Goal: Task Accomplishment & Management: Manage account settings

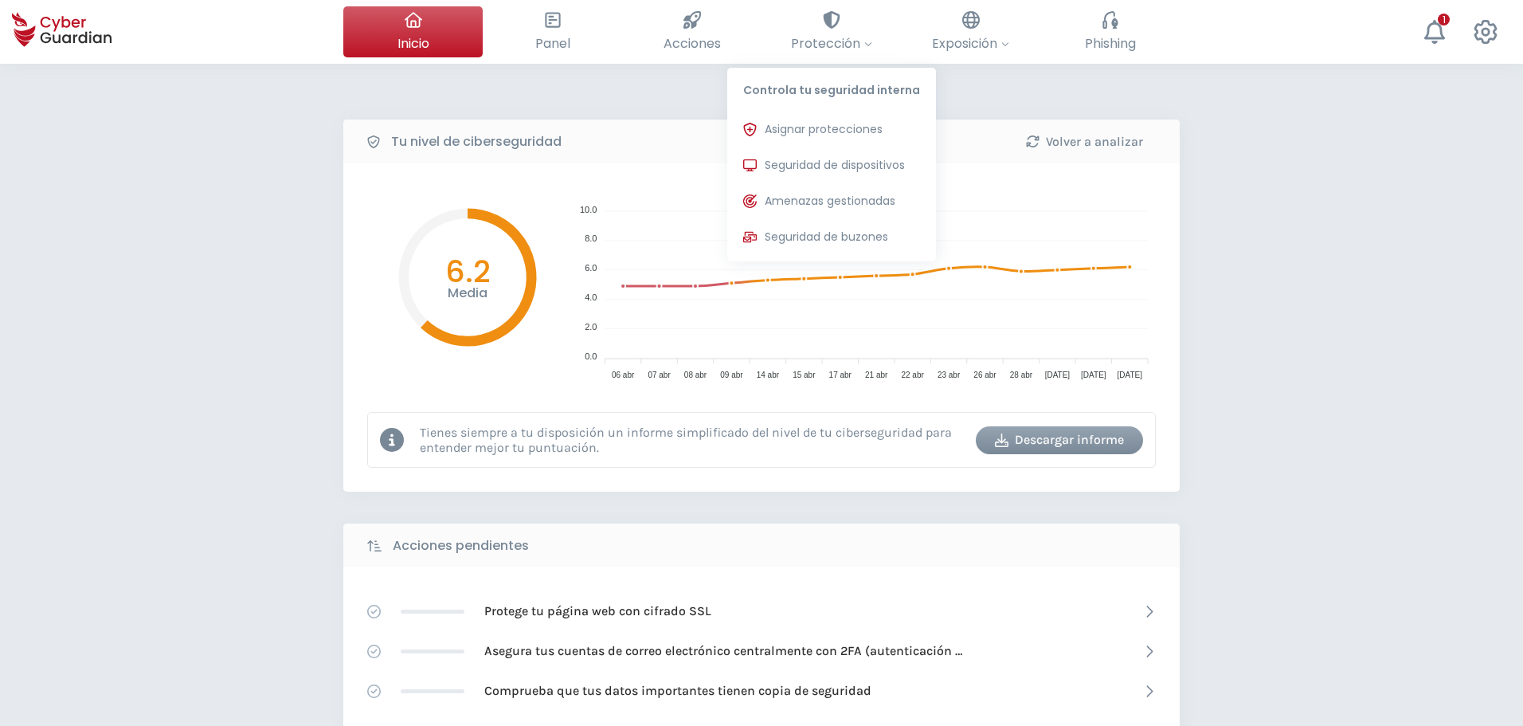
drag, startPoint x: 808, startPoint y: 169, endPoint x: 329, endPoint y: 279, distance: 491.3
click at [808, 168] on span "Seguridad de dispositivos" at bounding box center [835, 165] width 140 height 17
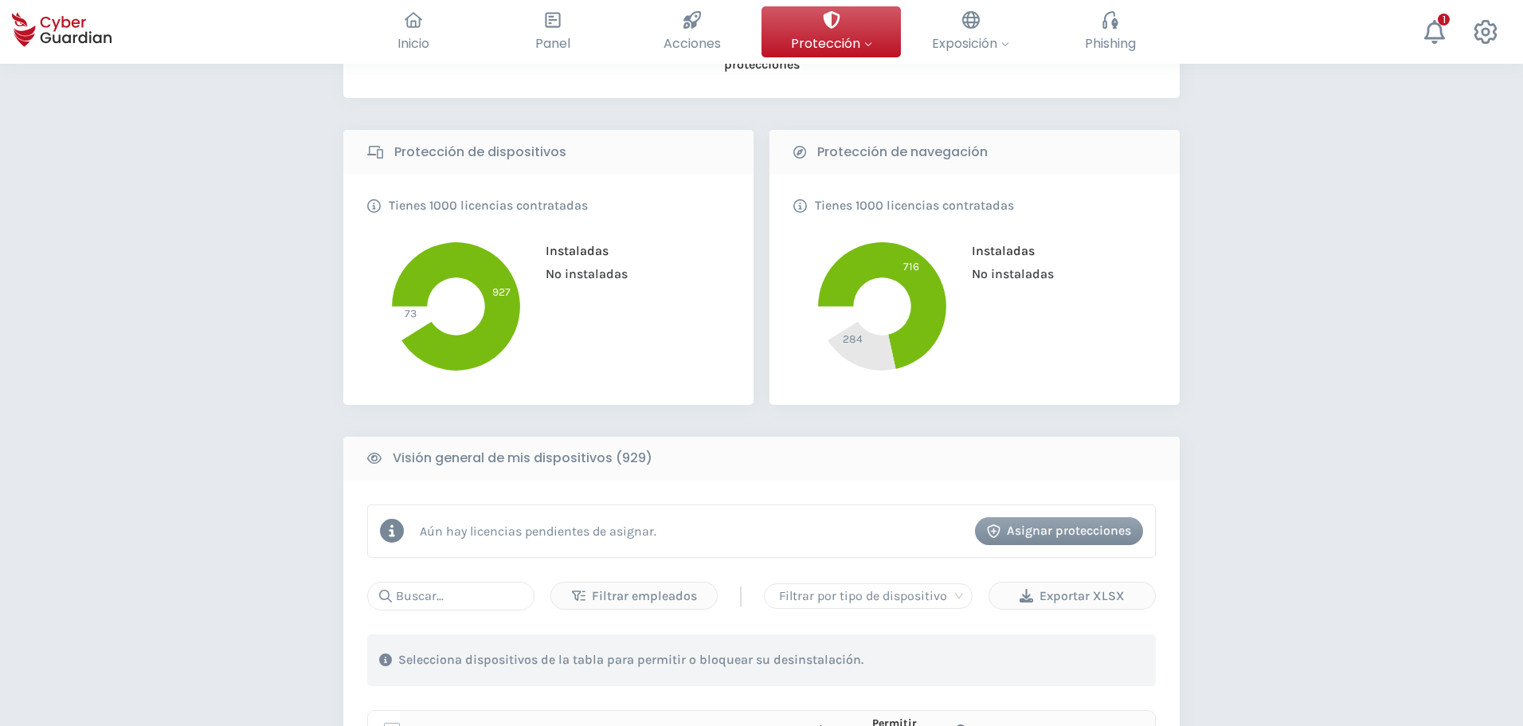
scroll to position [558, 0]
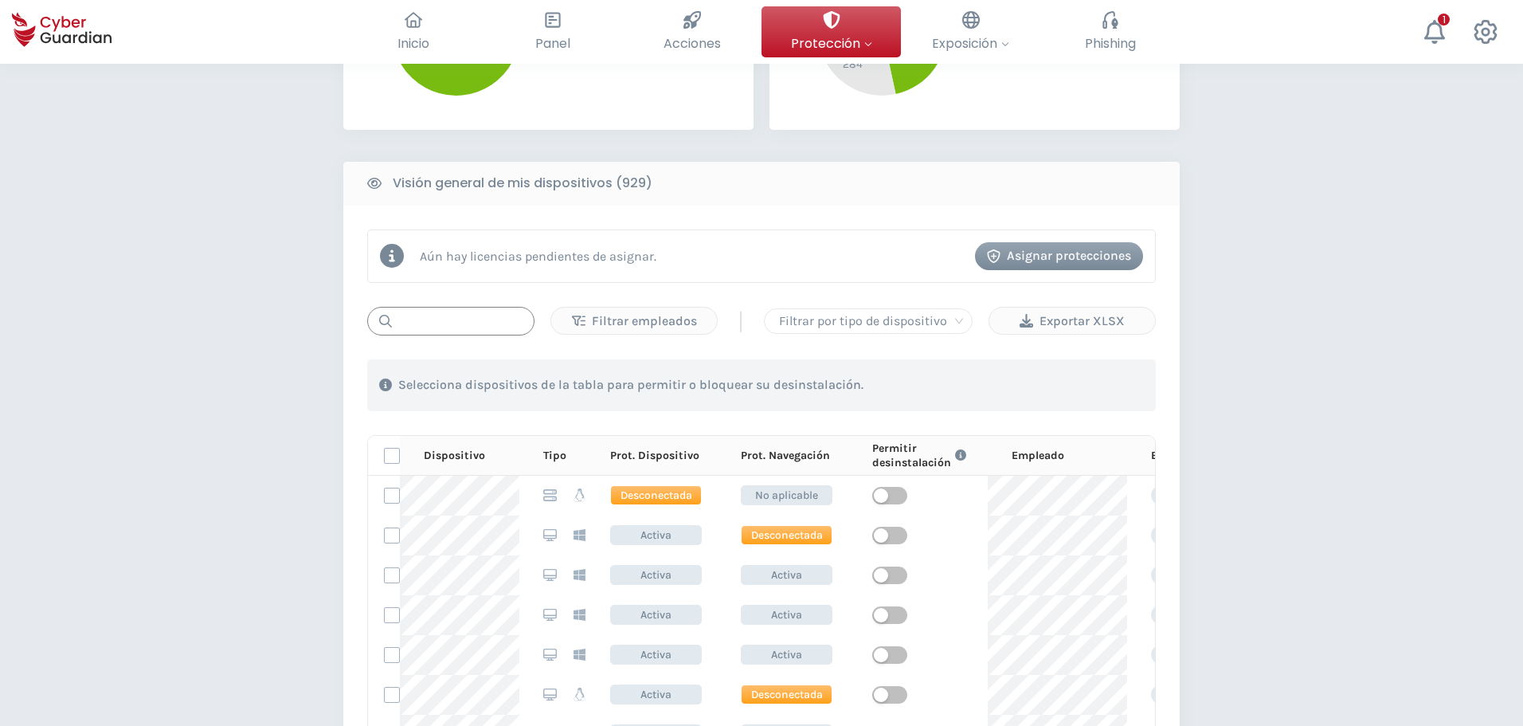
click at [464, 316] on input "text" at bounding box center [450, 321] width 167 height 29
click at [449, 315] on input "text" at bounding box center [450, 321] width 167 height 29
type input "1767"
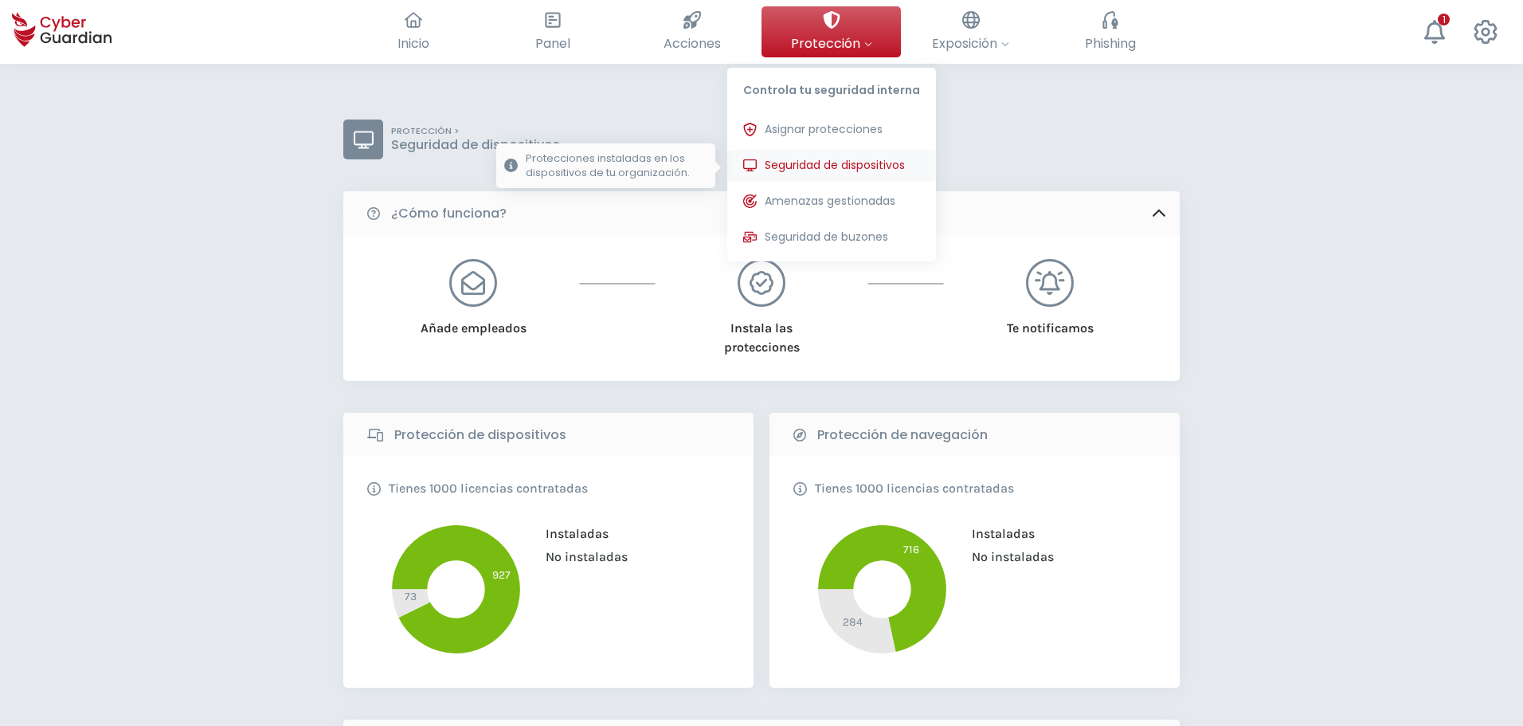
click at [834, 161] on span "Seguridad de dispositivos" at bounding box center [835, 165] width 140 height 17
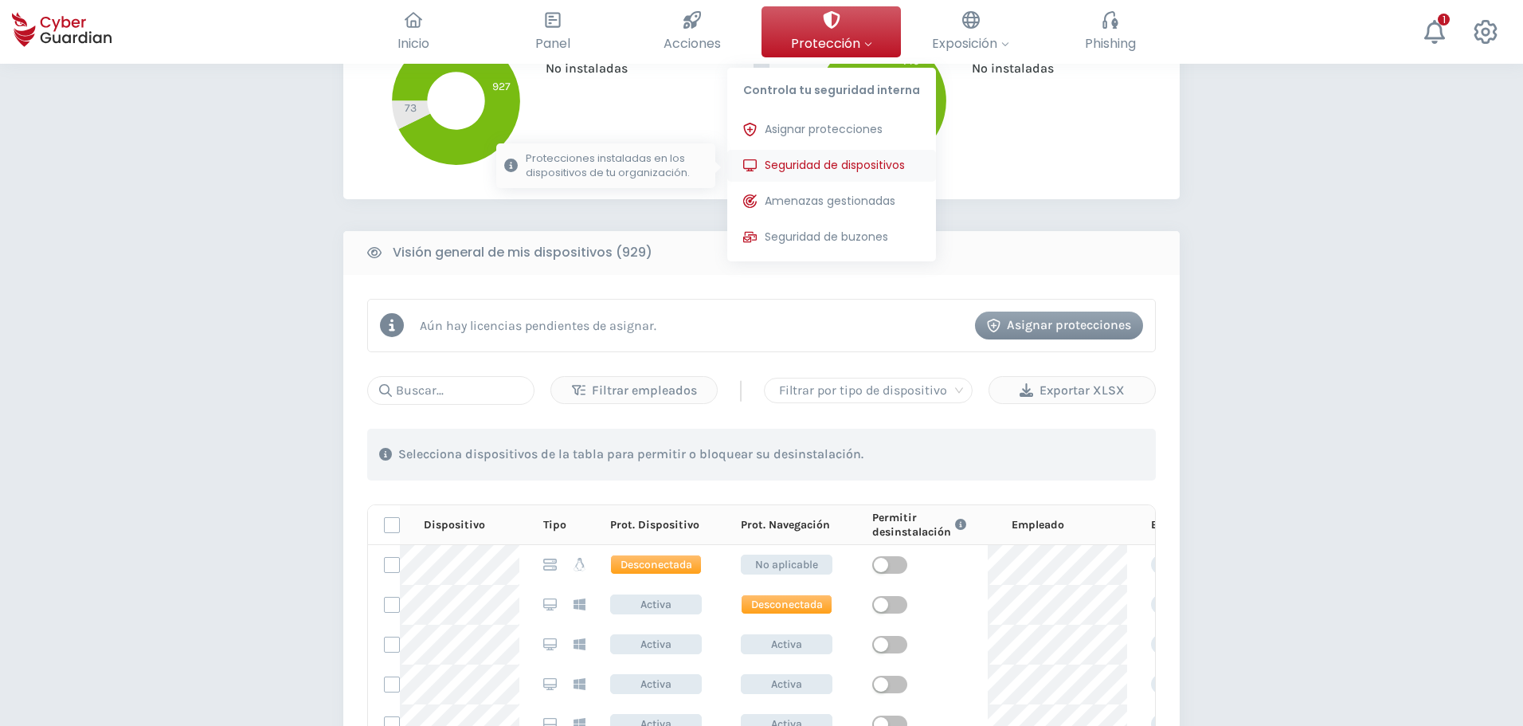
scroll to position [637, 0]
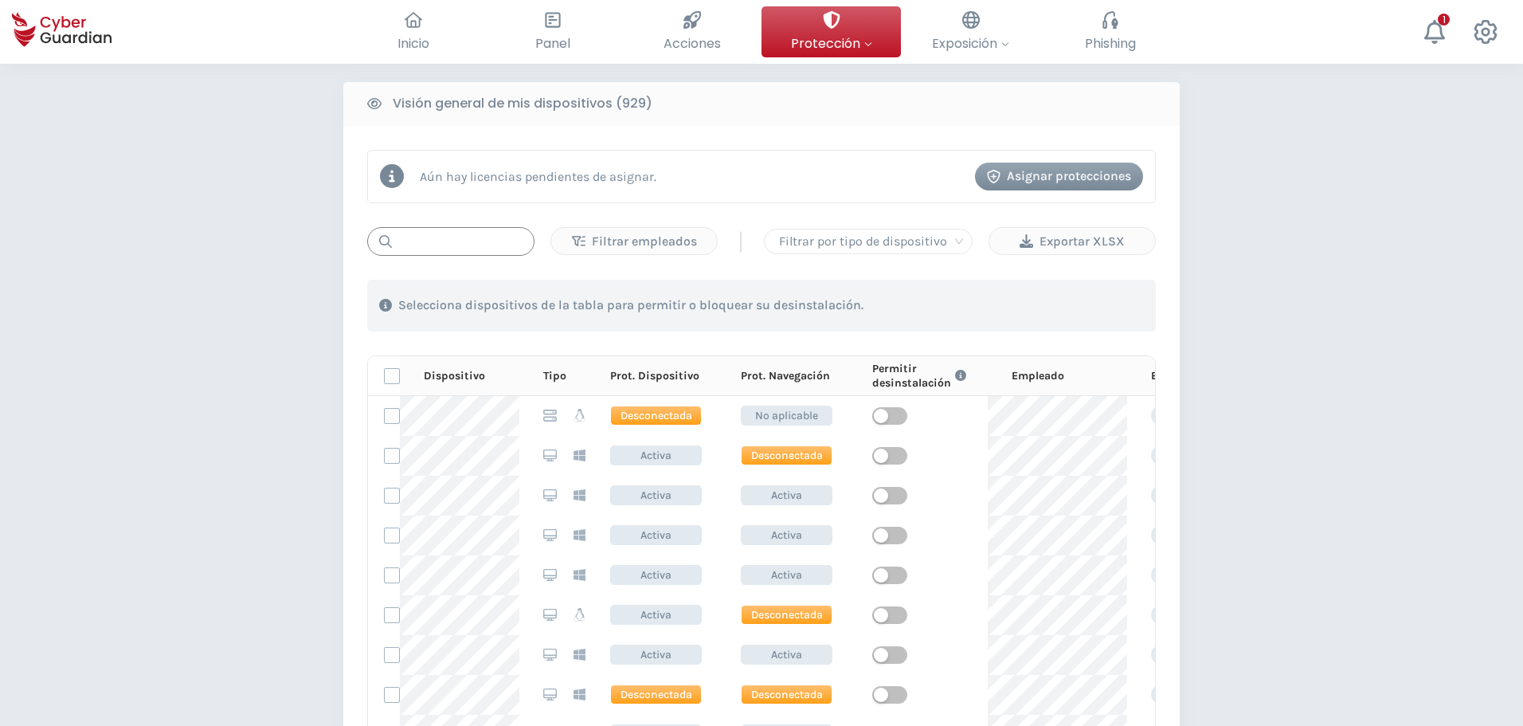
click at [455, 250] on input "text" at bounding box center [450, 241] width 167 height 29
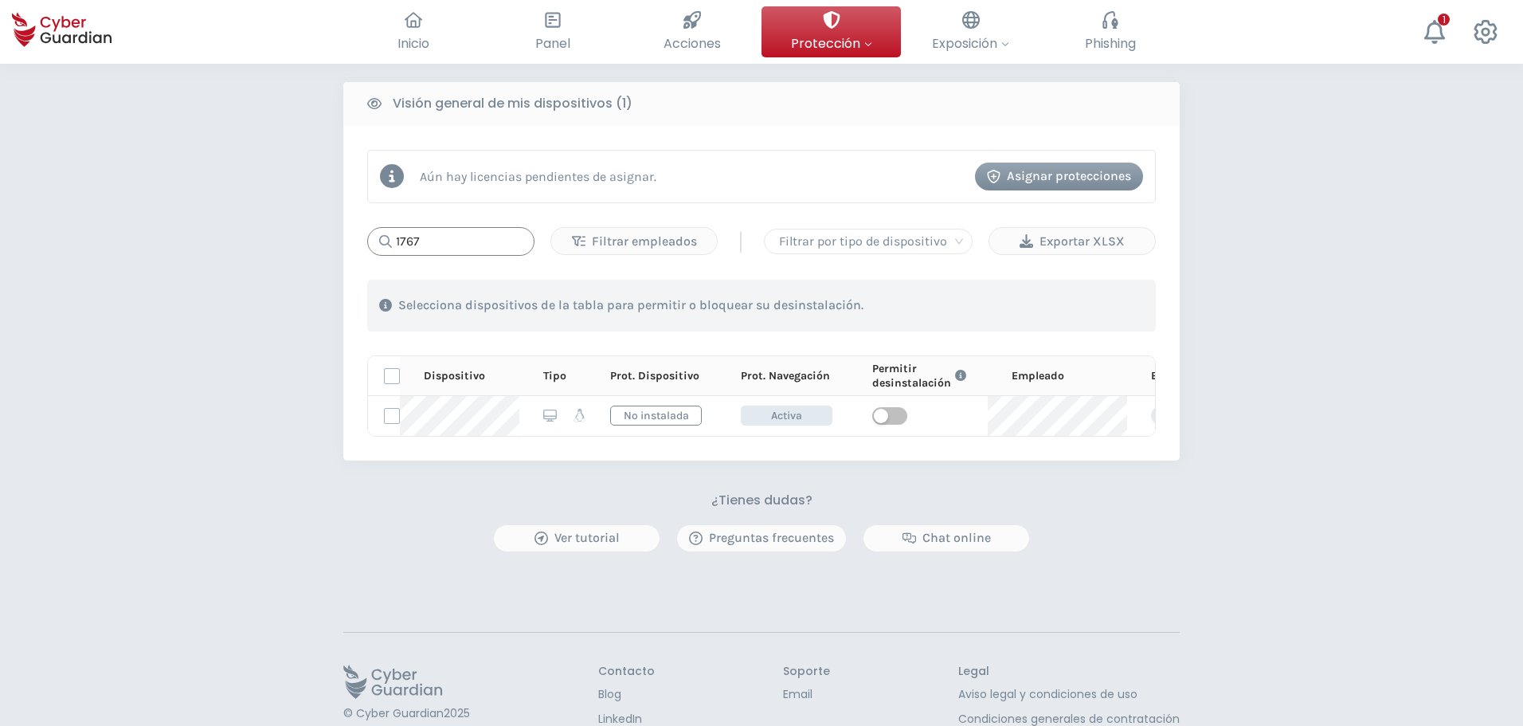
type input "1767"
click at [302, 478] on div "PROTECCIÓN > Seguridad de dispositivos ¿Cómo funciona? Añade empleados Instala …" at bounding box center [761, 113] width 1523 height 1374
click at [196, 421] on div "PROTECCIÓN > Seguridad de dispositivos ¿Cómo funciona? Añade empleados Instala …" at bounding box center [761, 113] width 1523 height 1374
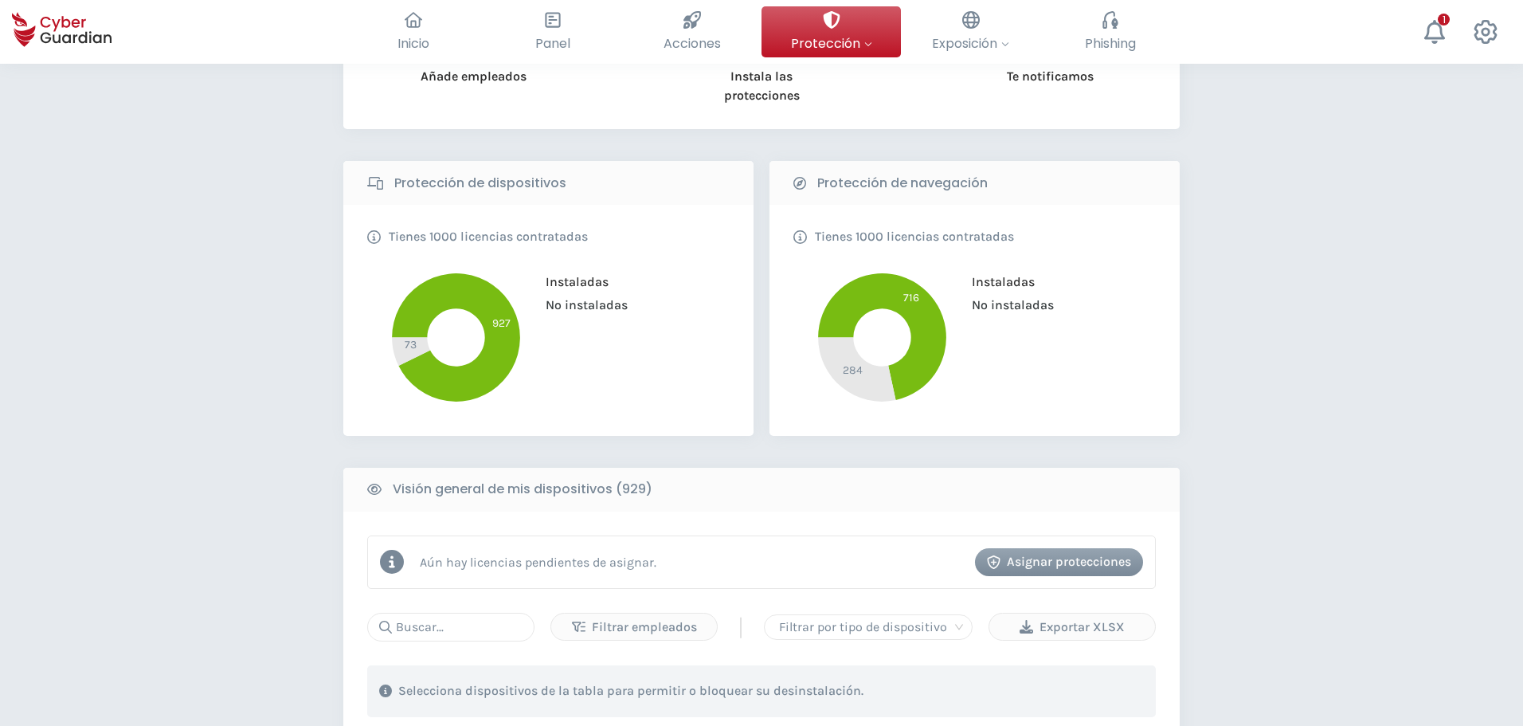
scroll to position [478, 0]
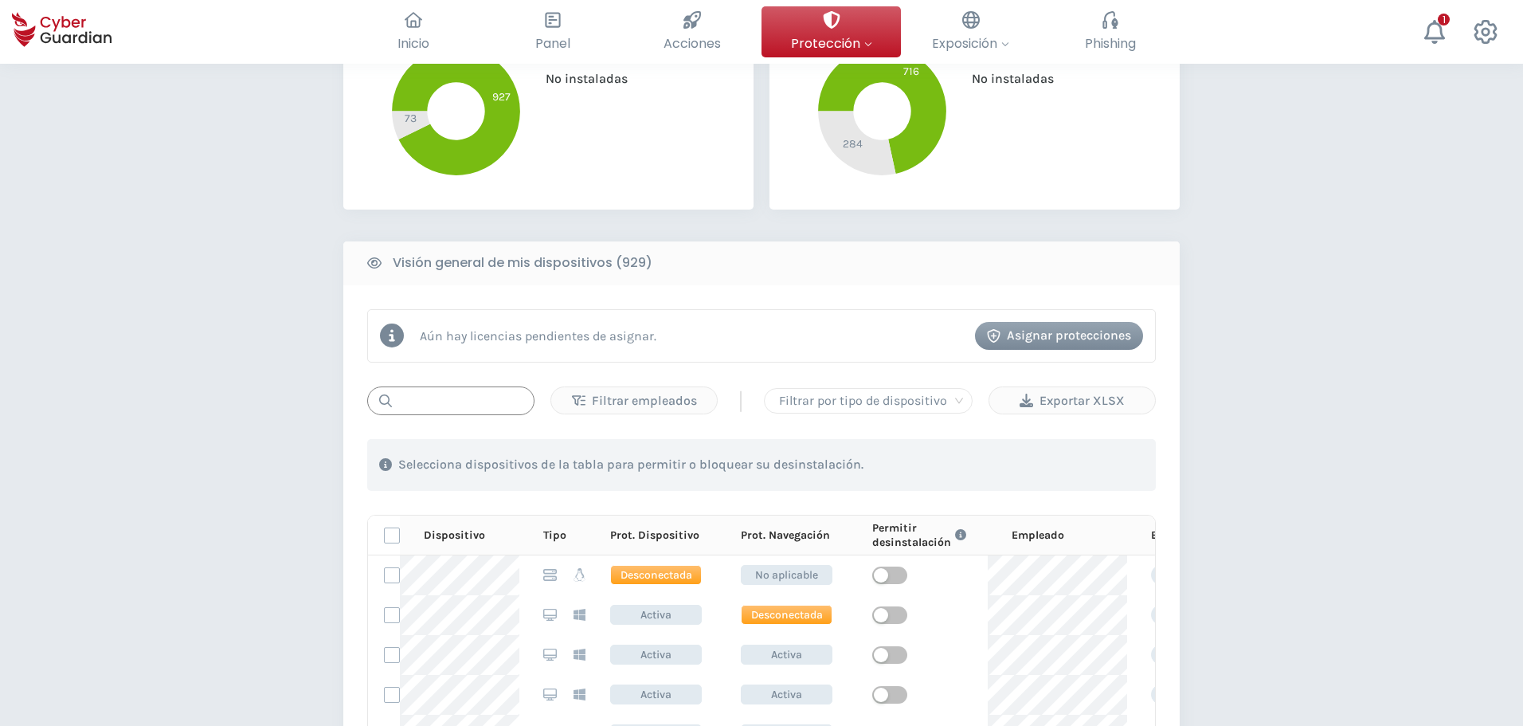
click at [513, 399] on input "text" at bounding box center [450, 400] width 167 height 29
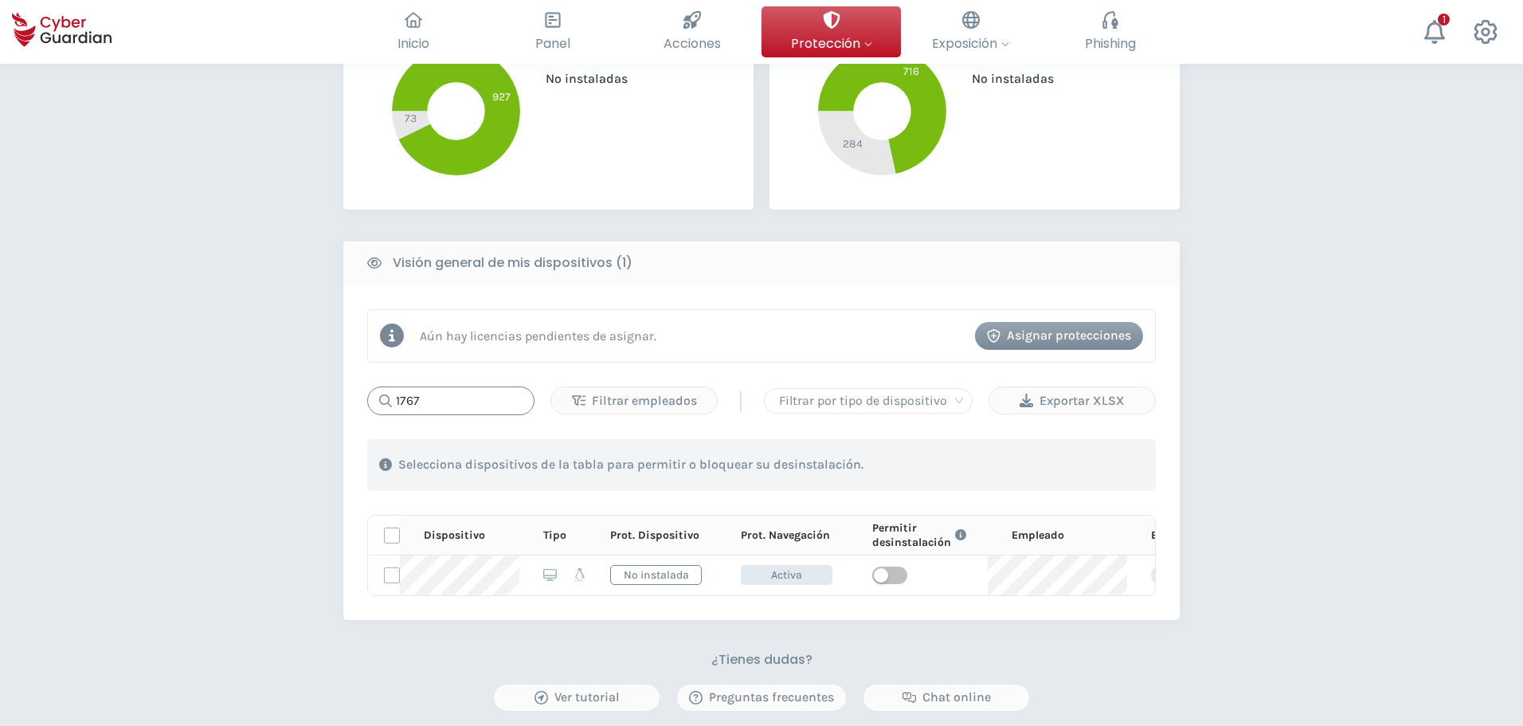
type input "1767"
click at [232, 451] on div "PROTECCIÓN > Seguridad de dispositivos ¿Cómo funciona? Añade empleados Instala …" at bounding box center [761, 273] width 1523 height 1374
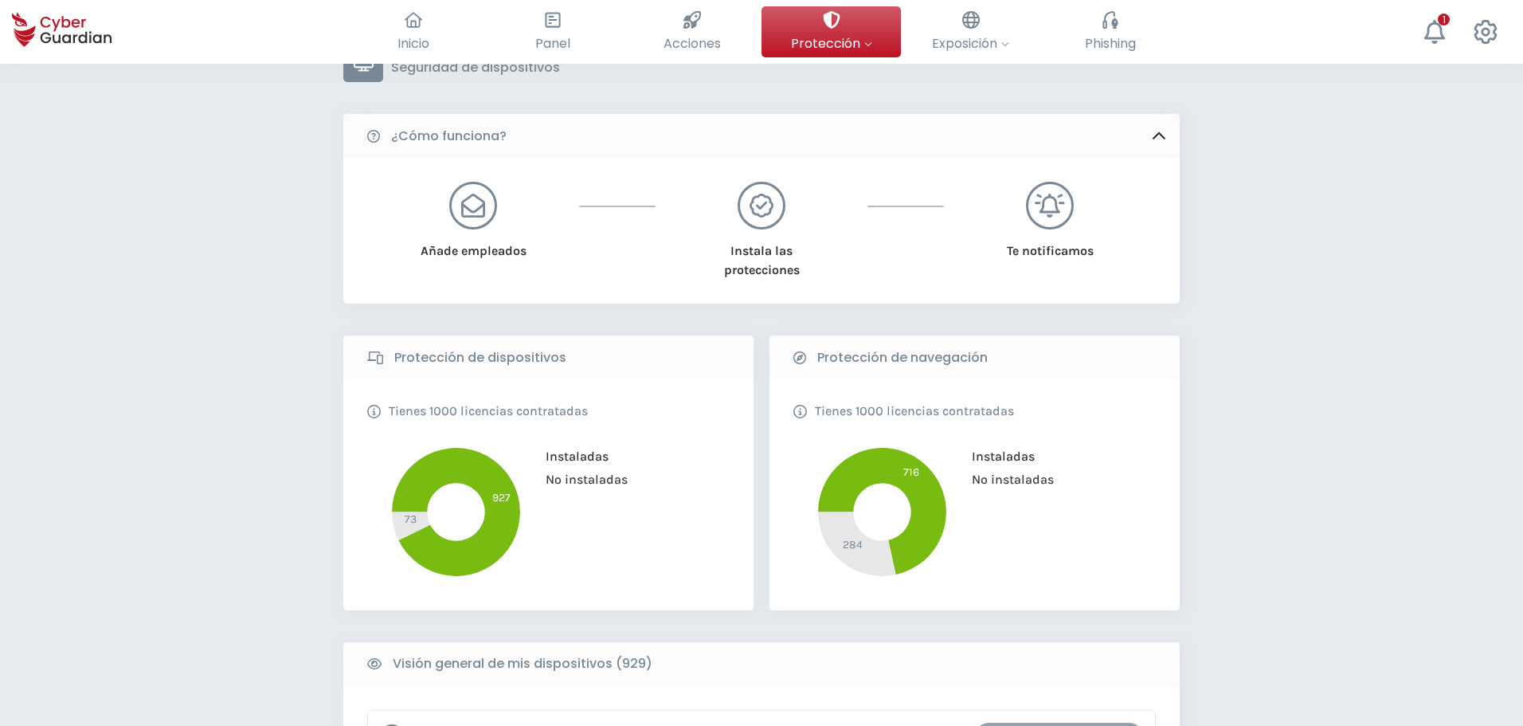
scroll to position [398, 0]
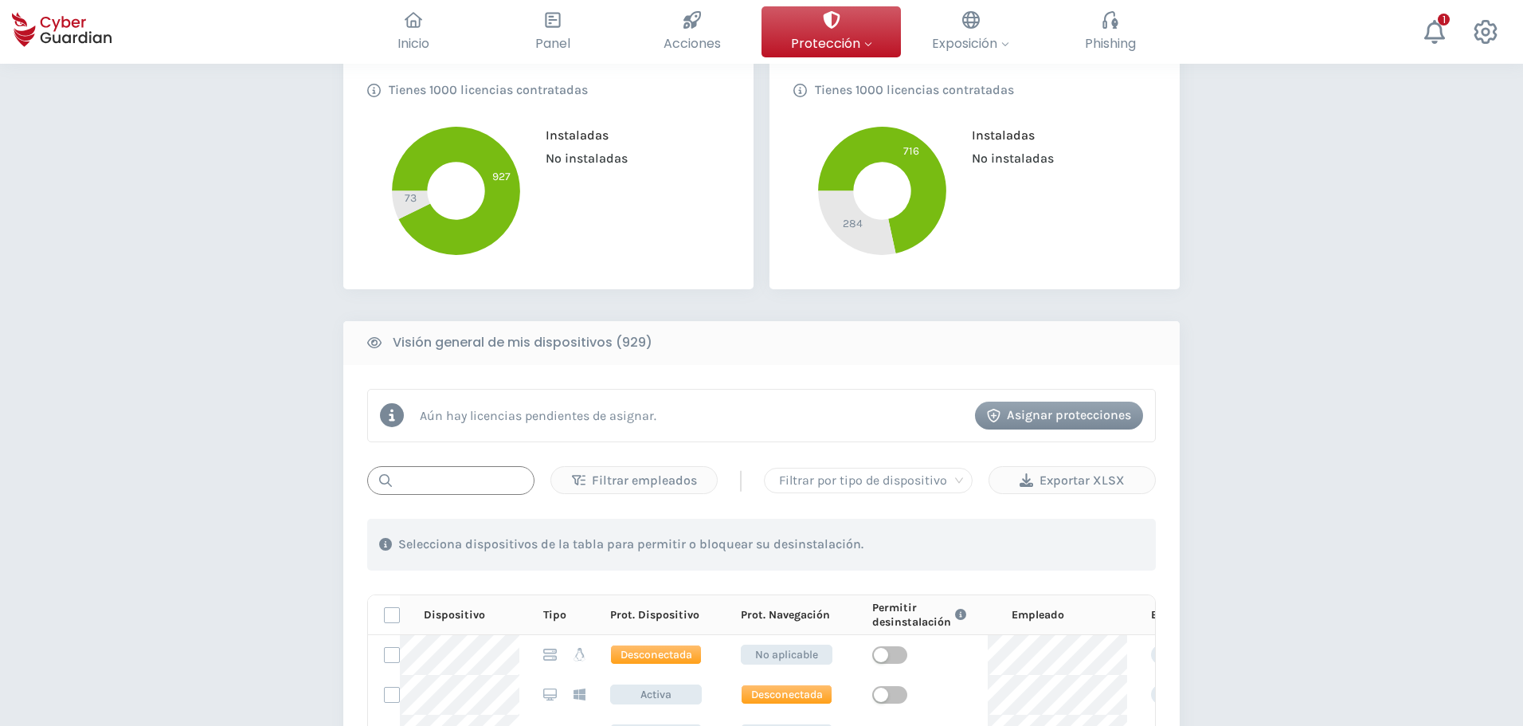
click at [432, 480] on input "text" at bounding box center [450, 480] width 167 height 29
type input "1767"
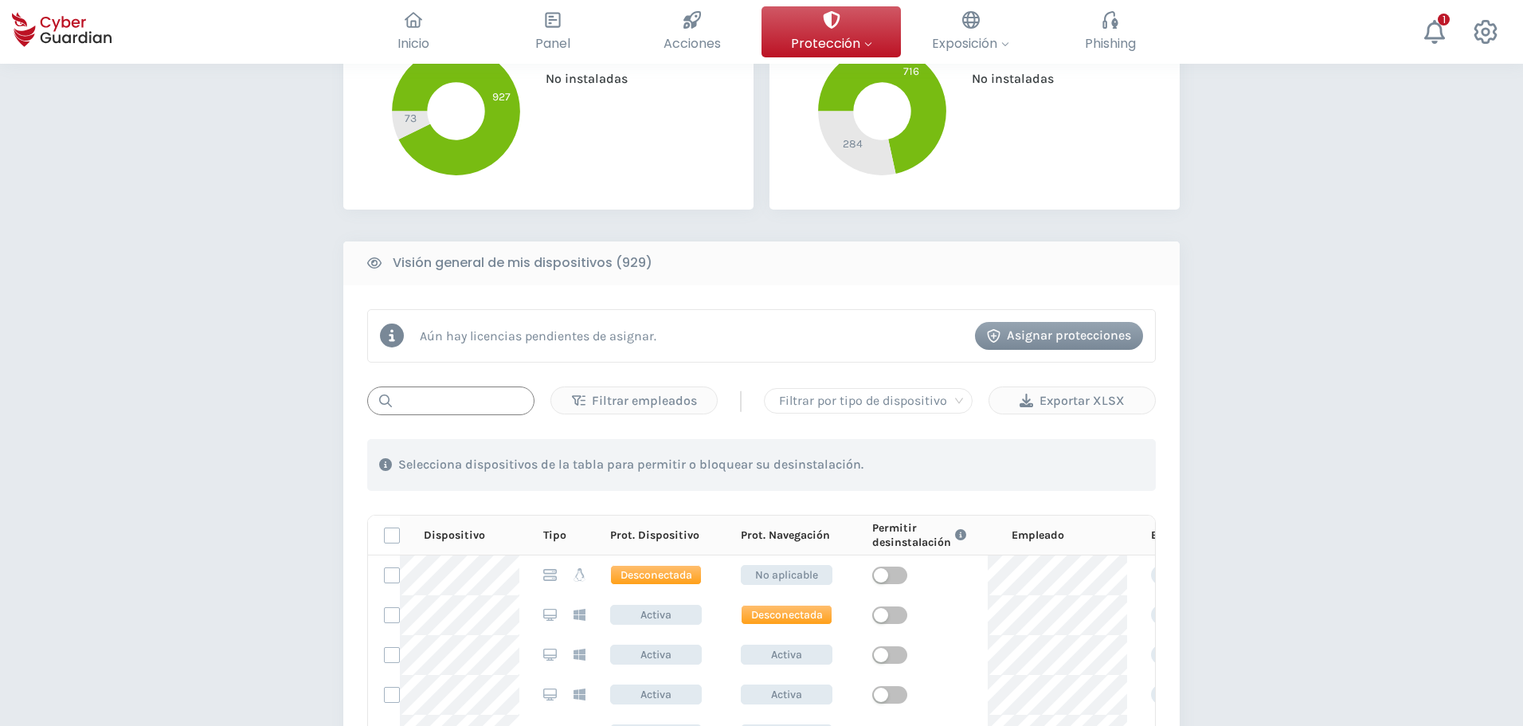
click at [493, 405] on input "text" at bounding box center [450, 400] width 167 height 29
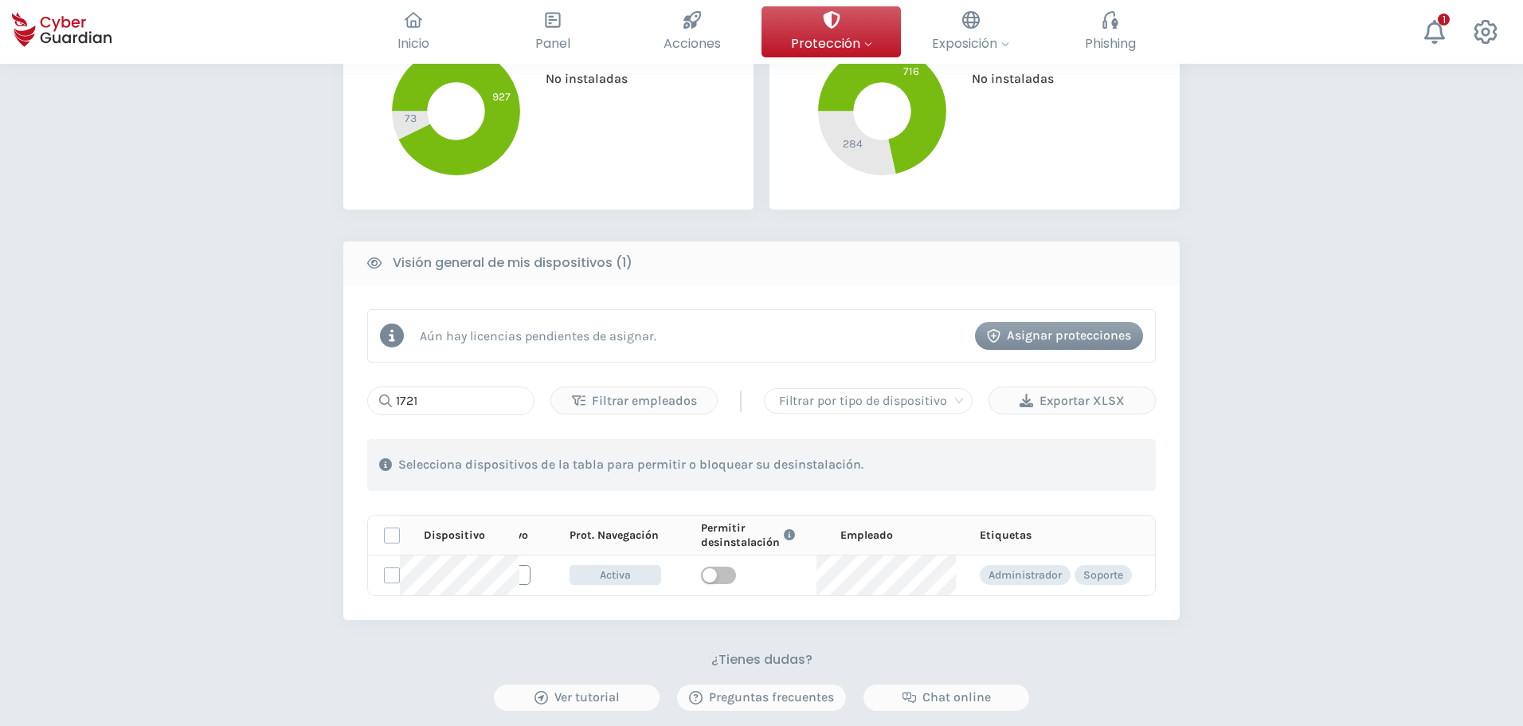
scroll to position [0, 0]
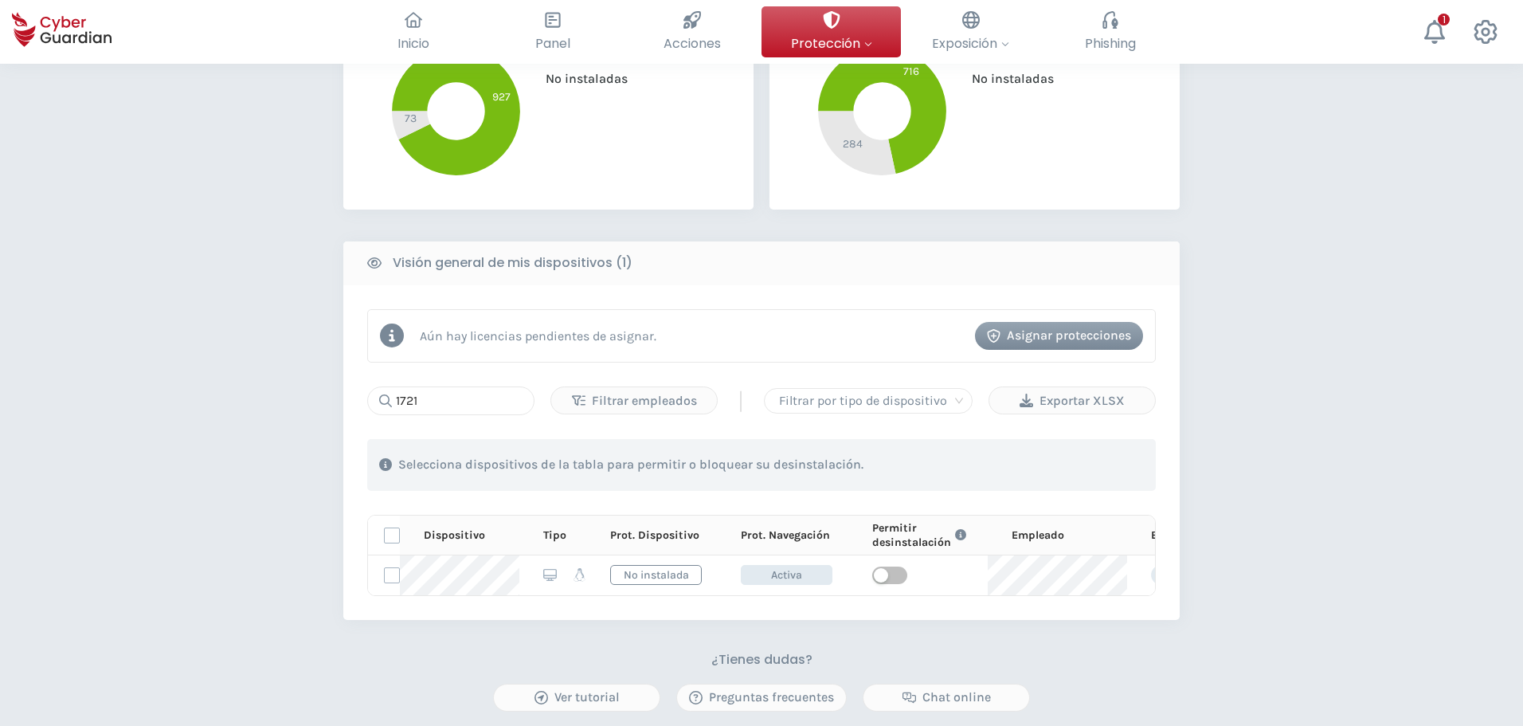
click at [282, 517] on div "PROTECCIÓN > Seguridad de dispositivos ¿Cómo funciona? Añade empleados Instala …" at bounding box center [761, 273] width 1523 height 1374
click at [1337, 291] on div "PROTECCIÓN > Seguridad de dispositivos ¿Cómo funciona? Añade empleados Instala …" at bounding box center [761, 273] width 1523 height 1374
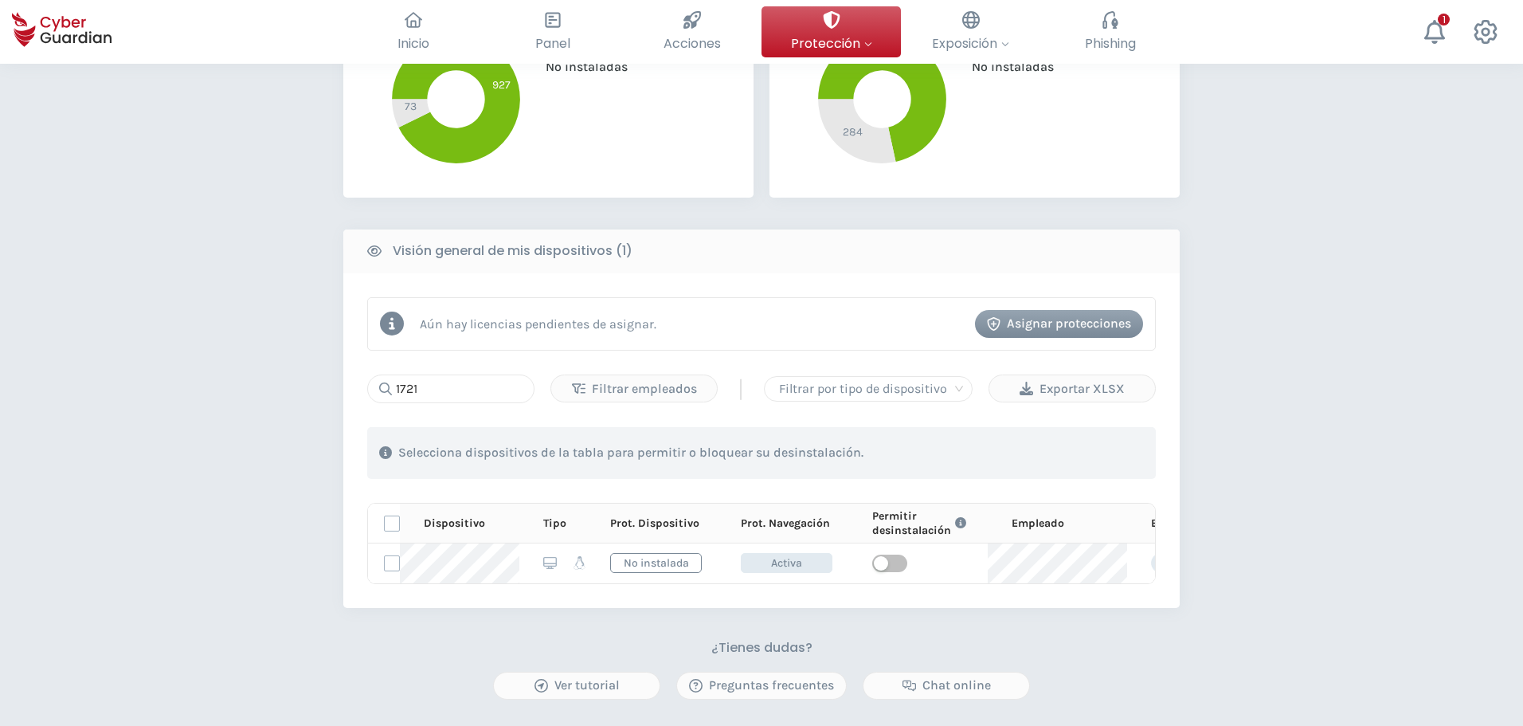
scroll to position [569, 0]
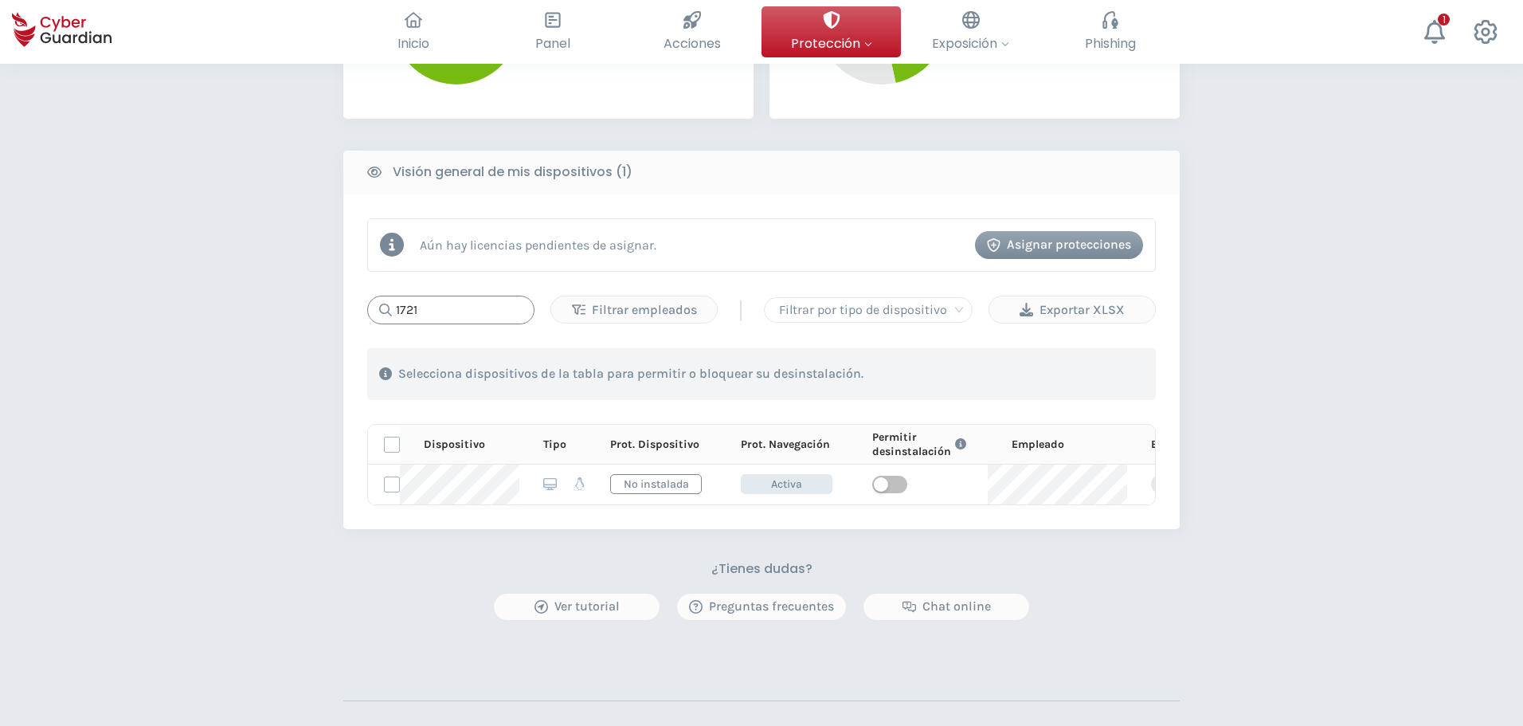
click at [460, 315] on input "1721" at bounding box center [450, 310] width 167 height 29
type input "1767"
click at [1290, 466] on div "PROTECCIÓN > Seguridad de dispositivos ¿Cómo funciona? Añade empleados Instala …" at bounding box center [761, 182] width 1523 height 1374
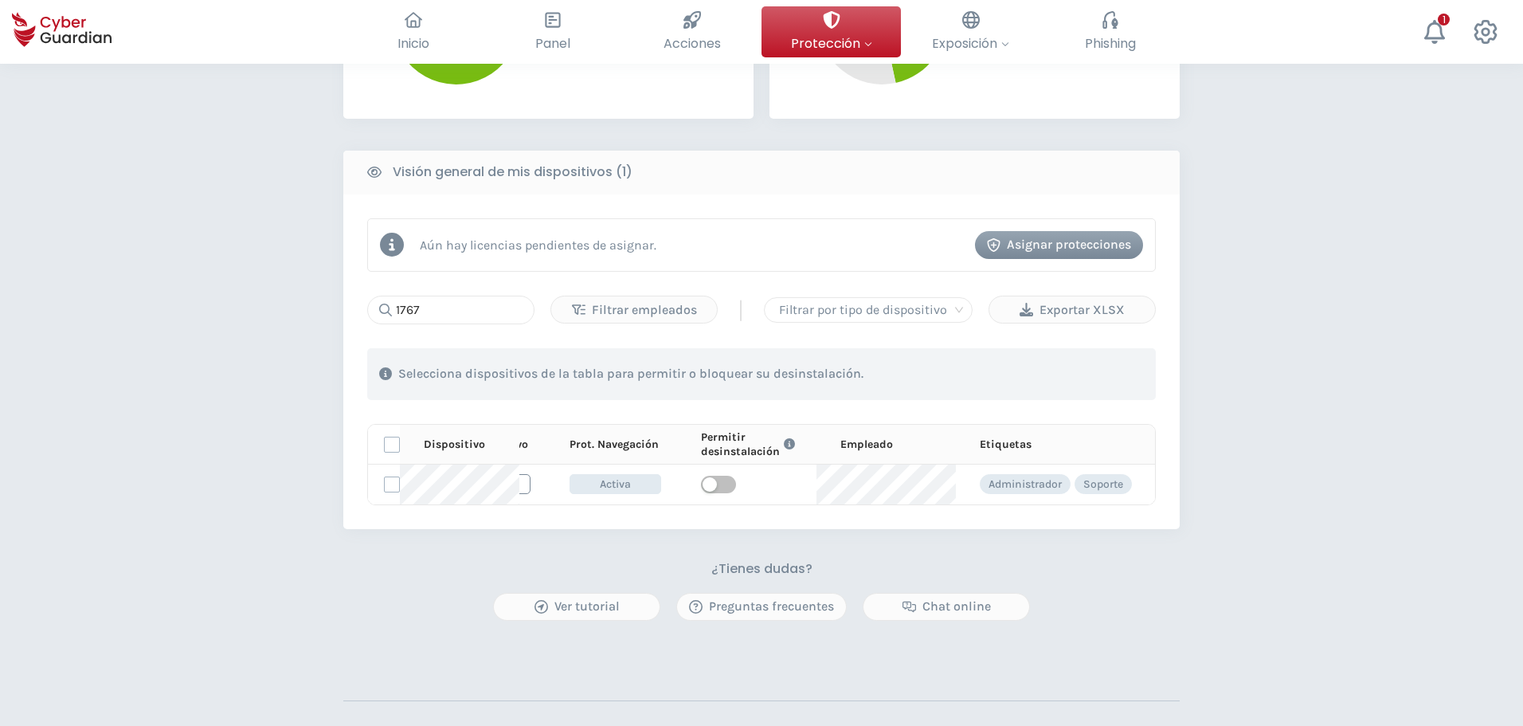
scroll to position [0, 0]
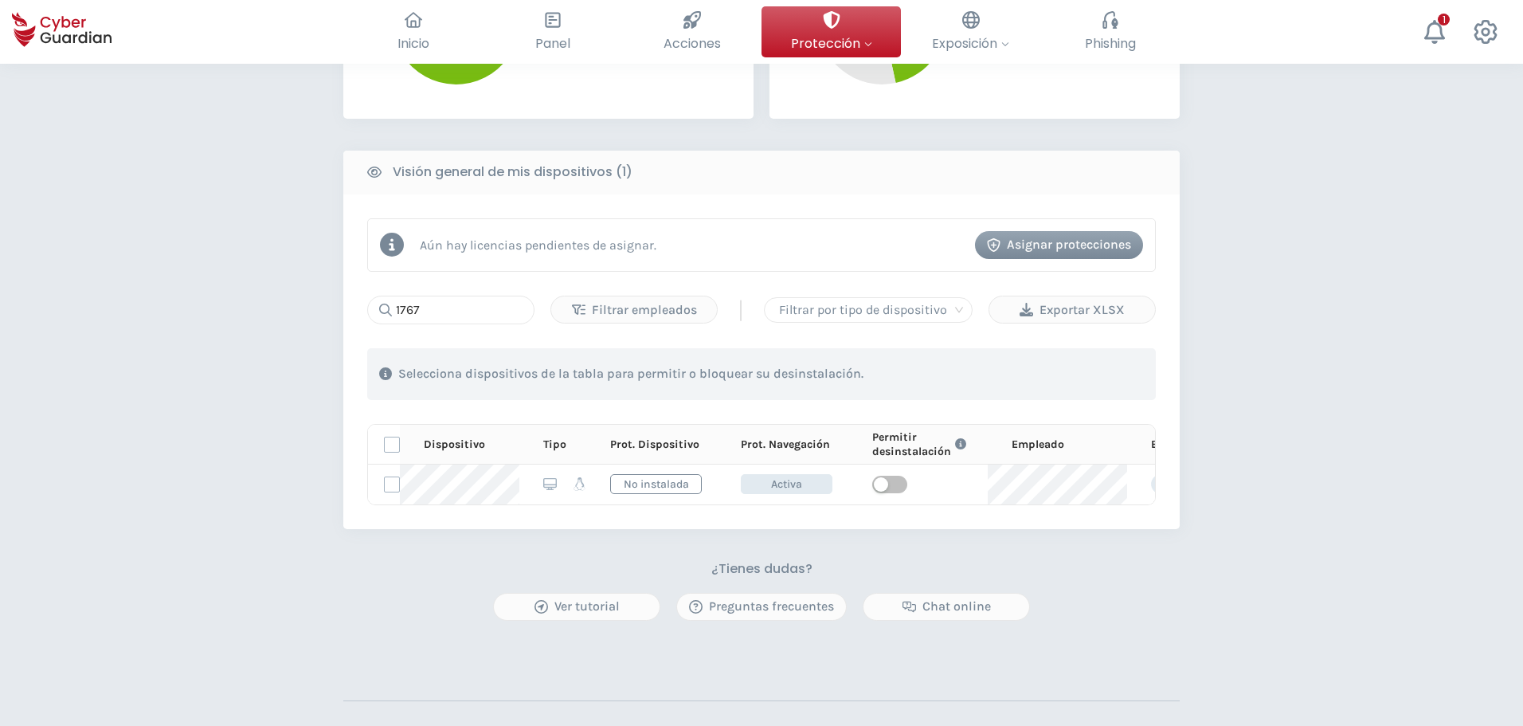
click at [210, 475] on div "PROTECCIÓN > Seguridad de dispositivos ¿Cómo funciona? Añade empleados Instala …" at bounding box center [761, 182] width 1523 height 1374
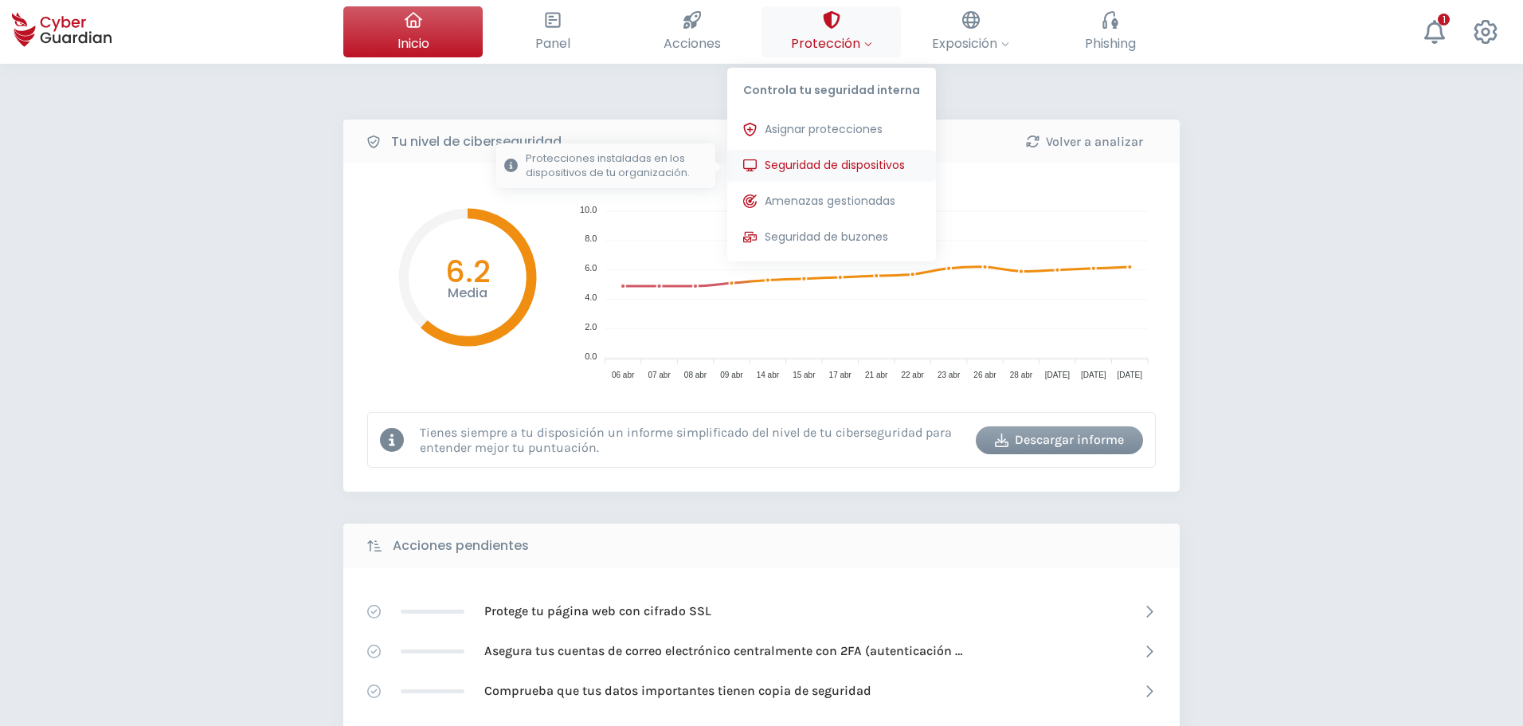
click at [829, 171] on span "Seguridad de dispositivos" at bounding box center [835, 165] width 140 height 17
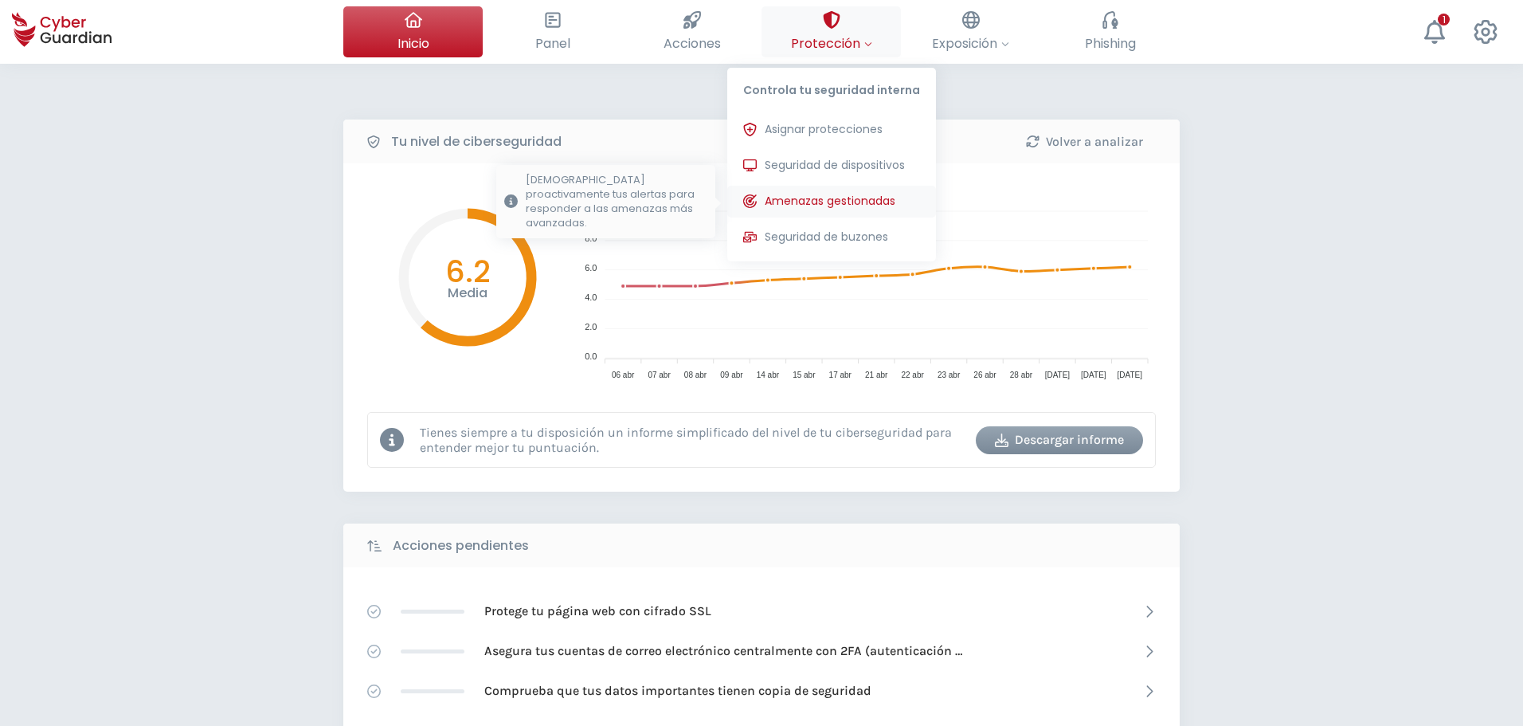
click at [808, 218] on div "Asignar protecciones Asigna las licencias de protección para poder instalarlas …" at bounding box center [831, 183] width 209 height 155
click at [819, 201] on span "Amenazas gestionadas" at bounding box center [830, 201] width 131 height 17
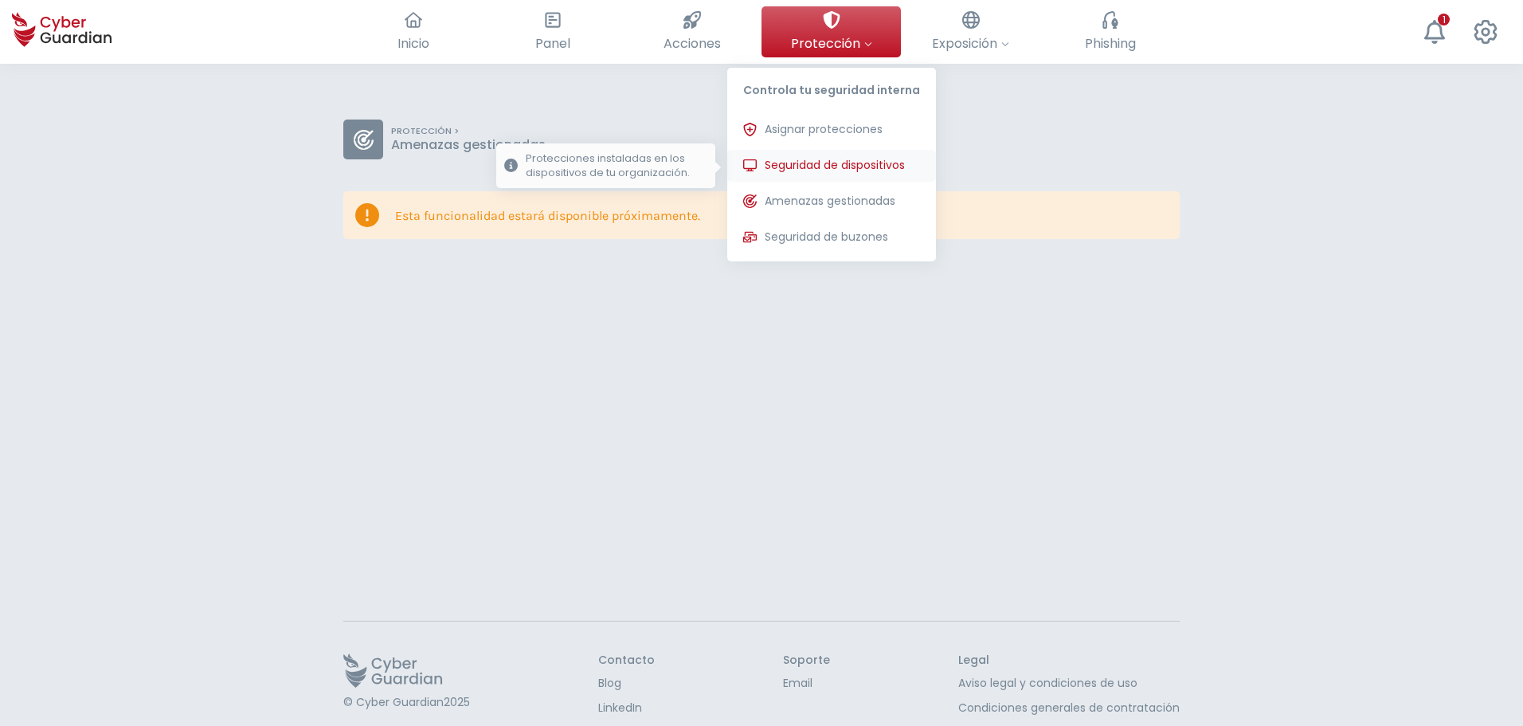
click at [860, 151] on button "Seguridad de dispositivos Protecciones instaladas en los dispositivos de tu org…" at bounding box center [831, 166] width 209 height 32
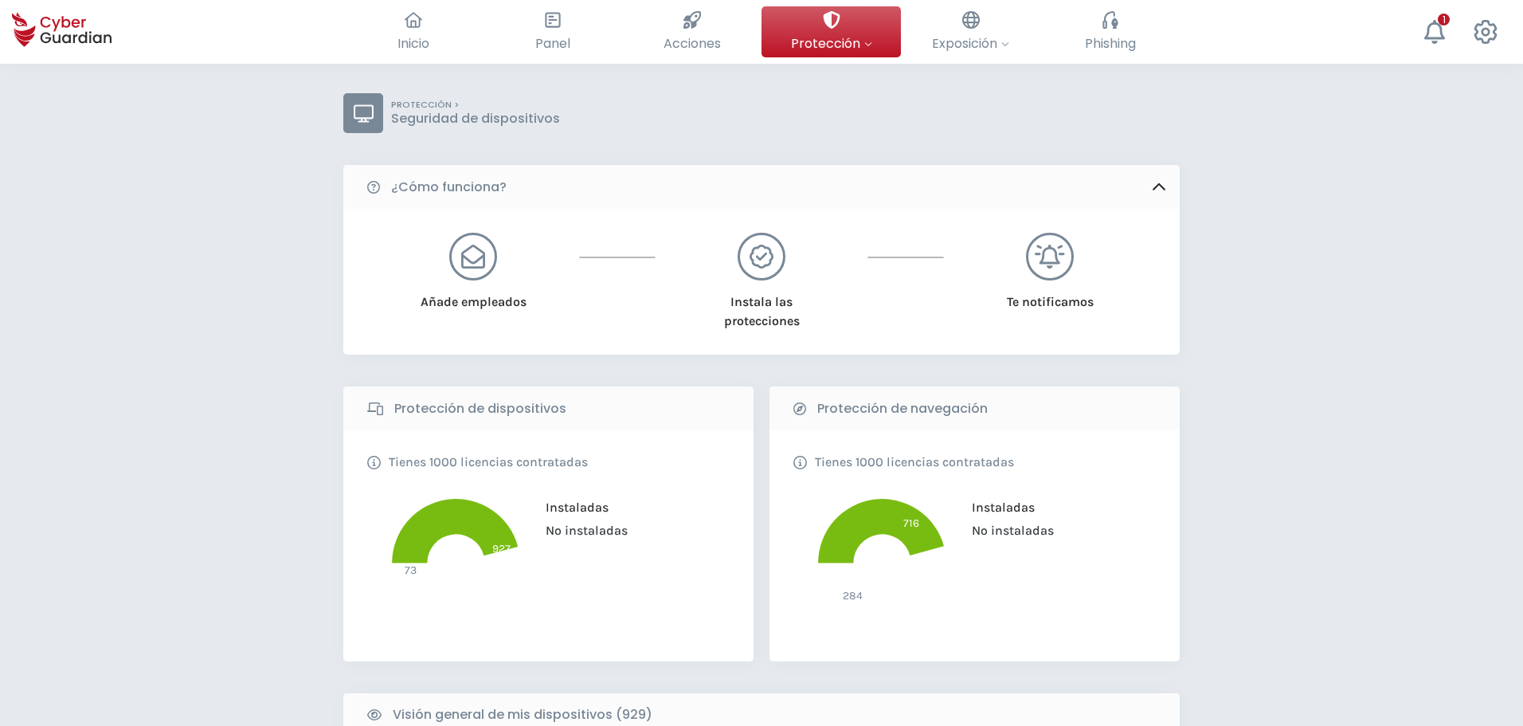
scroll to position [398, 0]
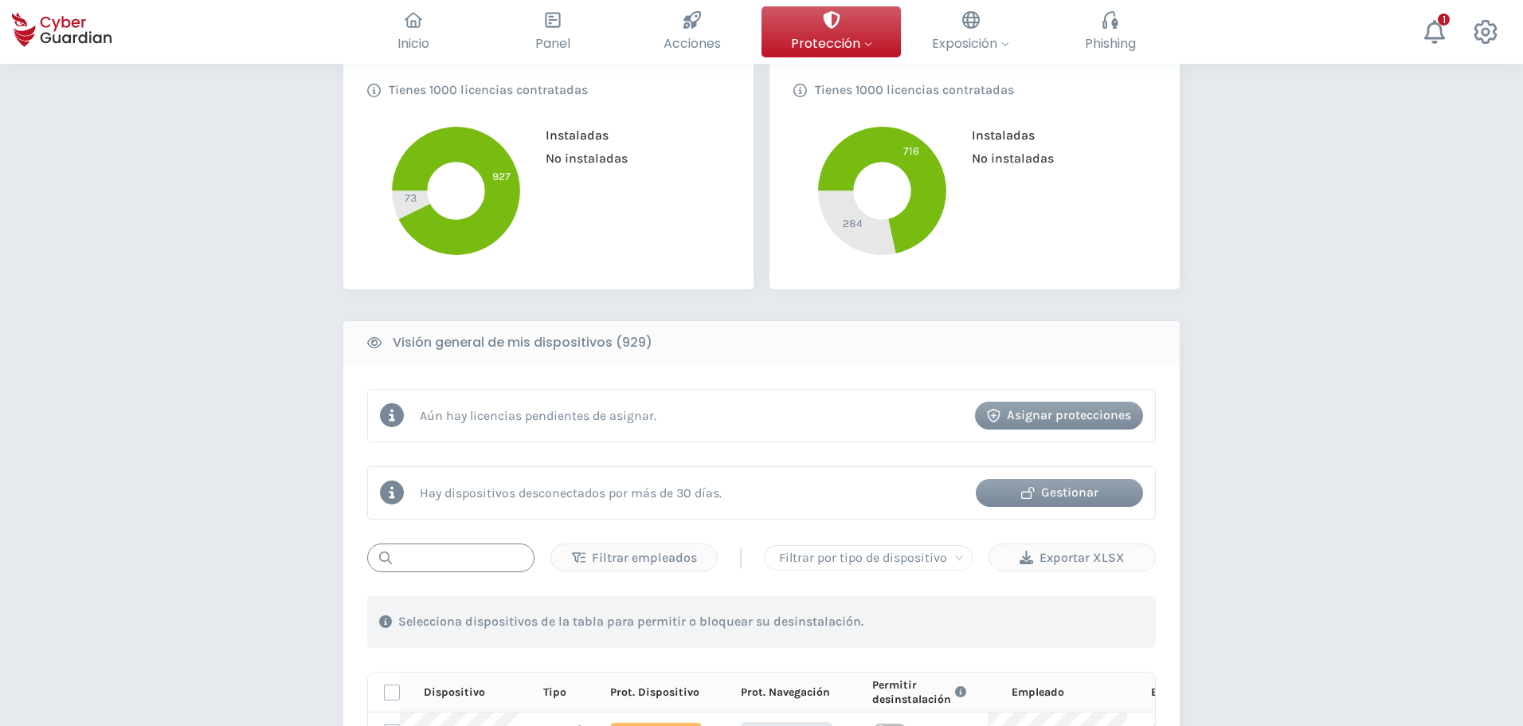
click at [454, 549] on input "text" at bounding box center [450, 557] width 167 height 29
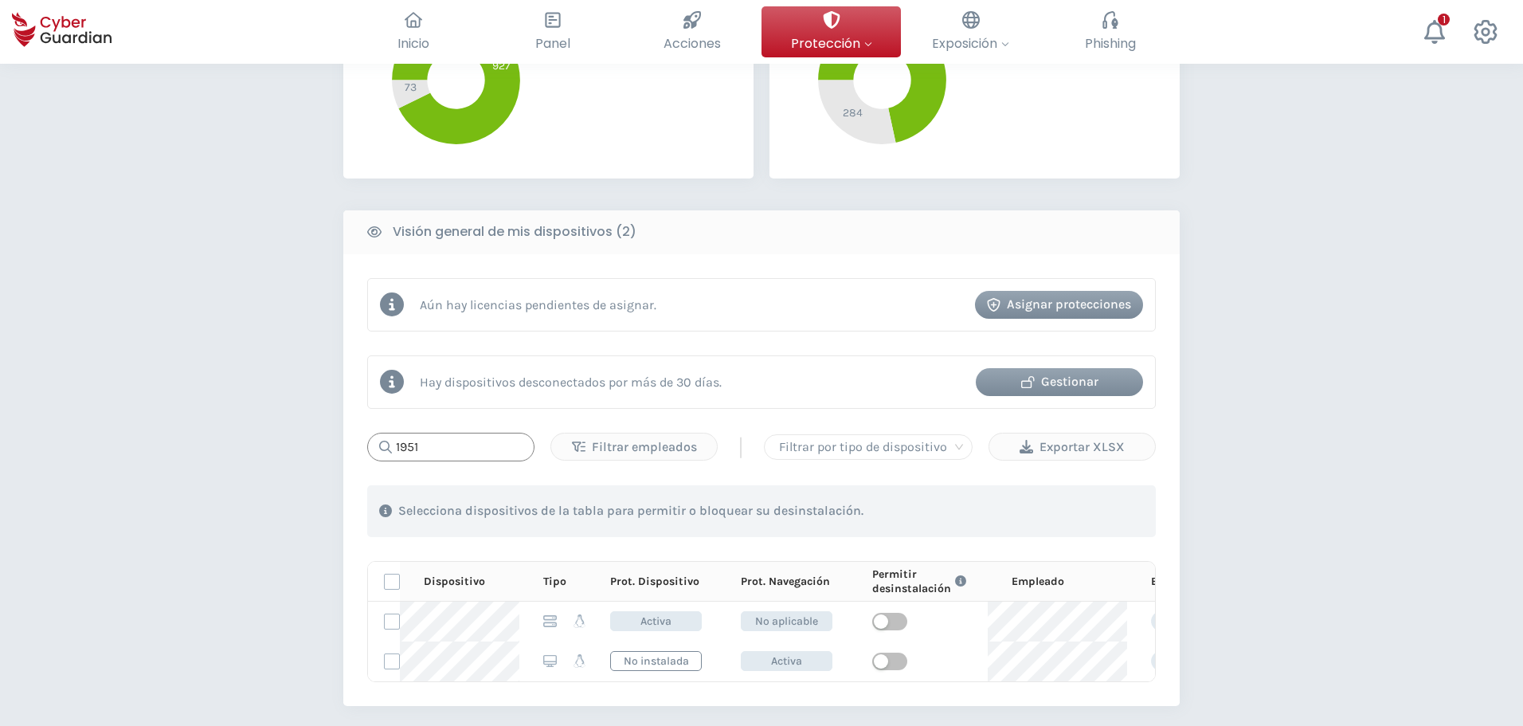
scroll to position [717, 0]
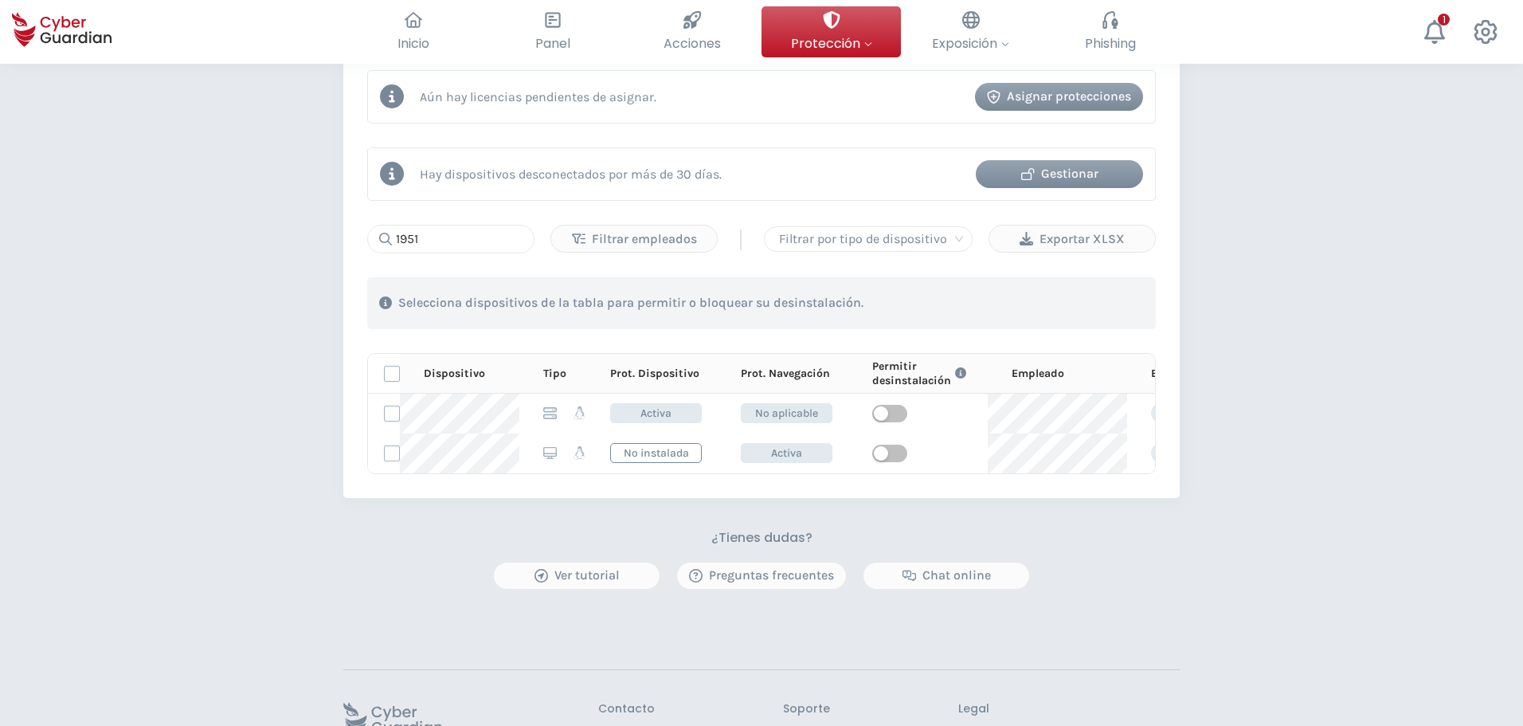
click at [205, 335] on div "PROTECCIÓN > Seguridad de dispositivos ¿Cómo funciona? Añade empleados Instala …" at bounding box center [761, 92] width 1523 height 1491
drag, startPoint x: 426, startPoint y: 236, endPoint x: 312, endPoint y: 221, distance: 115.7
click at [312, 221] on div "PROTECCIÓN > Seguridad de dispositivos ¿Cómo funciona? Añade empleados Instala …" at bounding box center [761, 92] width 1523 height 1491
drag, startPoint x: 99, startPoint y: 344, endPoint x: 154, endPoint y: 90, distance: 260.0
click at [101, 344] on div "PROTECCIÓN > Seguridad de dispositivos ¿Cómo funciona? Añade empleados Instala …" at bounding box center [761, 92] width 1523 height 1491
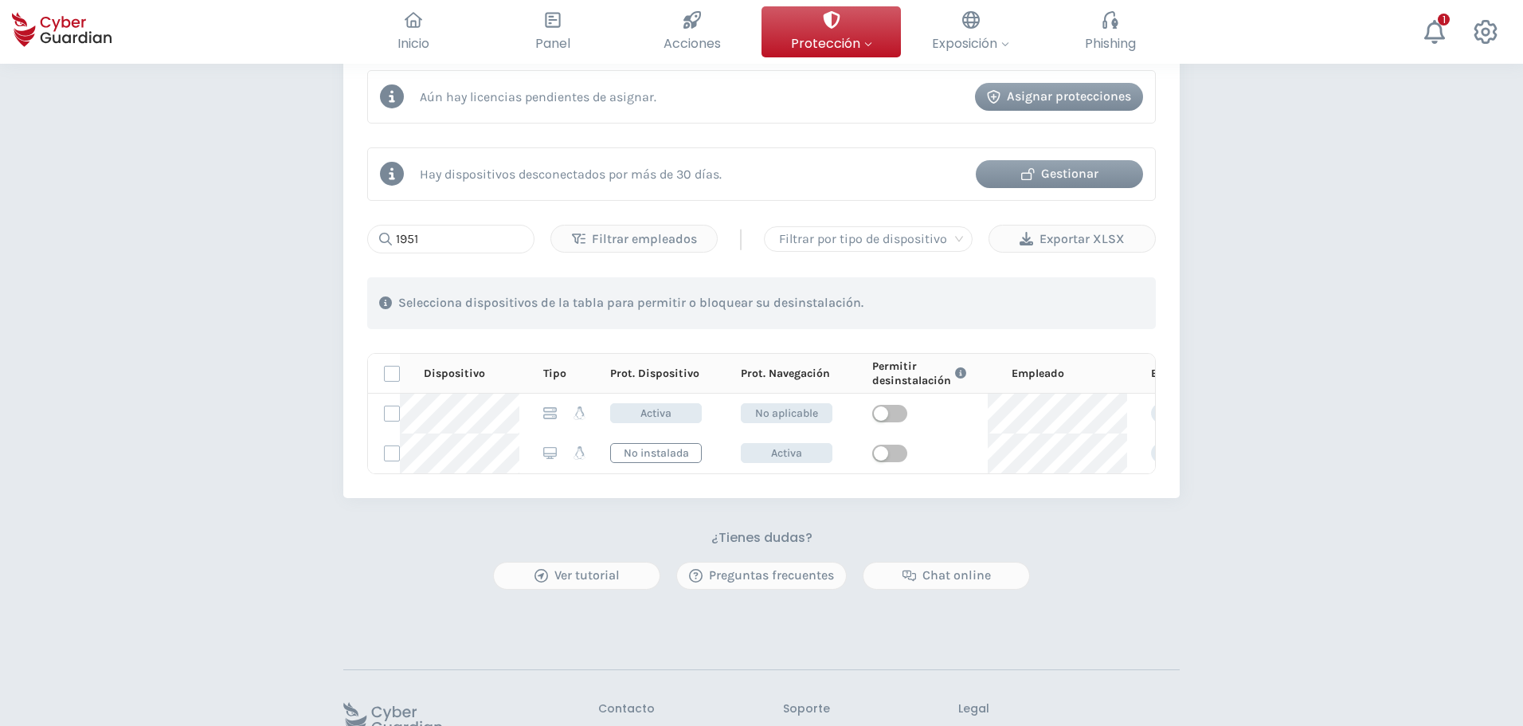
click at [257, 492] on div "PROTECCIÓN > Seguridad de dispositivos ¿Cómo funciona? Añade empleados Instala …" at bounding box center [761, 92] width 1523 height 1491
drag, startPoint x: 173, startPoint y: 333, endPoint x: 310, endPoint y: 79, distance: 288.7
click at [176, 322] on div "PROTECCIÓN > Seguridad de dispositivos ¿Cómo funciona? Añade empleados Instala …" at bounding box center [761, 92] width 1523 height 1491
drag, startPoint x: 461, startPoint y: 231, endPoint x: 275, endPoint y: 226, distance: 186.5
click at [275, 226] on div "PROTECCIÓN > Seguridad de dispositivos ¿Cómo funciona? Añade empleados Instala …" at bounding box center [761, 92] width 1523 height 1491
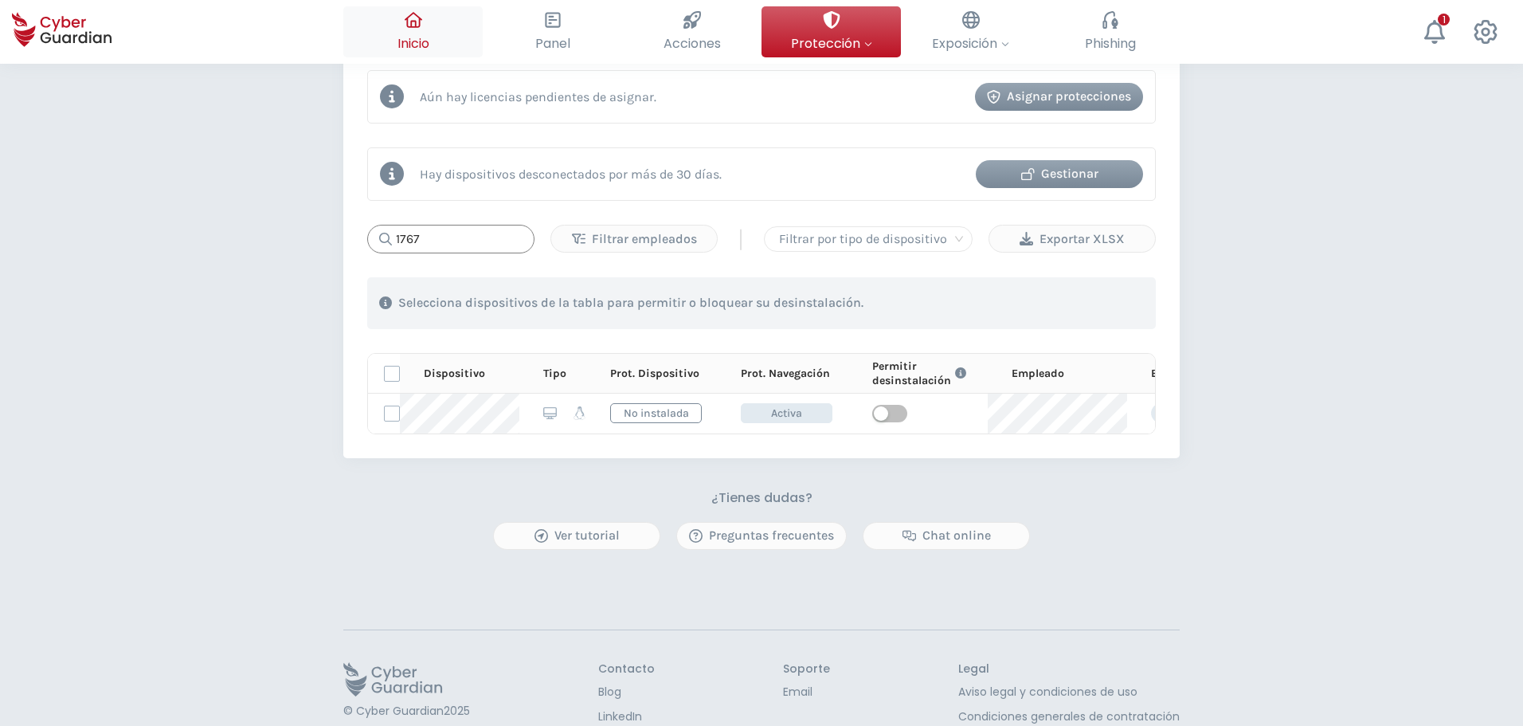
type input "1767"
click at [872, 61] on div "Inicio El resumen de tu ciberseguridad Panel Revisa toda tu seguridad de un vis…" at bounding box center [761, 32] width 1523 height 64
click at [879, 41] on button "Protección Controla tu seguridad interna Asignar protecciones Asigna las licenc…" at bounding box center [831, 31] width 139 height 51
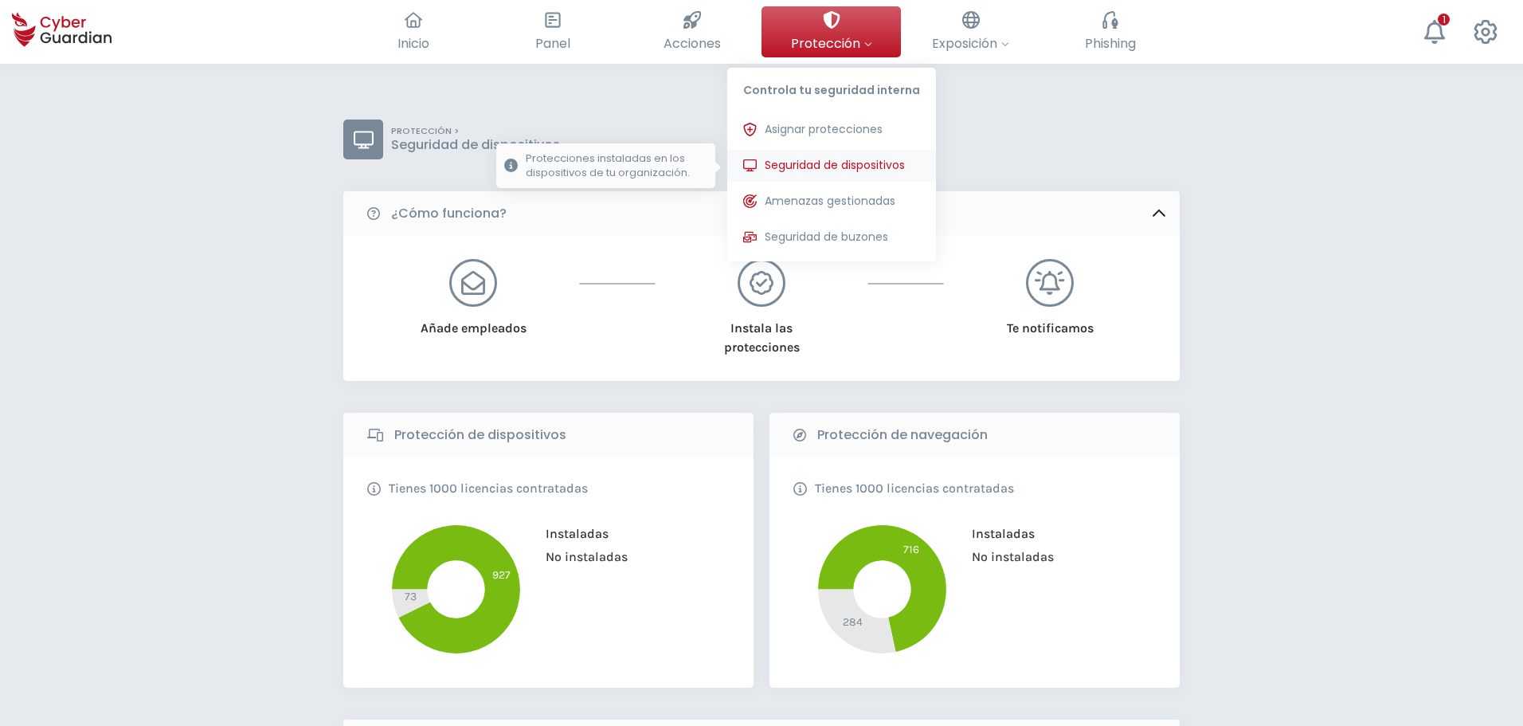
drag, startPoint x: 865, startPoint y: 167, endPoint x: 1001, endPoint y: 186, distance: 137.7
click at [865, 166] on span "Seguridad de dispositivos" at bounding box center [835, 165] width 140 height 17
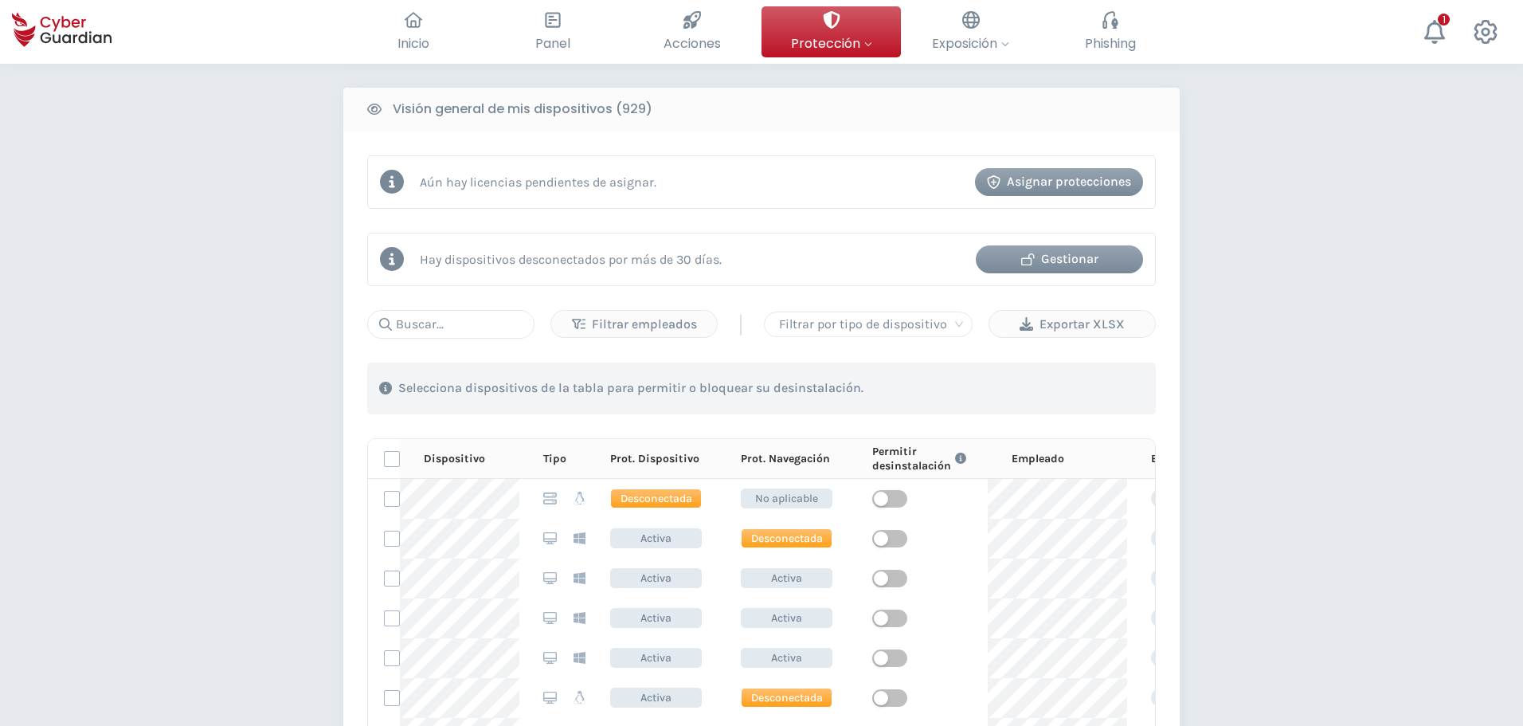
scroll to position [637, 0]
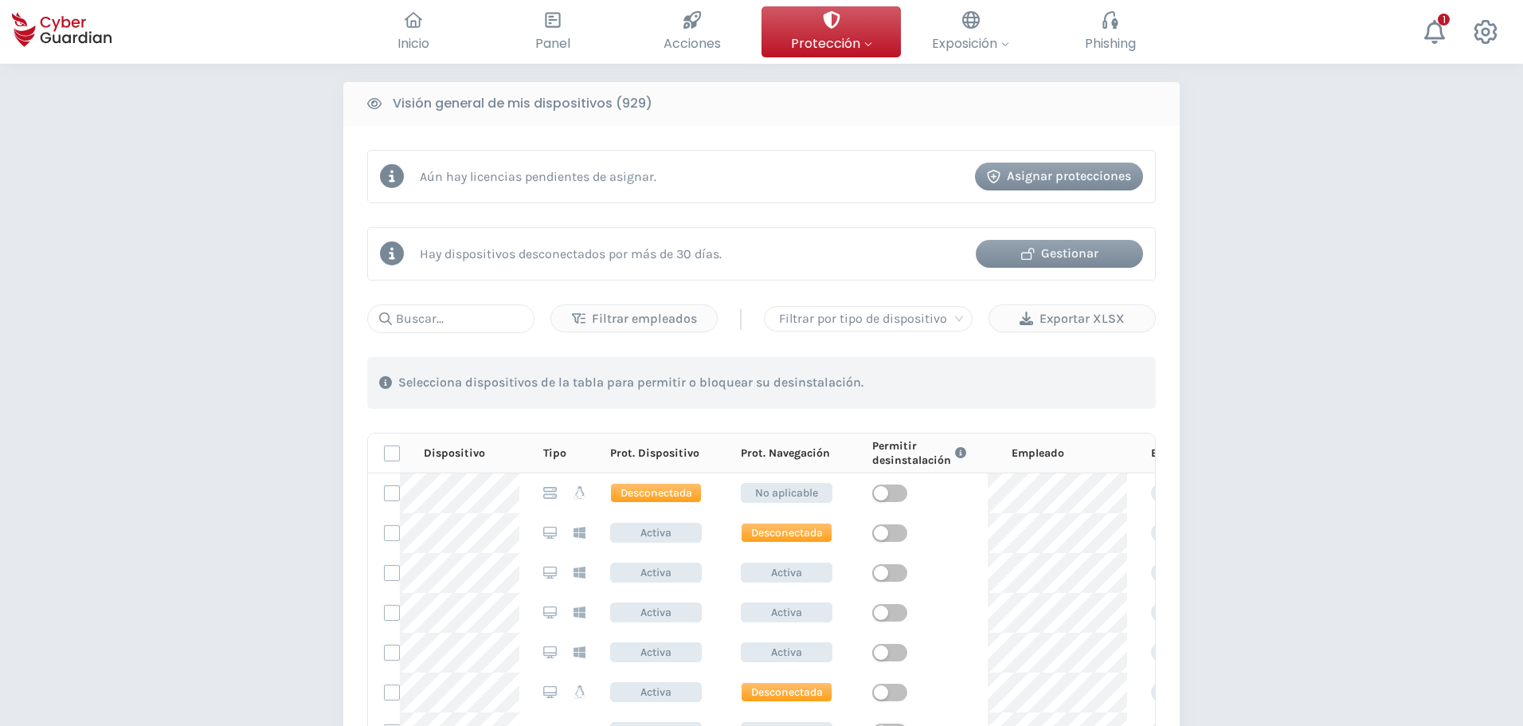
click at [1104, 246] on div "Gestionar" at bounding box center [1059, 253] width 143 height 19
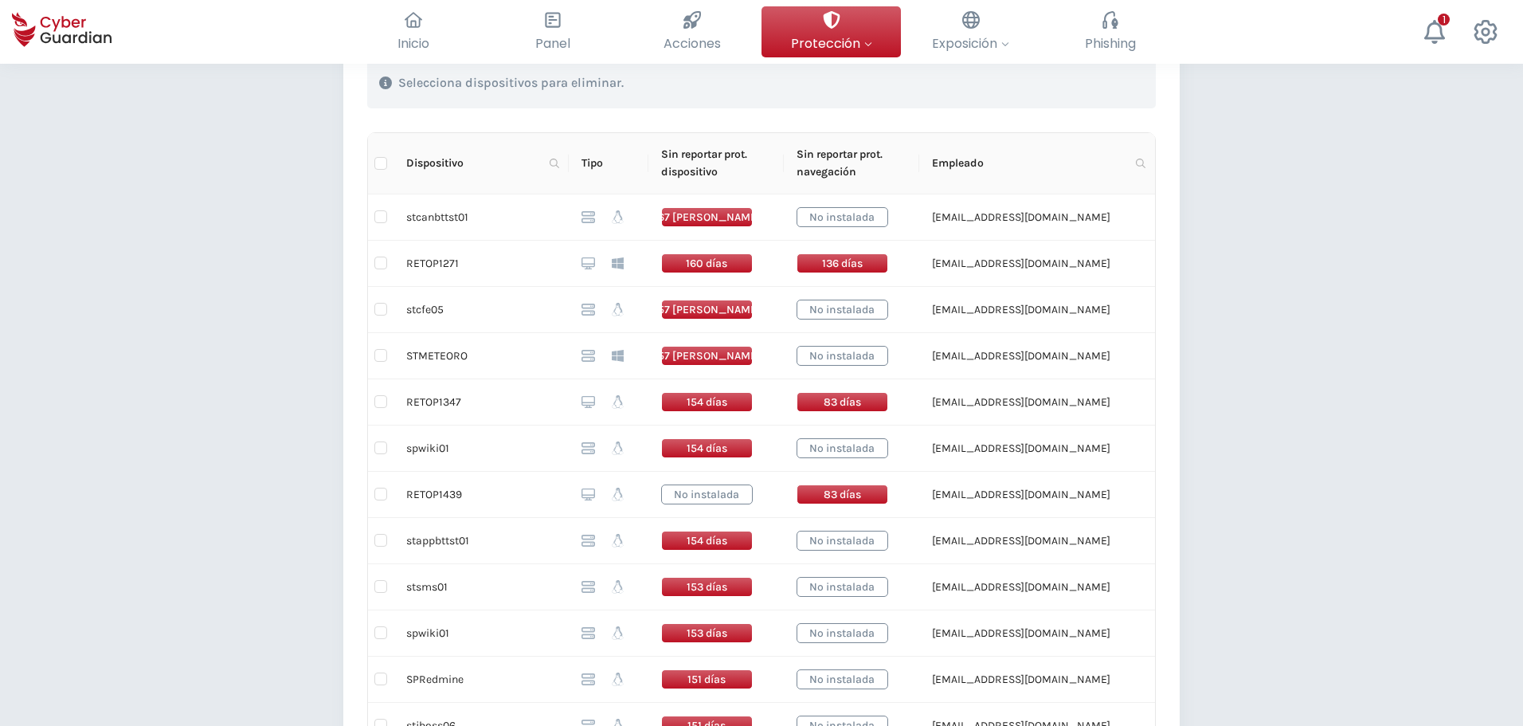
scroll to position [478, 0]
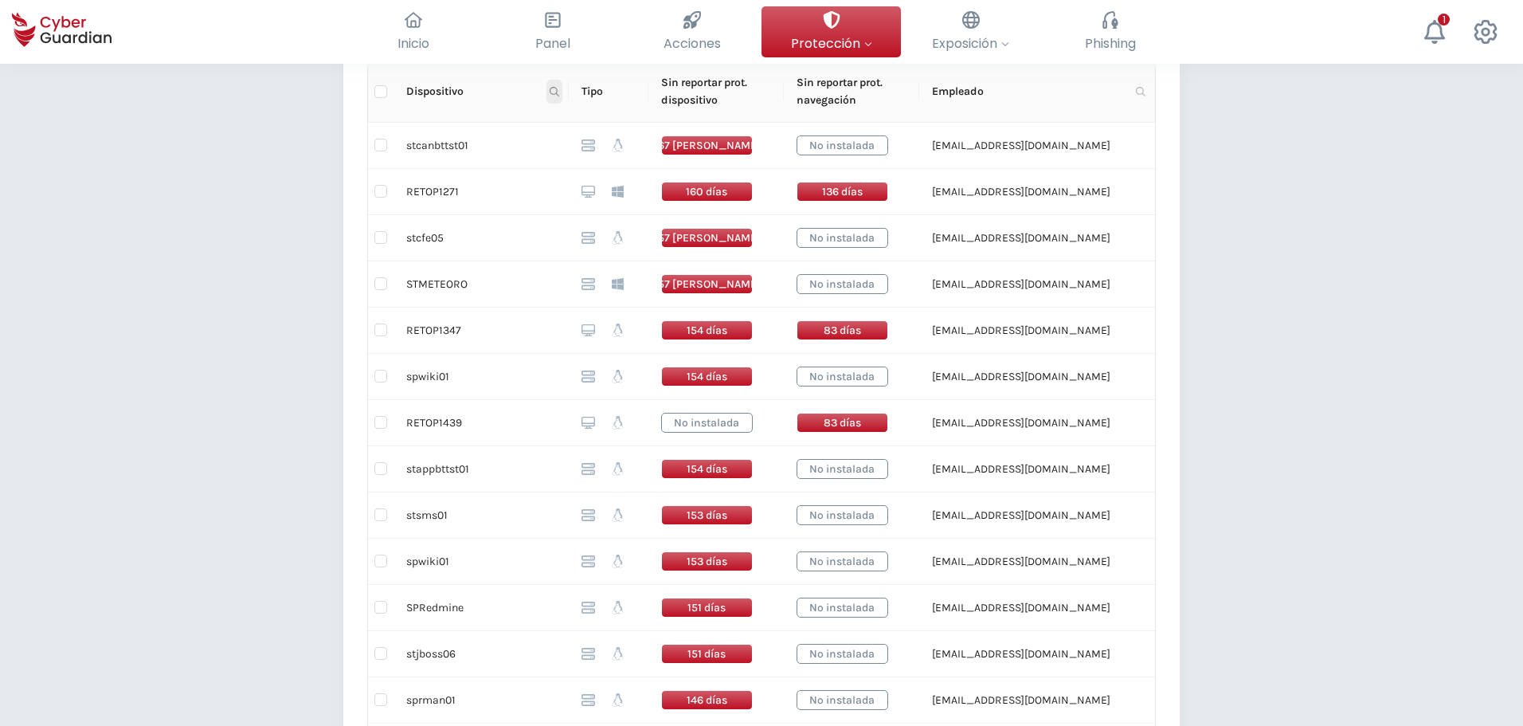
click at [560, 92] on span at bounding box center [555, 92] width 16 height 24
click at [502, 117] on input "text" at bounding box center [477, 125] width 159 height 25
type input "1589"
drag, startPoint x: 524, startPoint y: 152, endPoint x: 515, endPoint y: 161, distance: 12.4
click at [525, 153] on span "Buscar" at bounding box center [532, 155] width 35 height 18
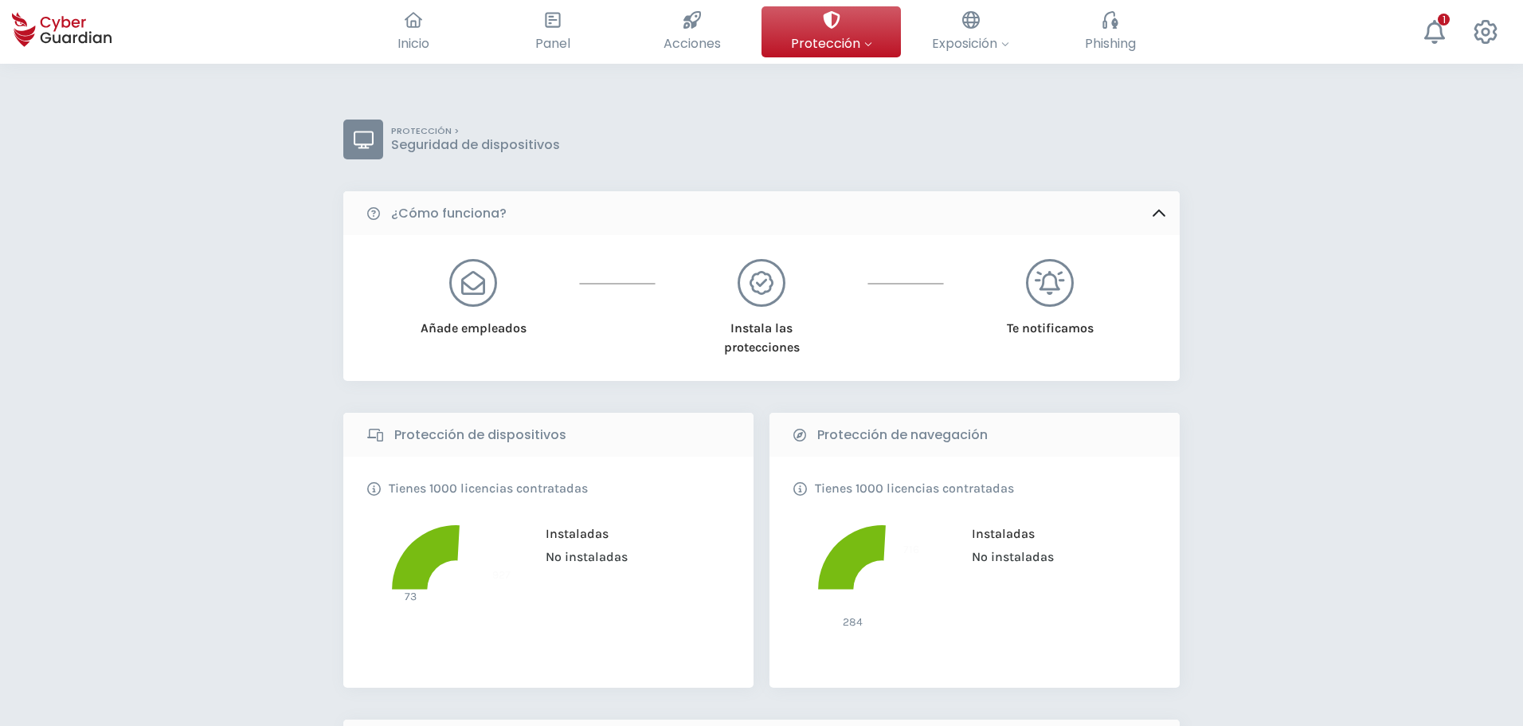
scroll to position [637, 0]
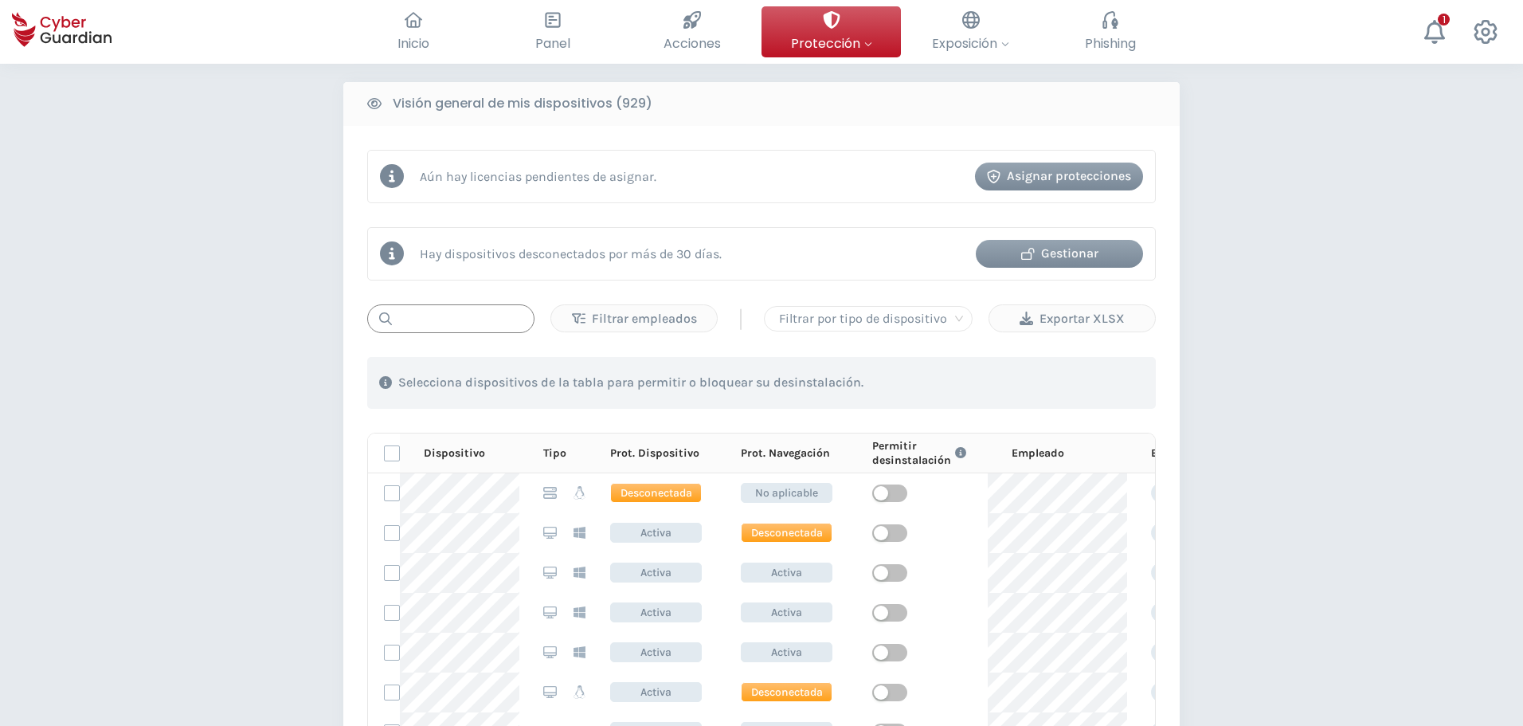
click at [461, 309] on input "text" at bounding box center [450, 318] width 167 height 29
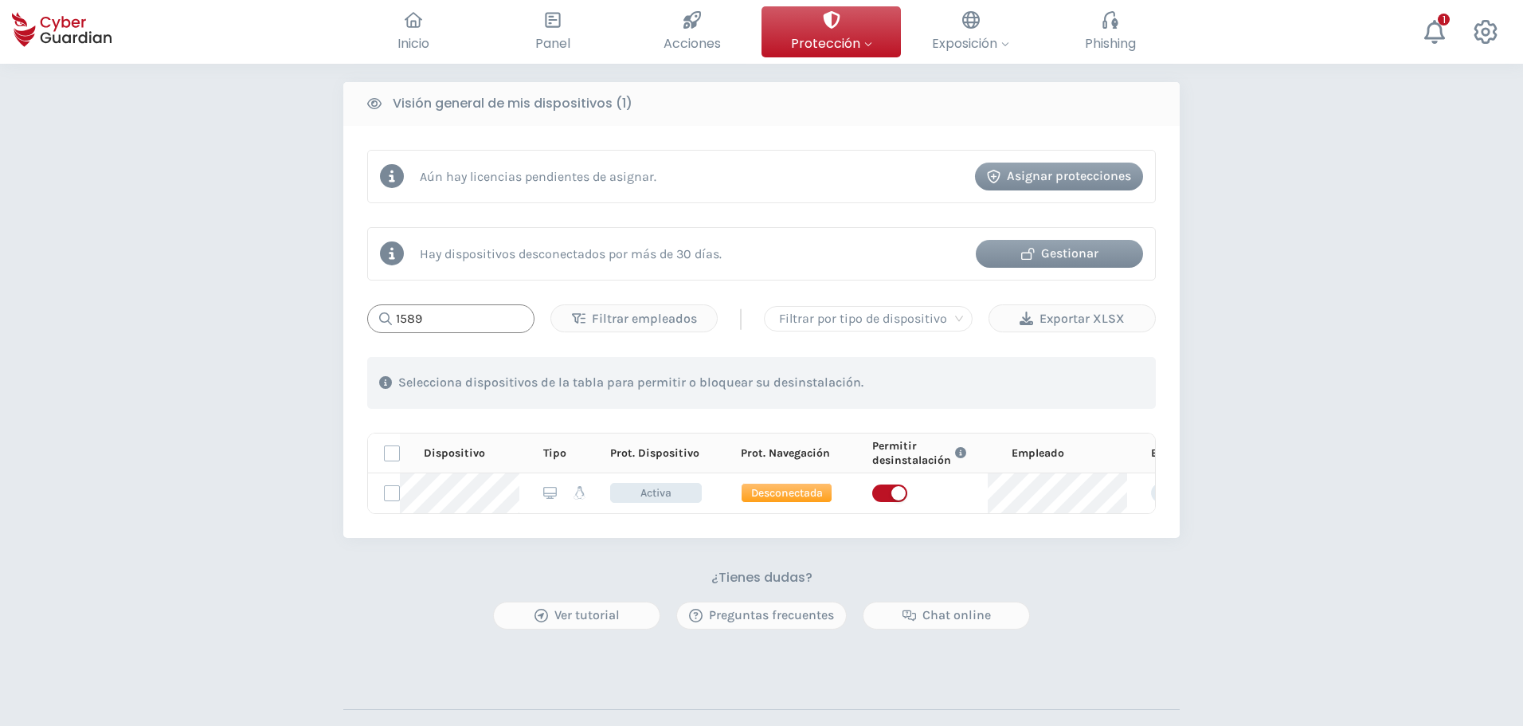
type input "1589"
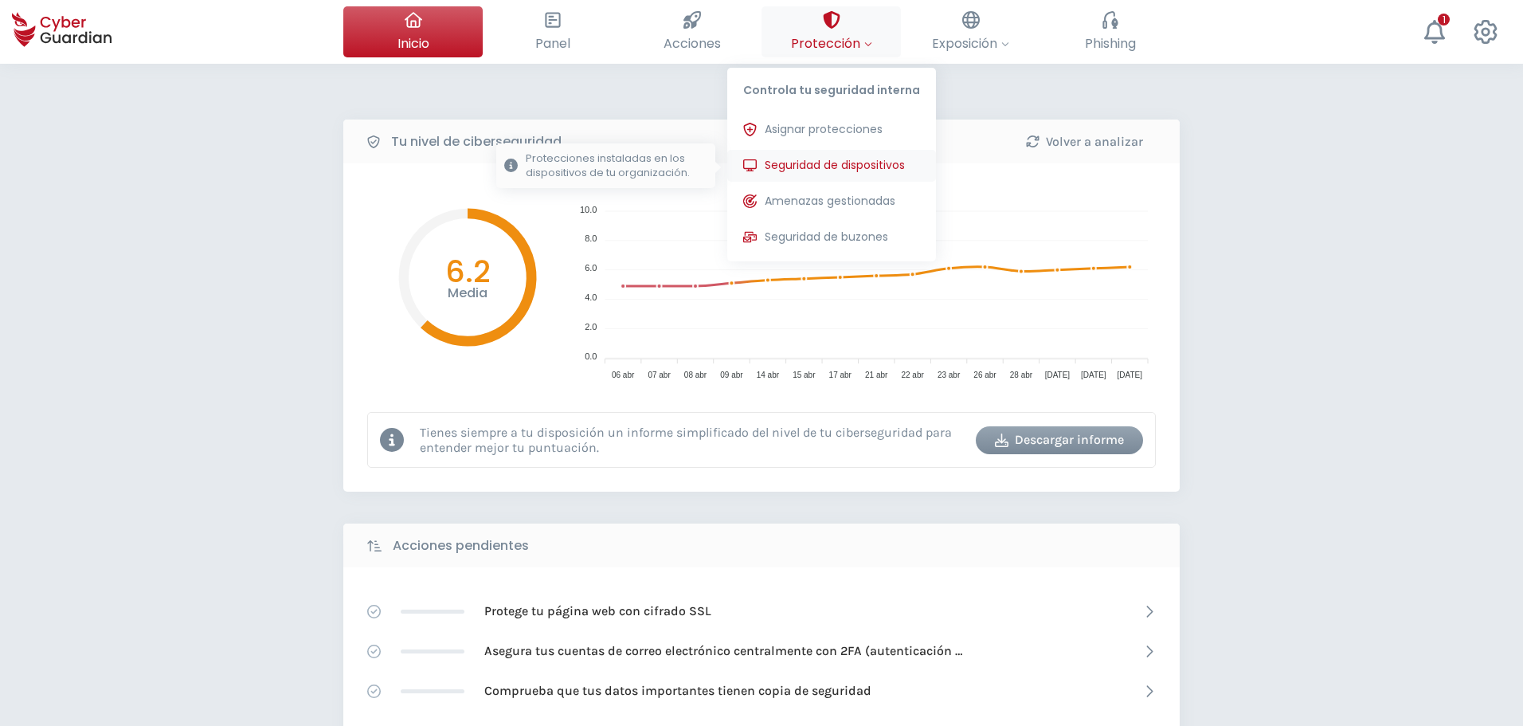
click at [861, 164] on span "Seguridad de dispositivos" at bounding box center [835, 165] width 140 height 17
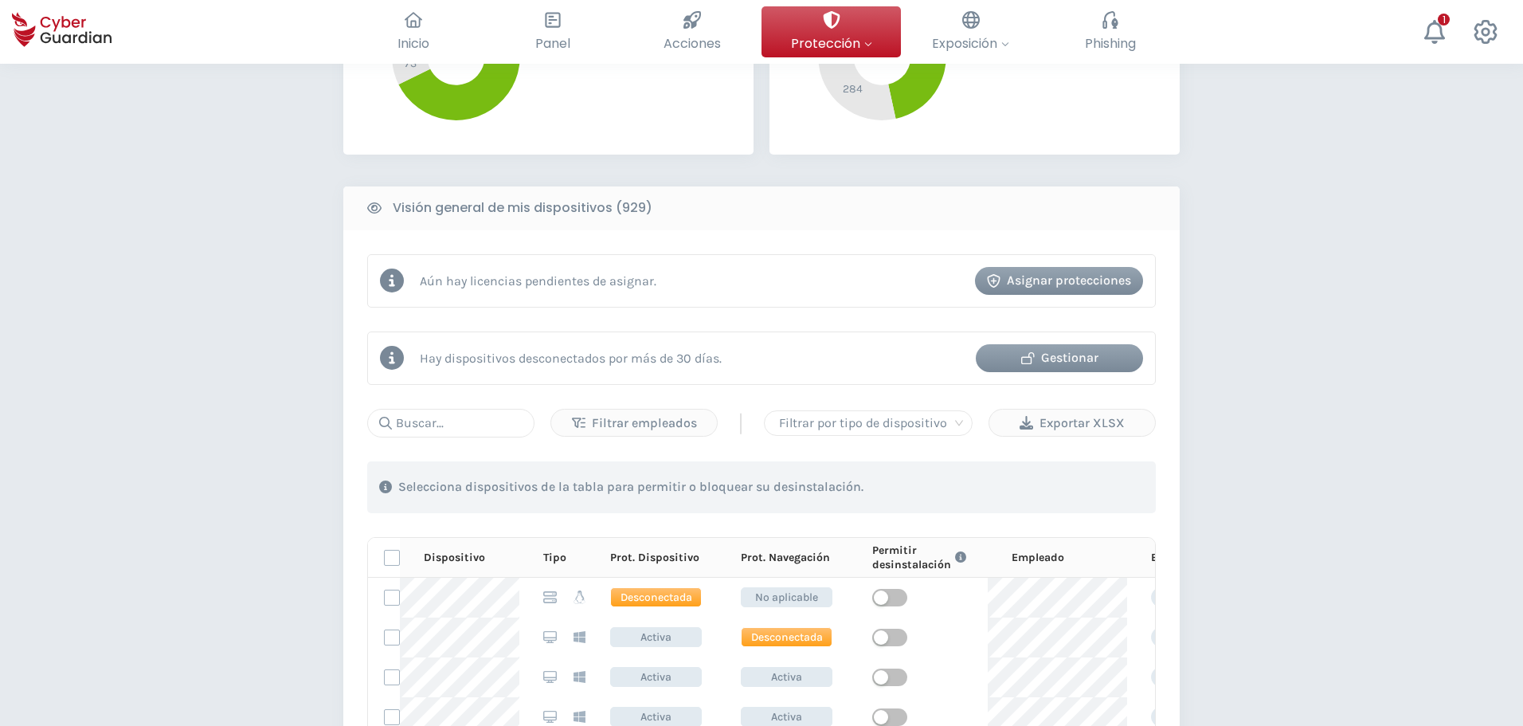
scroll to position [558, 0]
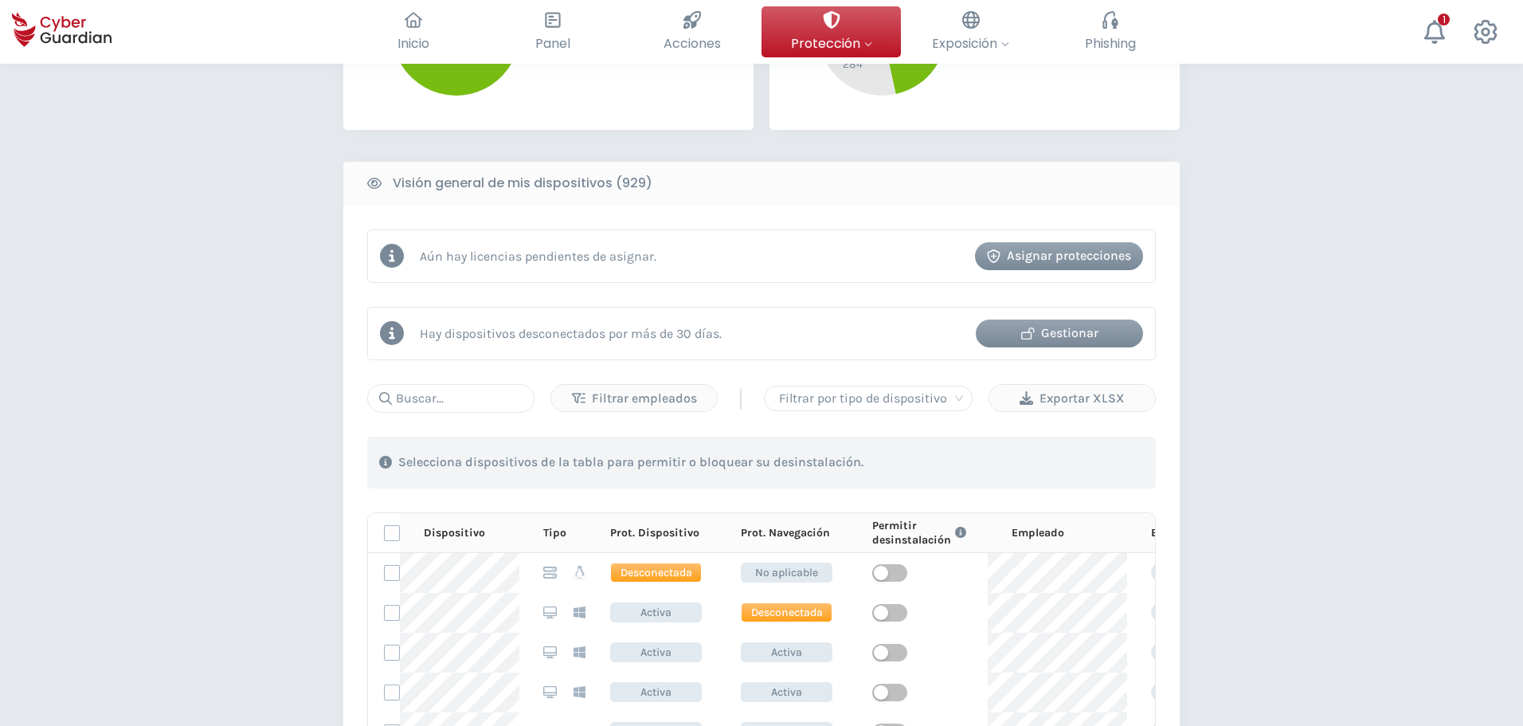
click at [1091, 335] on div "Gestionar" at bounding box center [1059, 332] width 143 height 19
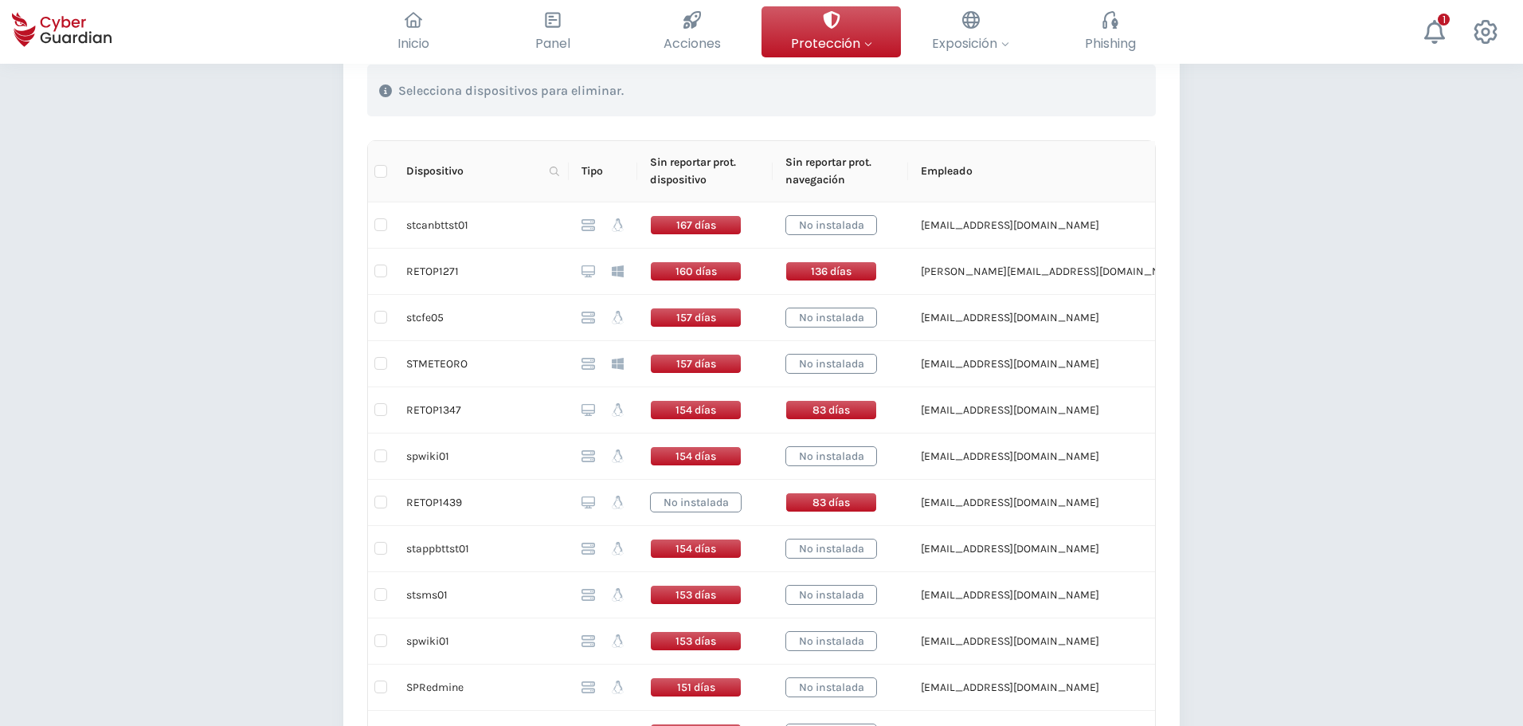
scroll to position [478, 0]
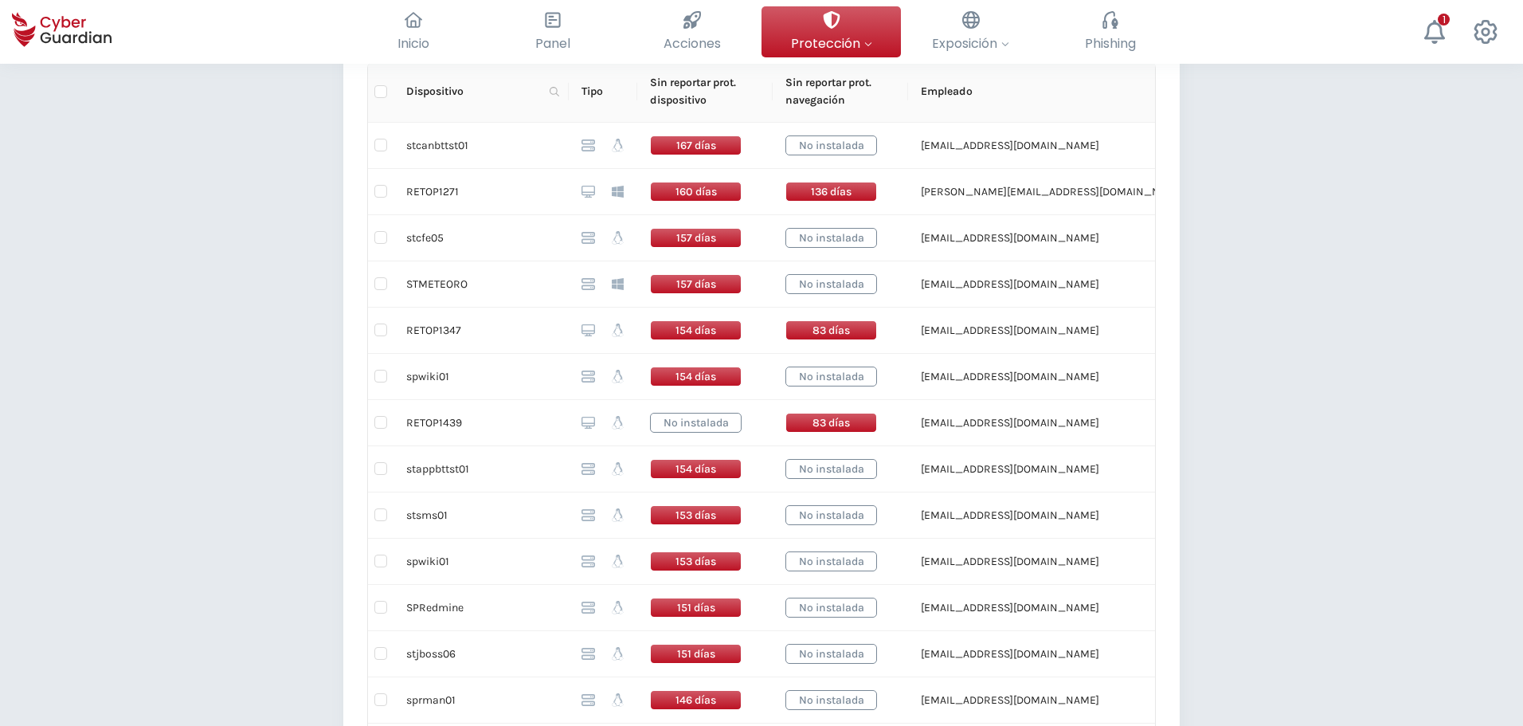
click at [597, 93] on th "Tipo" at bounding box center [603, 91] width 69 height 61
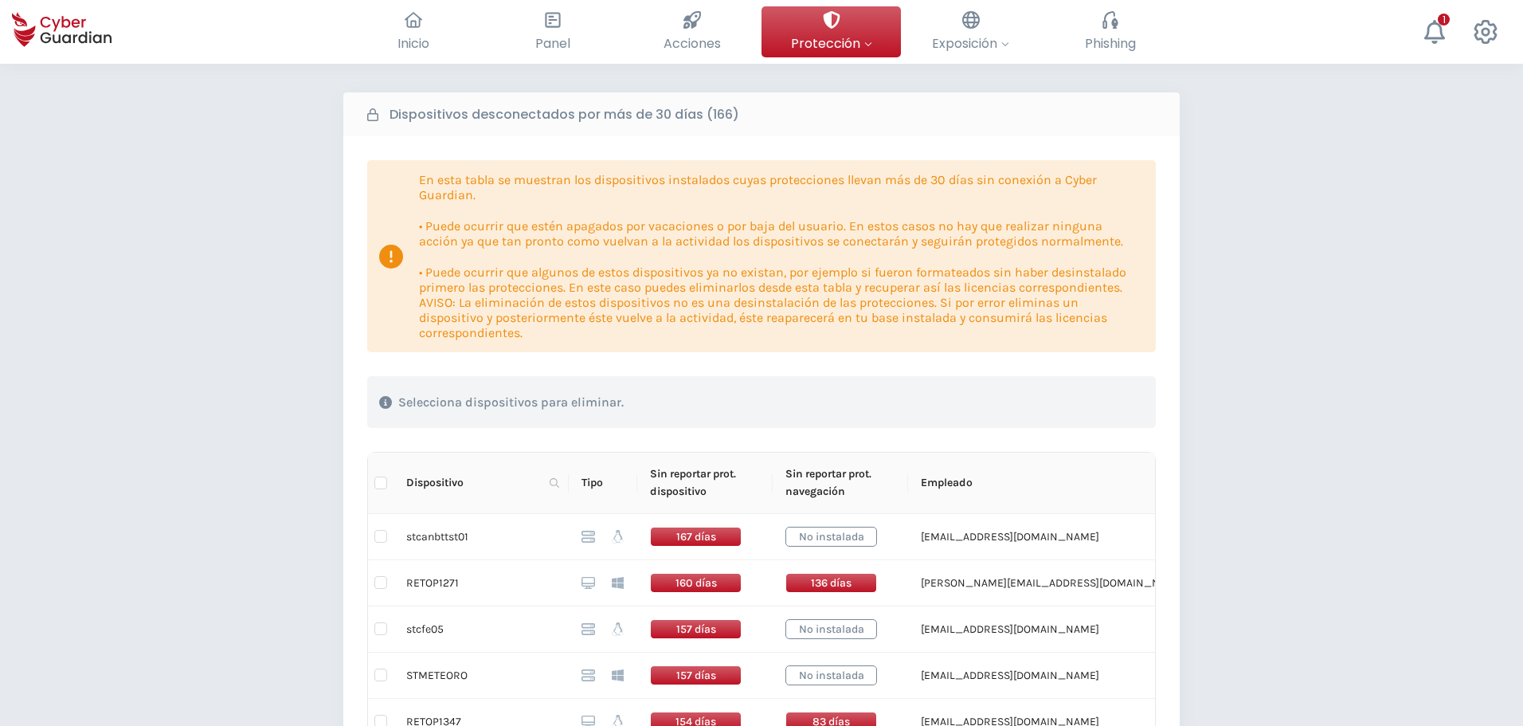
scroll to position [0, 0]
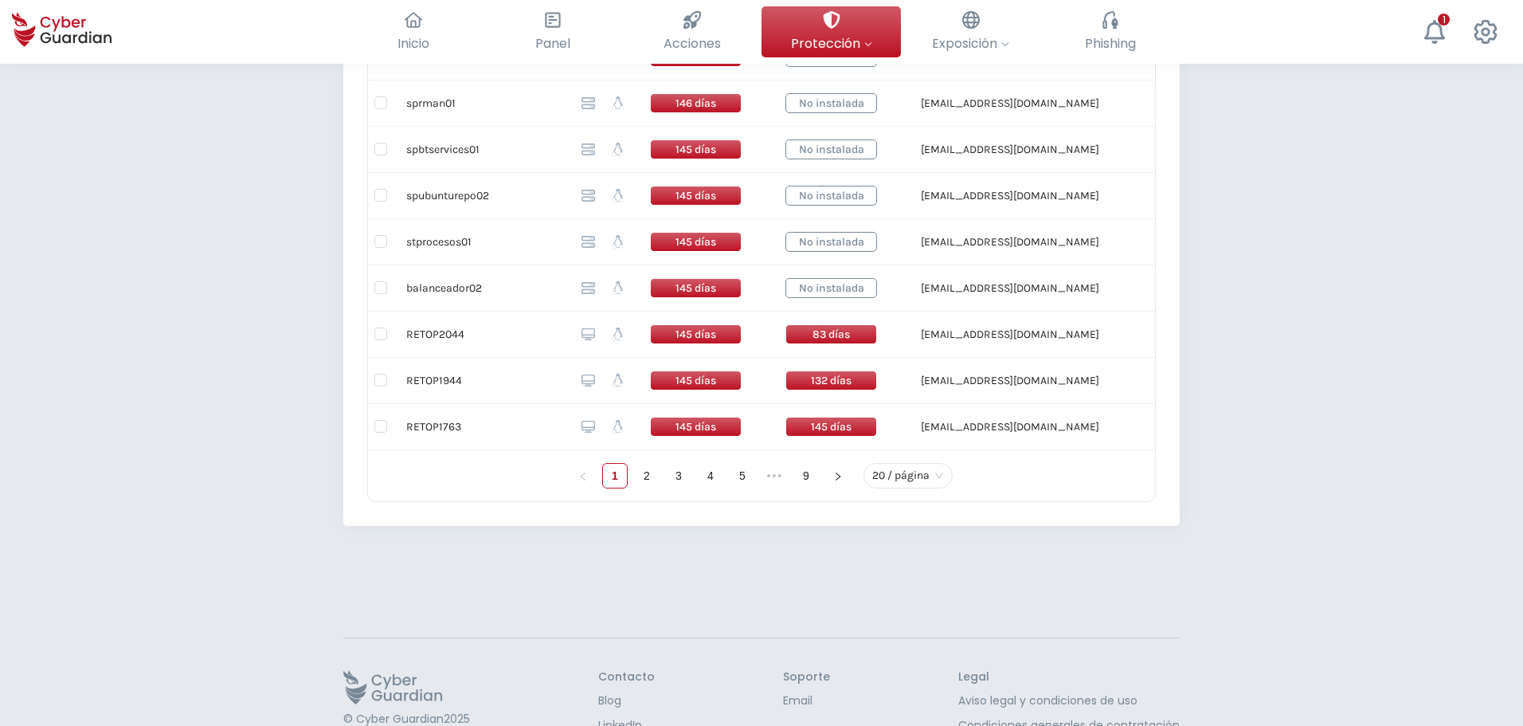
scroll to position [1036, 0]
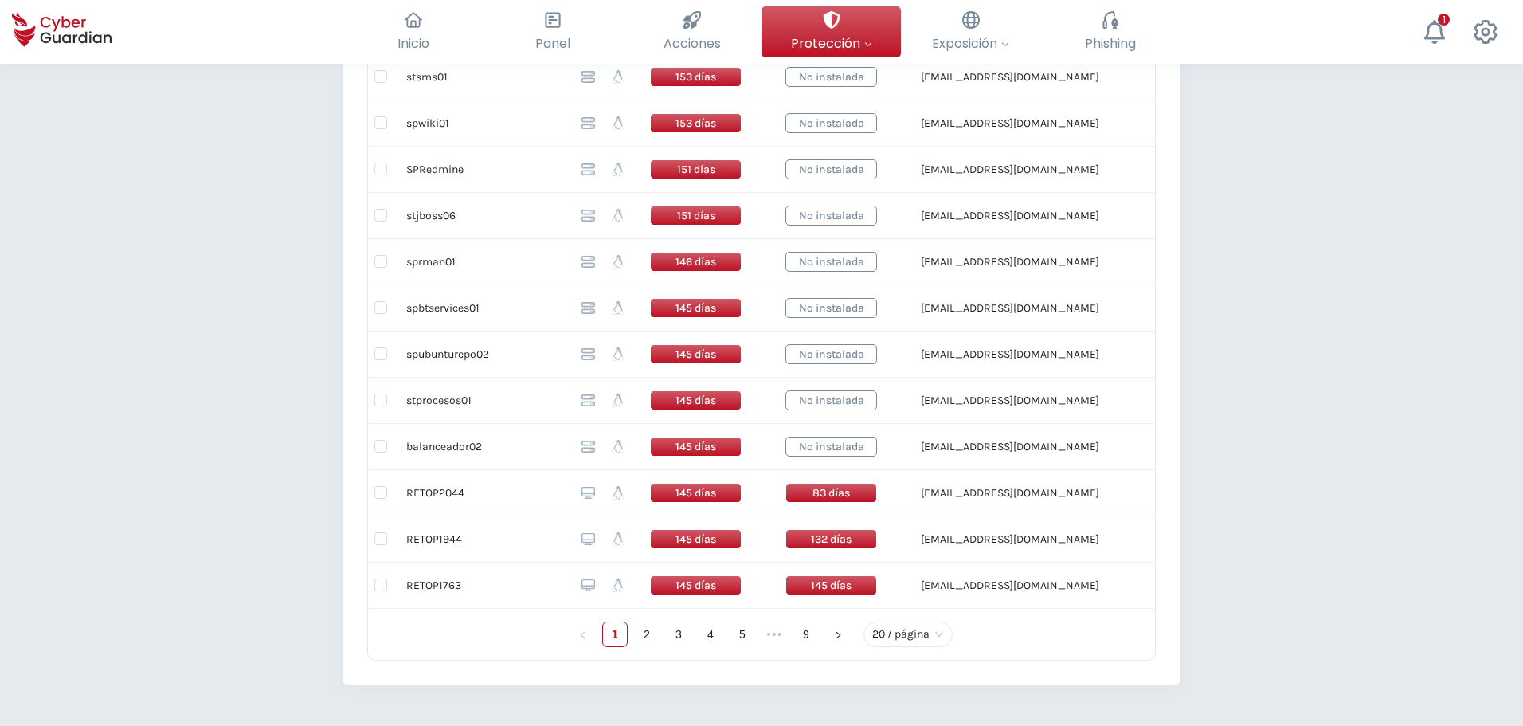
scroll to position [917, 0]
click at [386, 490] on input "checkbox" at bounding box center [380, 491] width 13 height 13
checkbox input "true"
drag, startPoint x: 381, startPoint y: 536, endPoint x: 391, endPoint y: 554, distance: 21.0
click at [381, 537] on input "checkbox" at bounding box center [380, 537] width 13 height 13
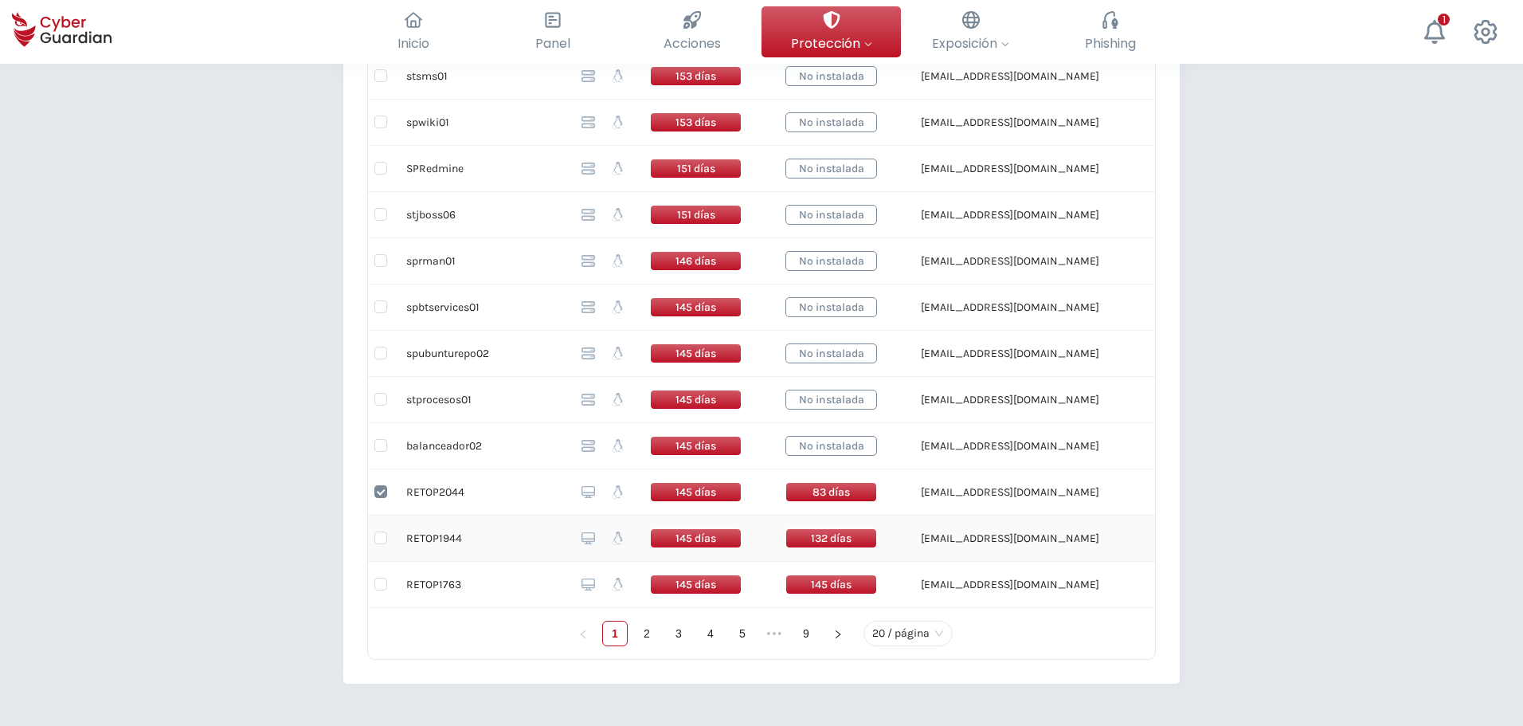
checkbox input "true"
click at [383, 587] on input "checkbox" at bounding box center [380, 584] width 13 height 13
checkbox input "true"
click at [648, 640] on link "2" at bounding box center [647, 633] width 24 height 24
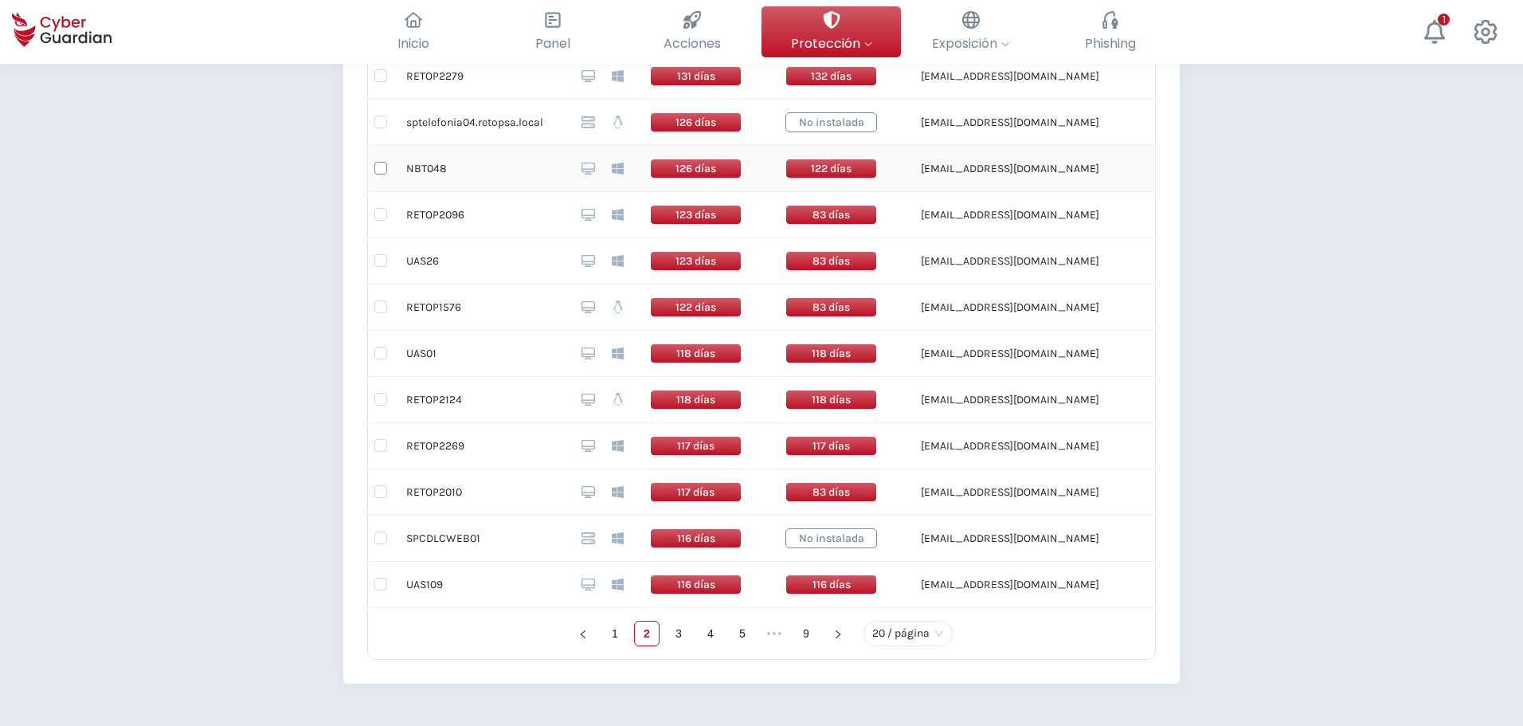
click at [385, 162] on input "checkbox" at bounding box center [380, 168] width 13 height 13
checkbox input "true"
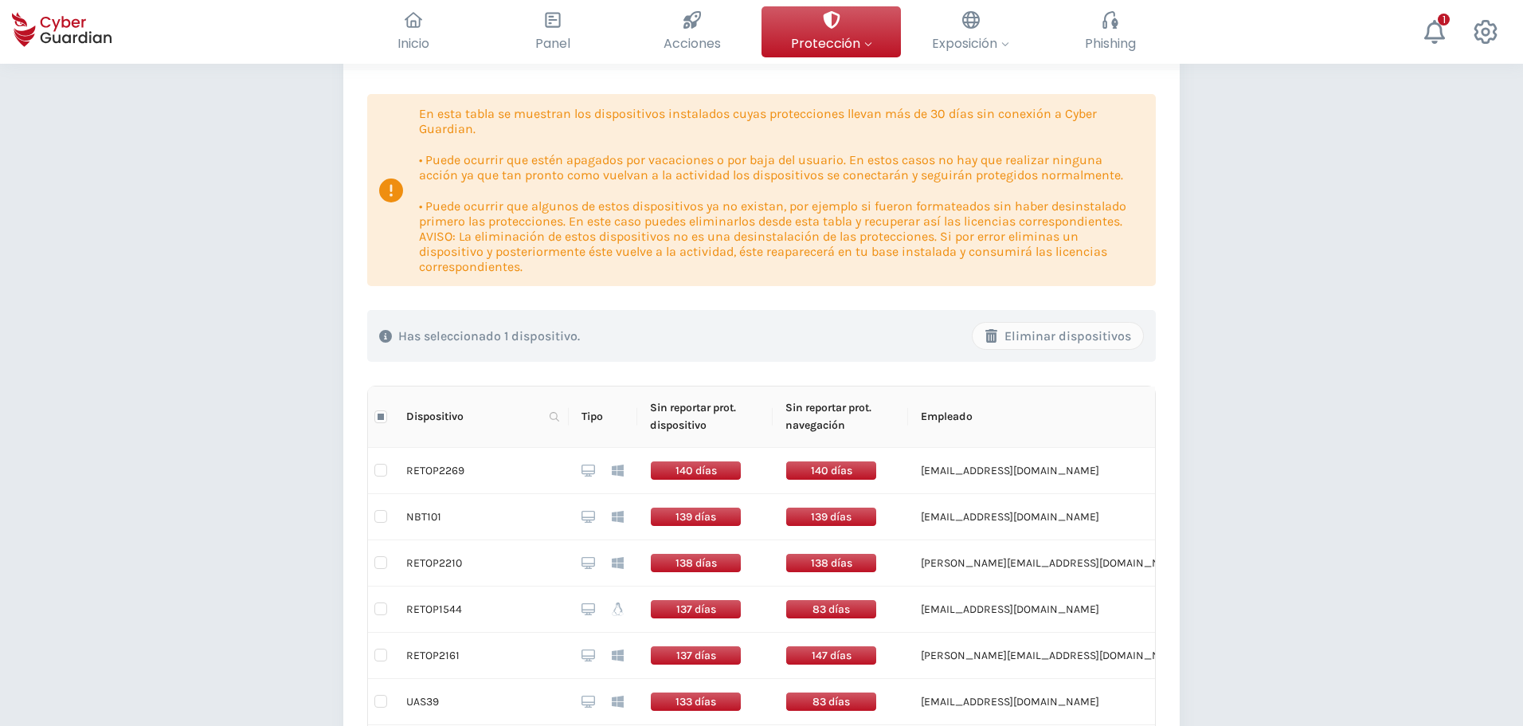
scroll to position [159, 0]
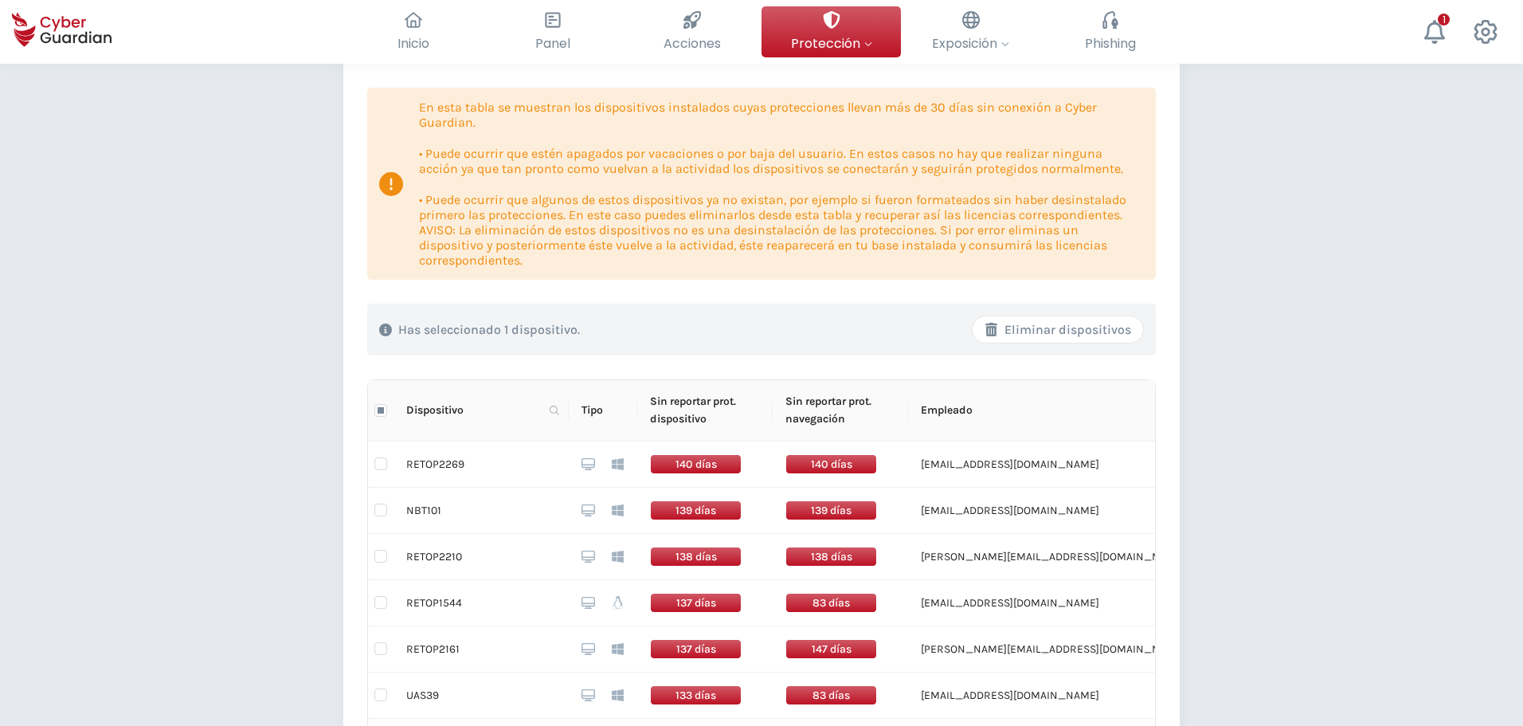
click at [1113, 316] on button "Eliminar dispositivos" at bounding box center [1058, 329] width 172 height 28
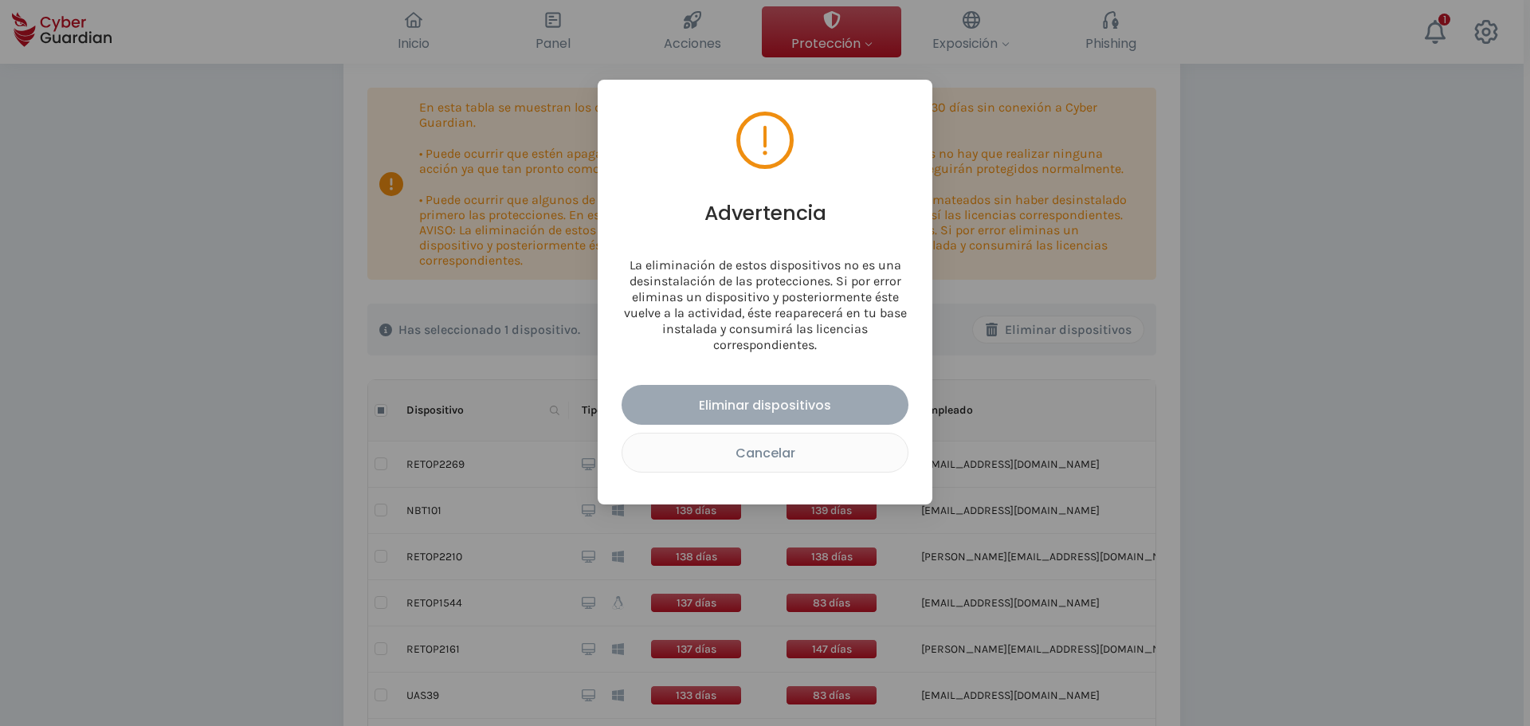
click at [847, 408] on div "Eliminar dispositivos" at bounding box center [764, 405] width 263 height 20
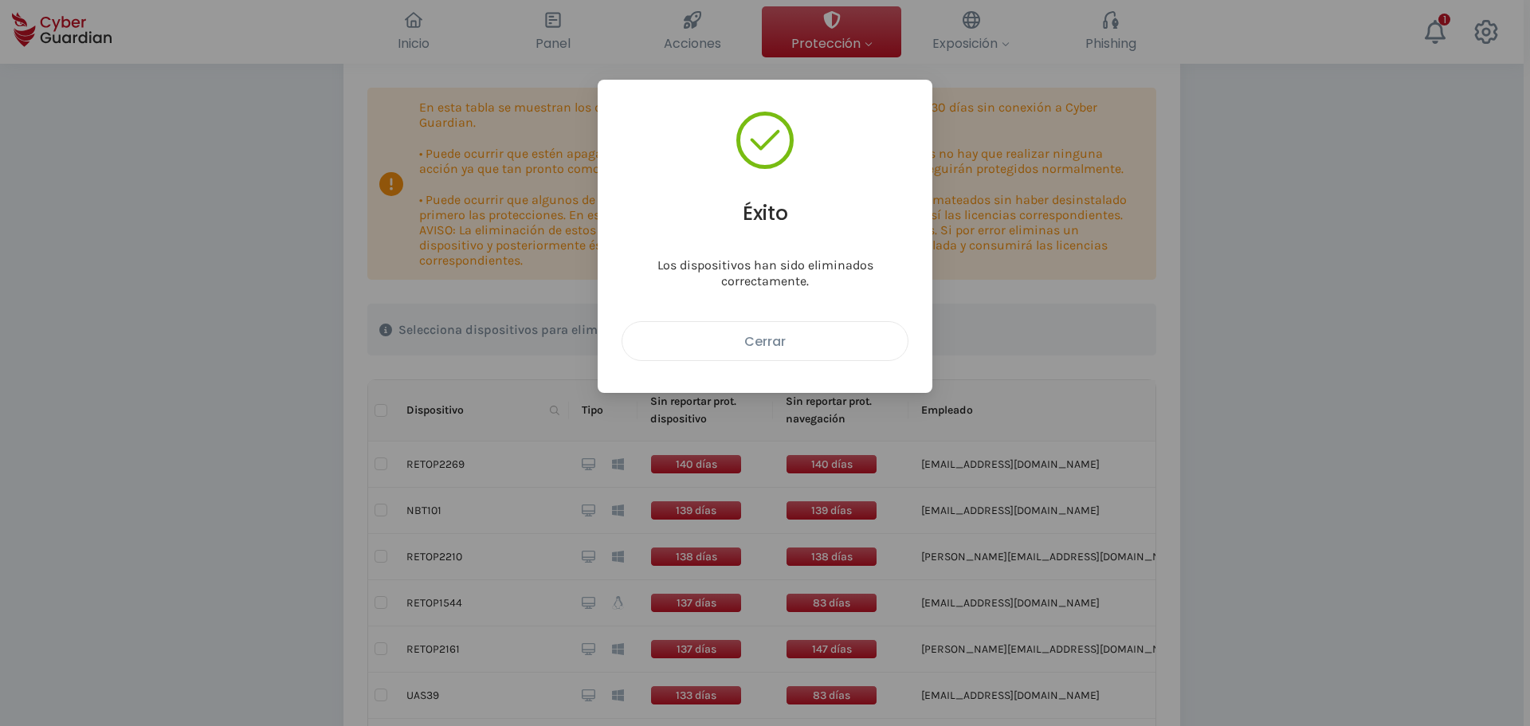
click at [848, 351] on div "Cerrar" at bounding box center [764, 341] width 261 height 20
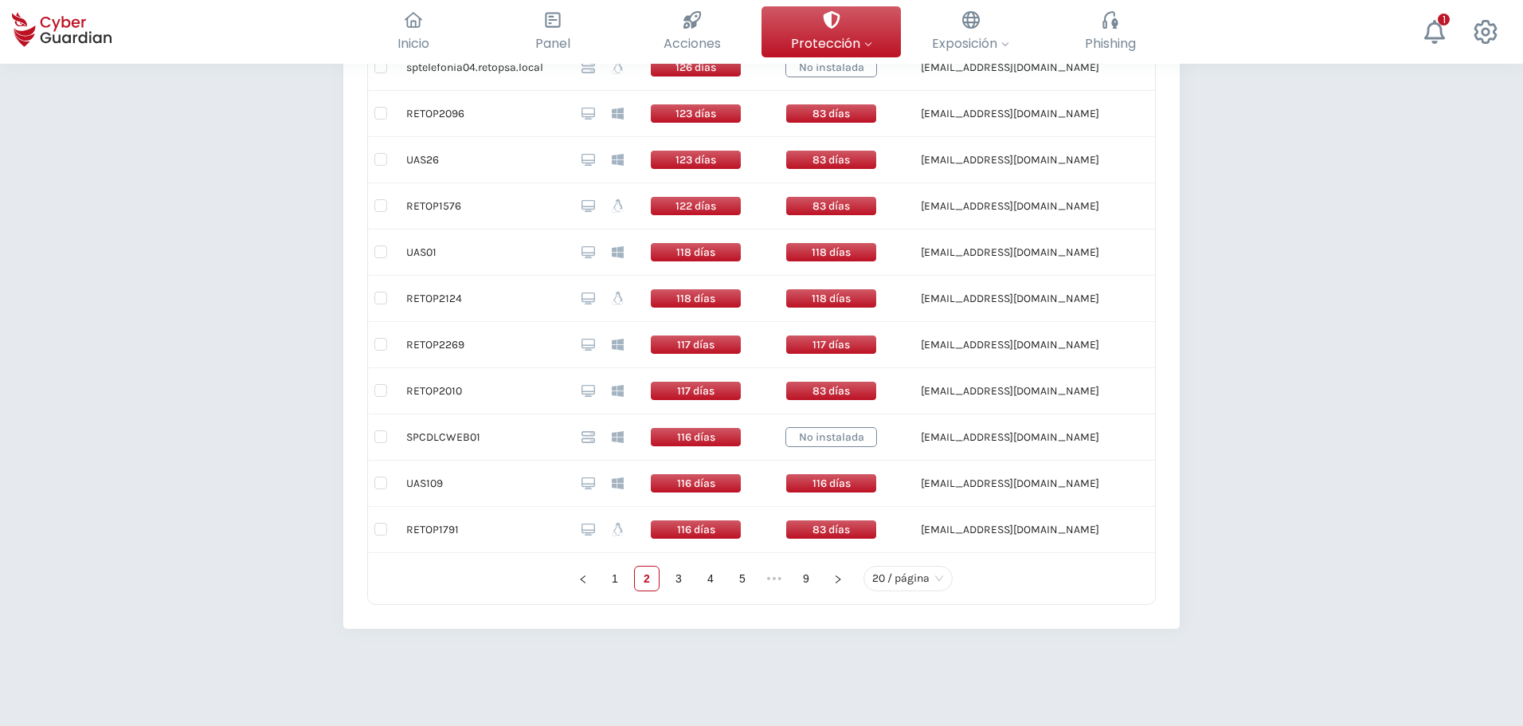
scroll to position [1036, 0]
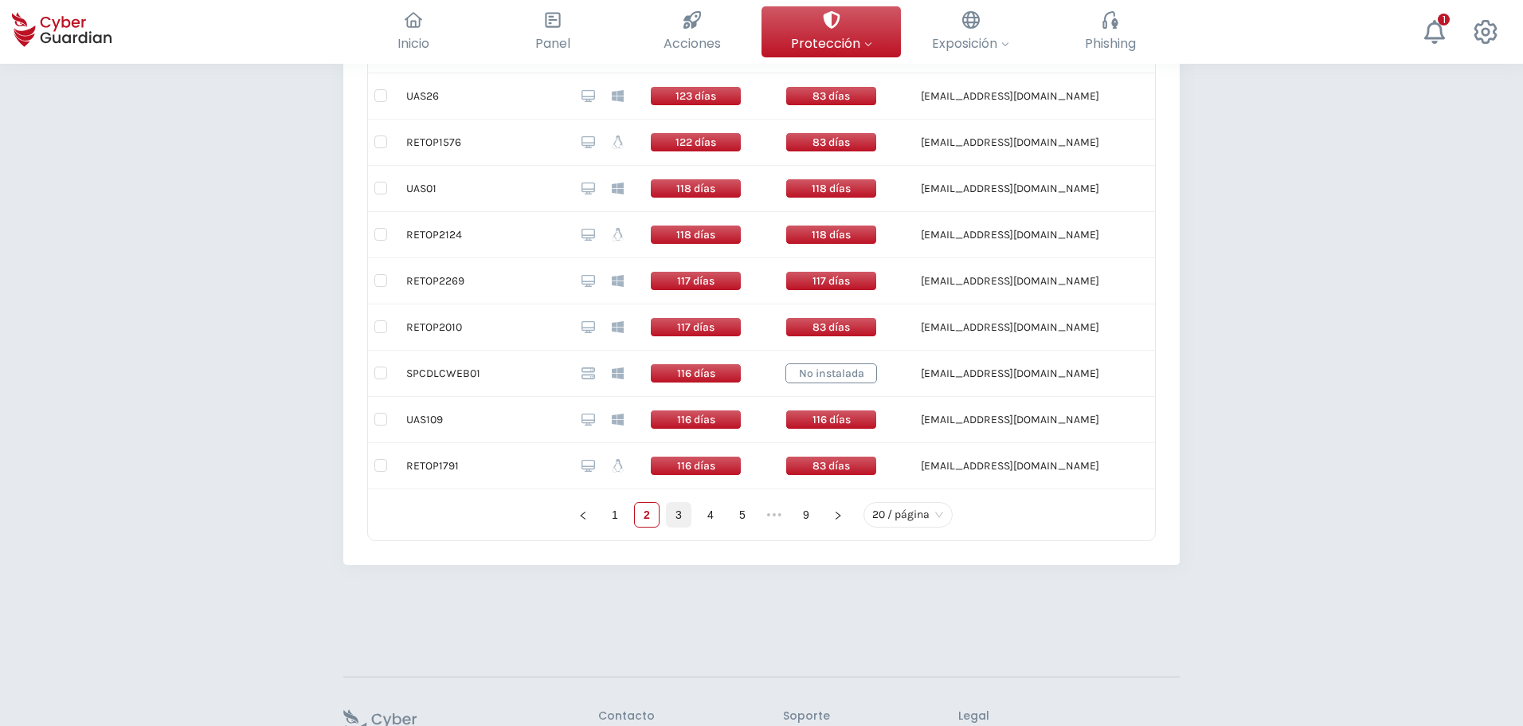
click at [680, 515] on link "3" at bounding box center [679, 515] width 24 height 24
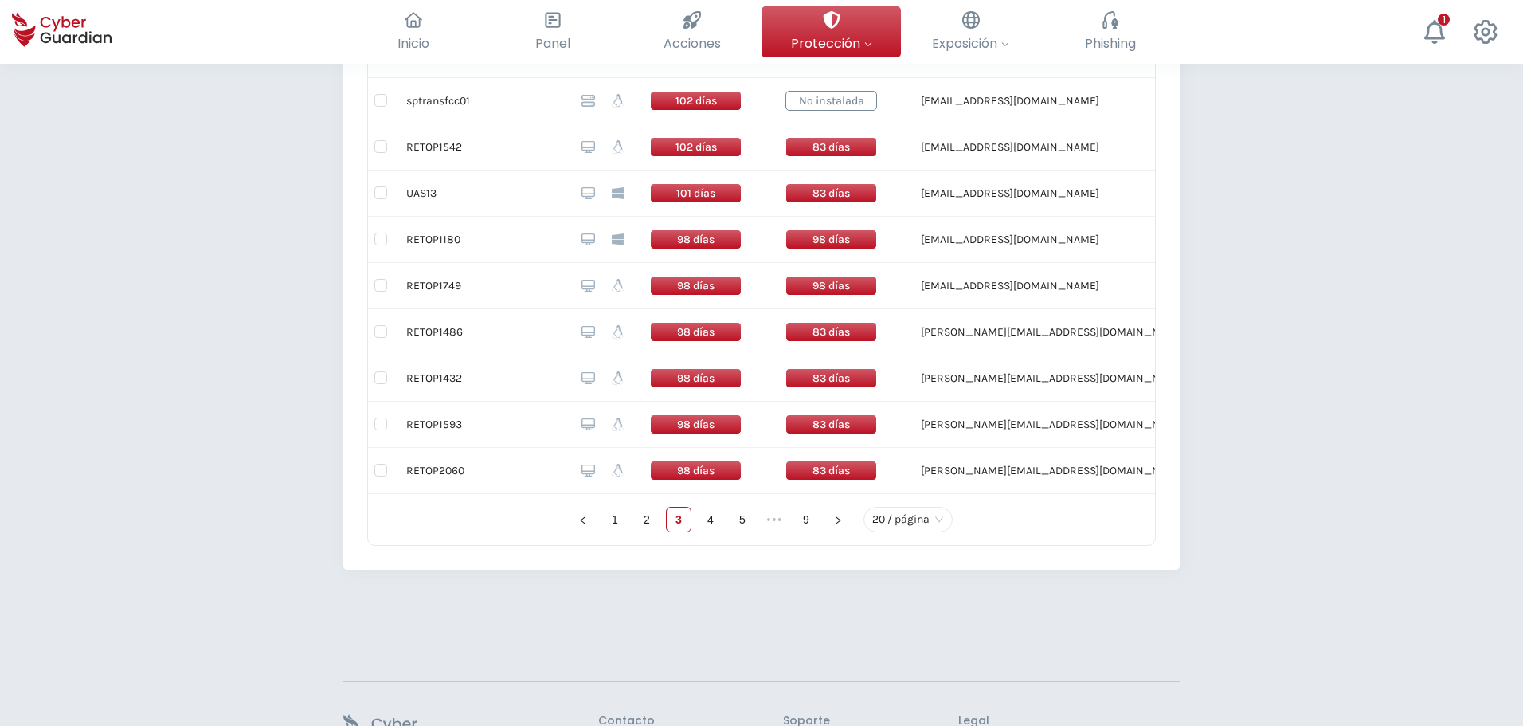
scroll to position [1115, 0]
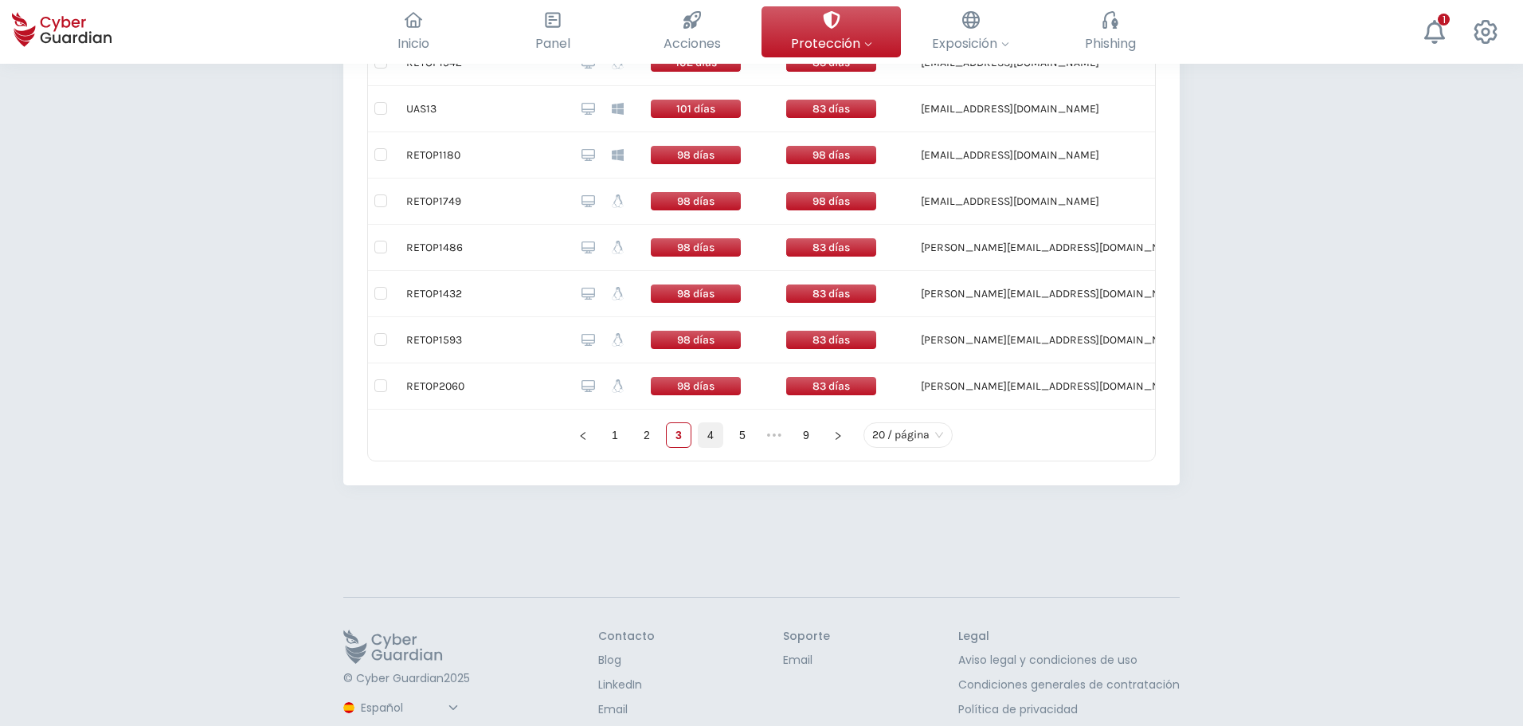
click at [711, 432] on link "4" at bounding box center [711, 435] width 24 height 24
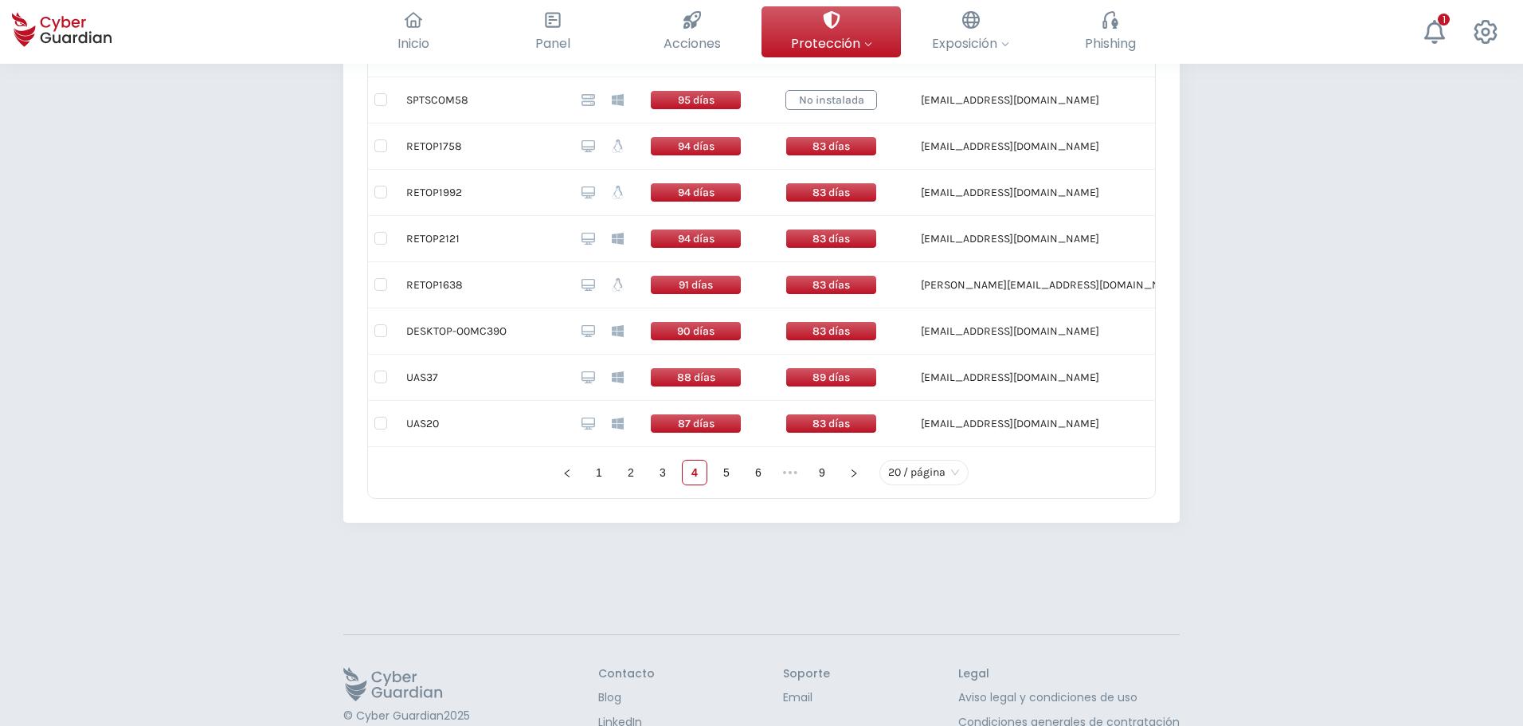
scroll to position [1115, 0]
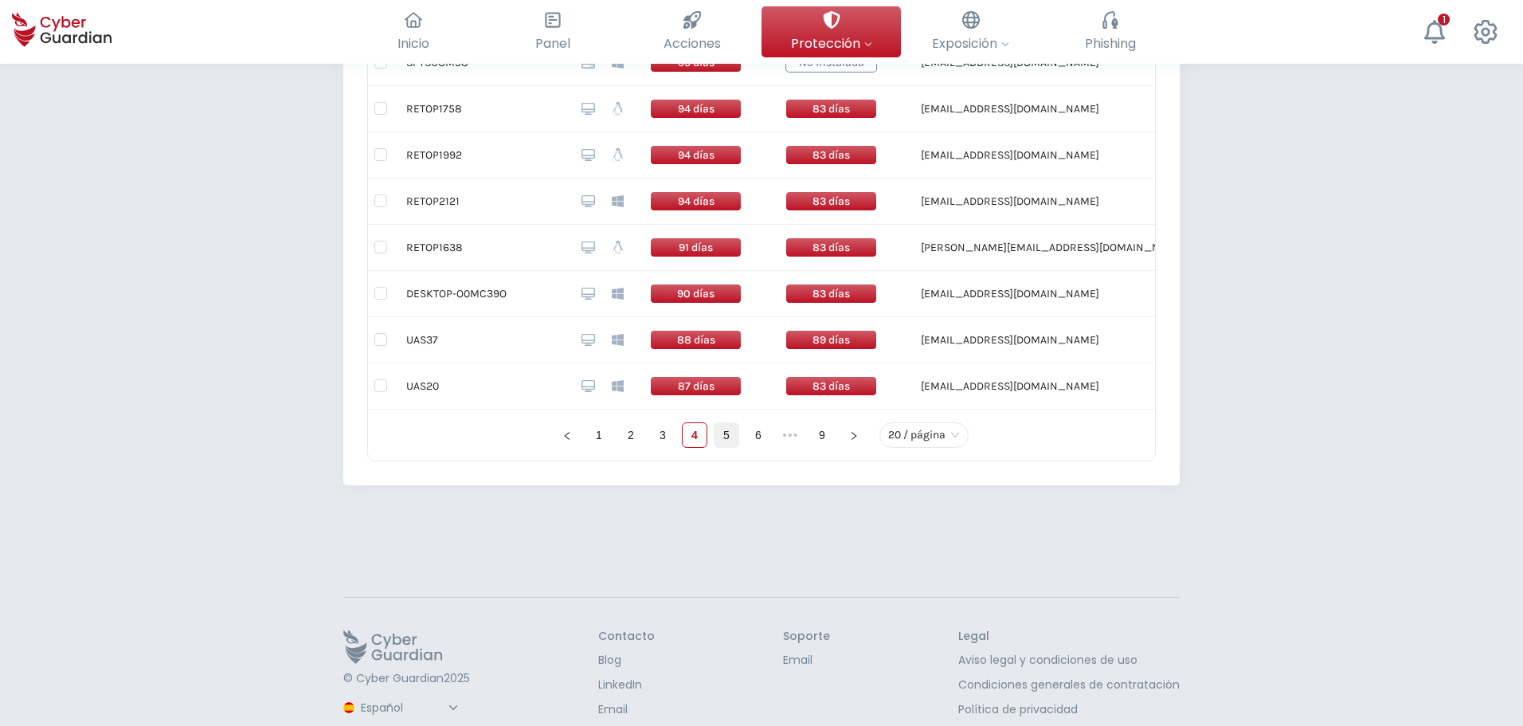
click at [731, 437] on link "5" at bounding box center [727, 435] width 24 height 24
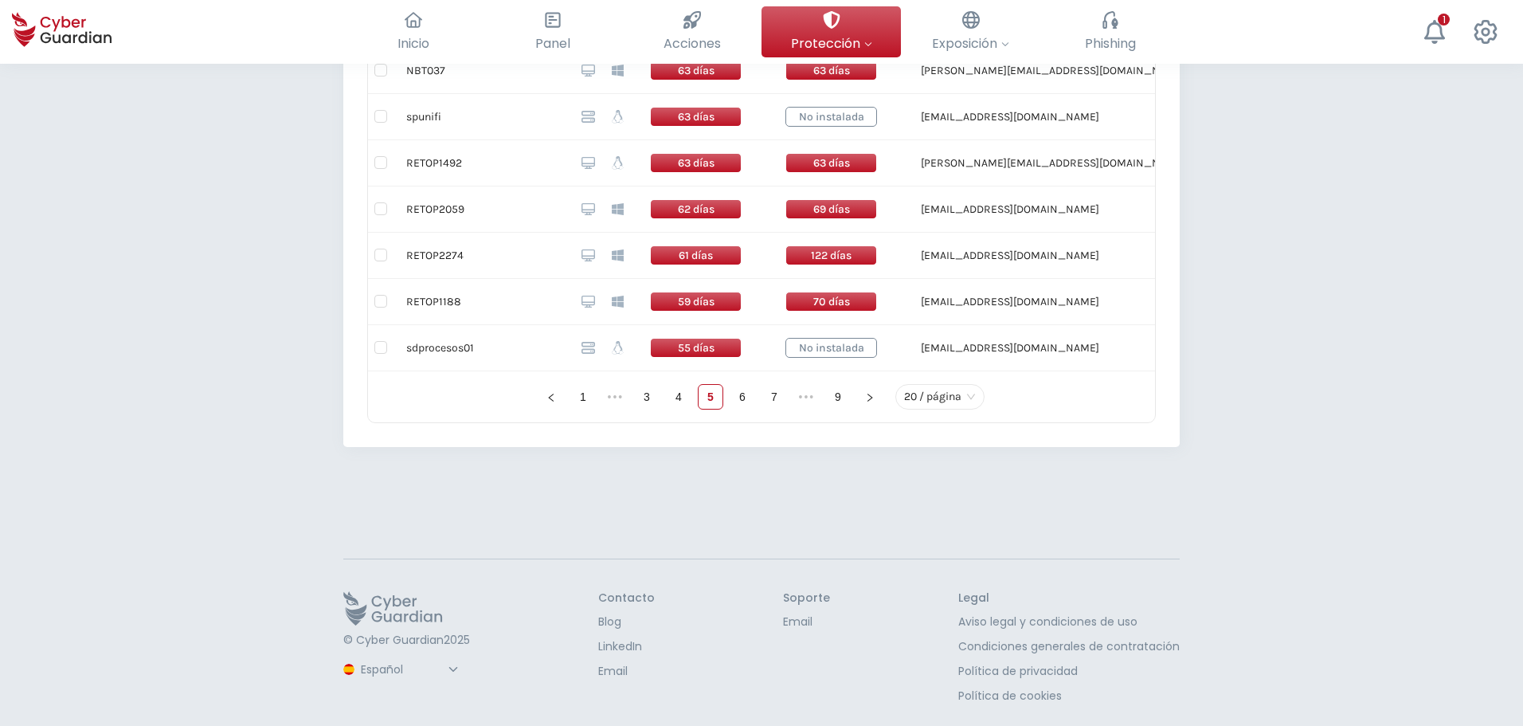
scroll to position [1156, 0]
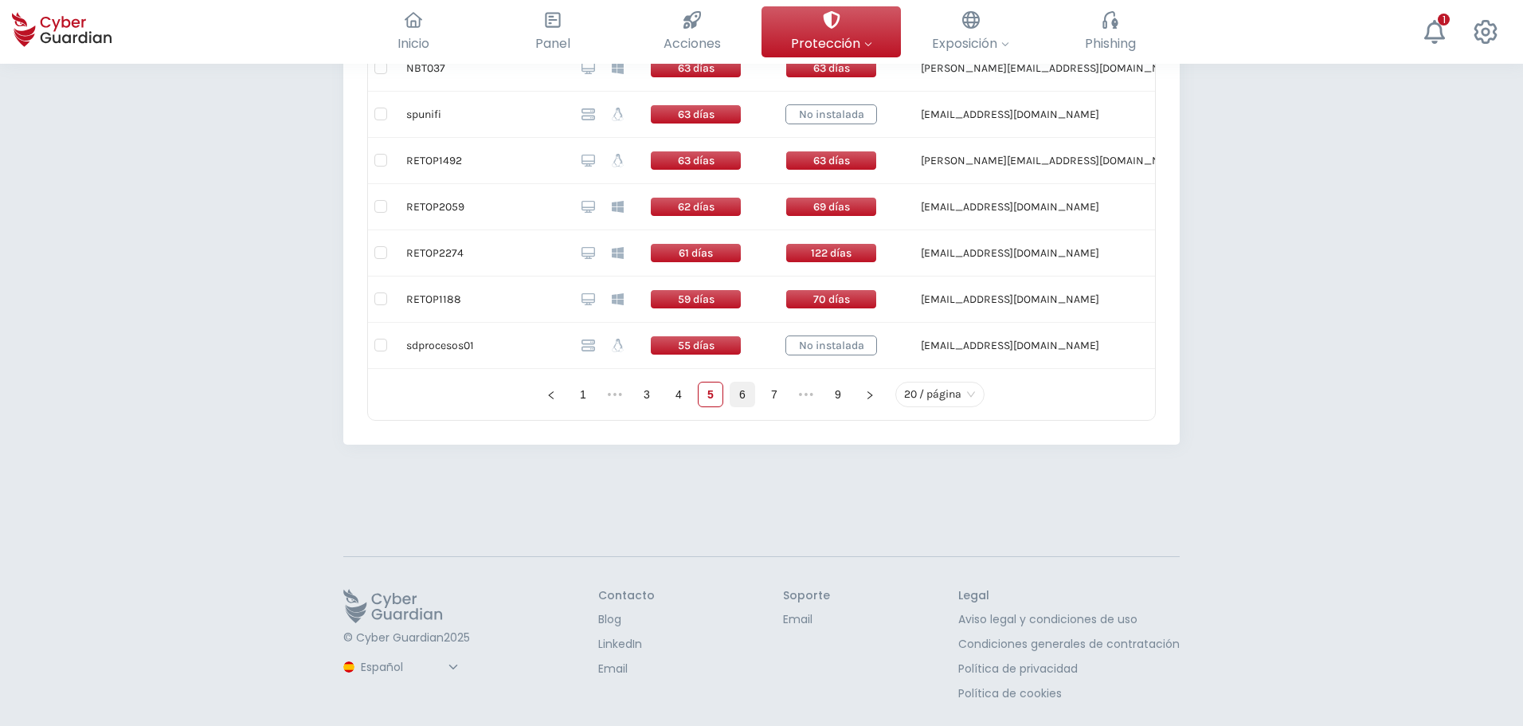
click at [746, 398] on link "6" at bounding box center [743, 394] width 24 height 24
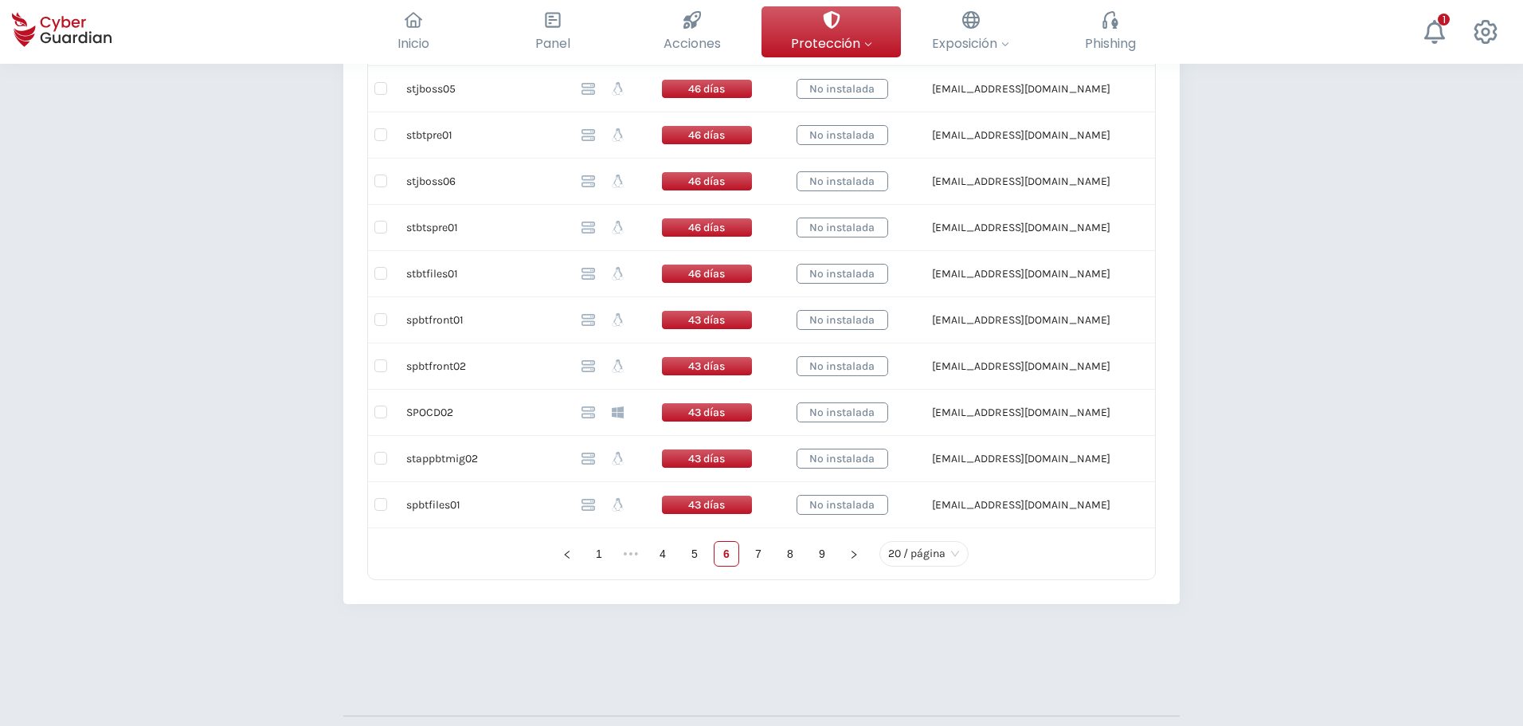
scroll to position [1156, 0]
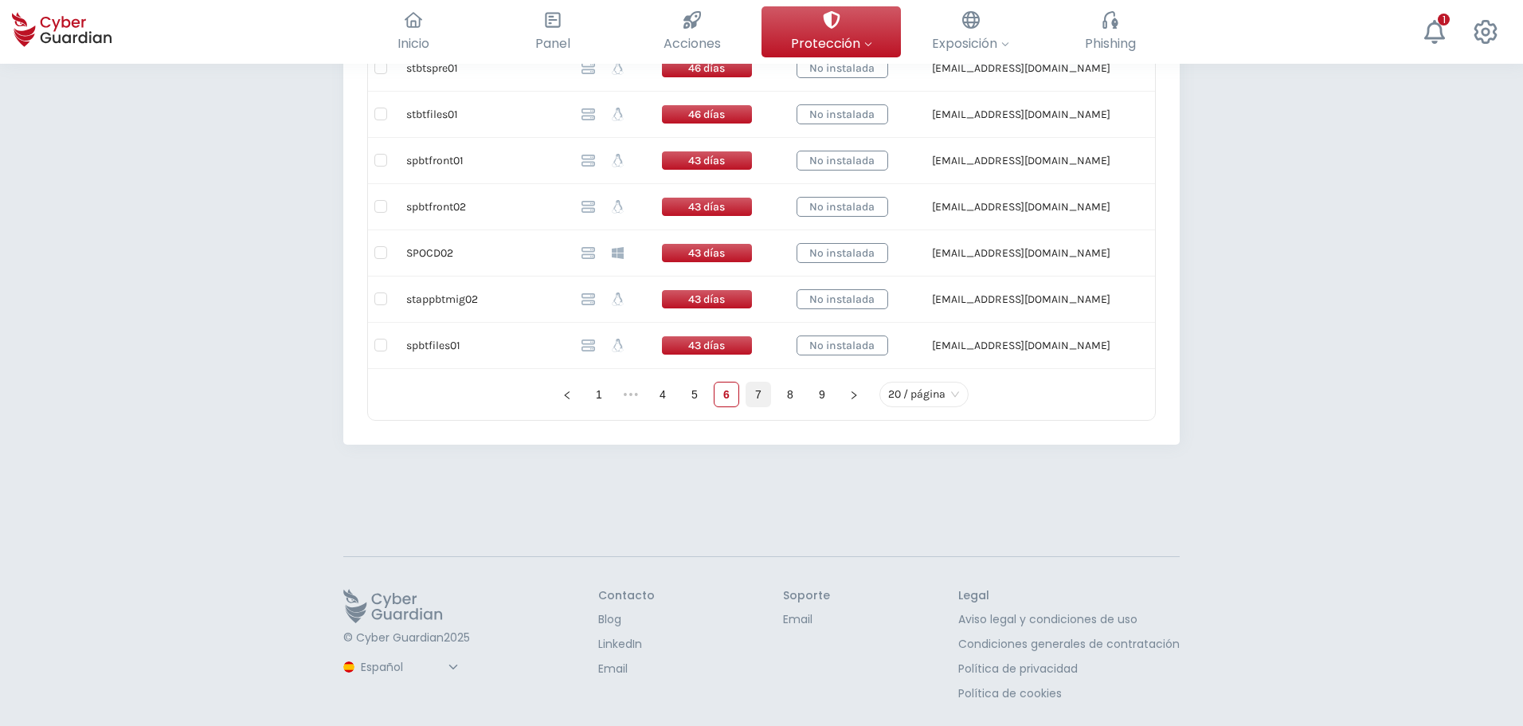
click at [761, 383] on link "7" at bounding box center [758, 394] width 24 height 24
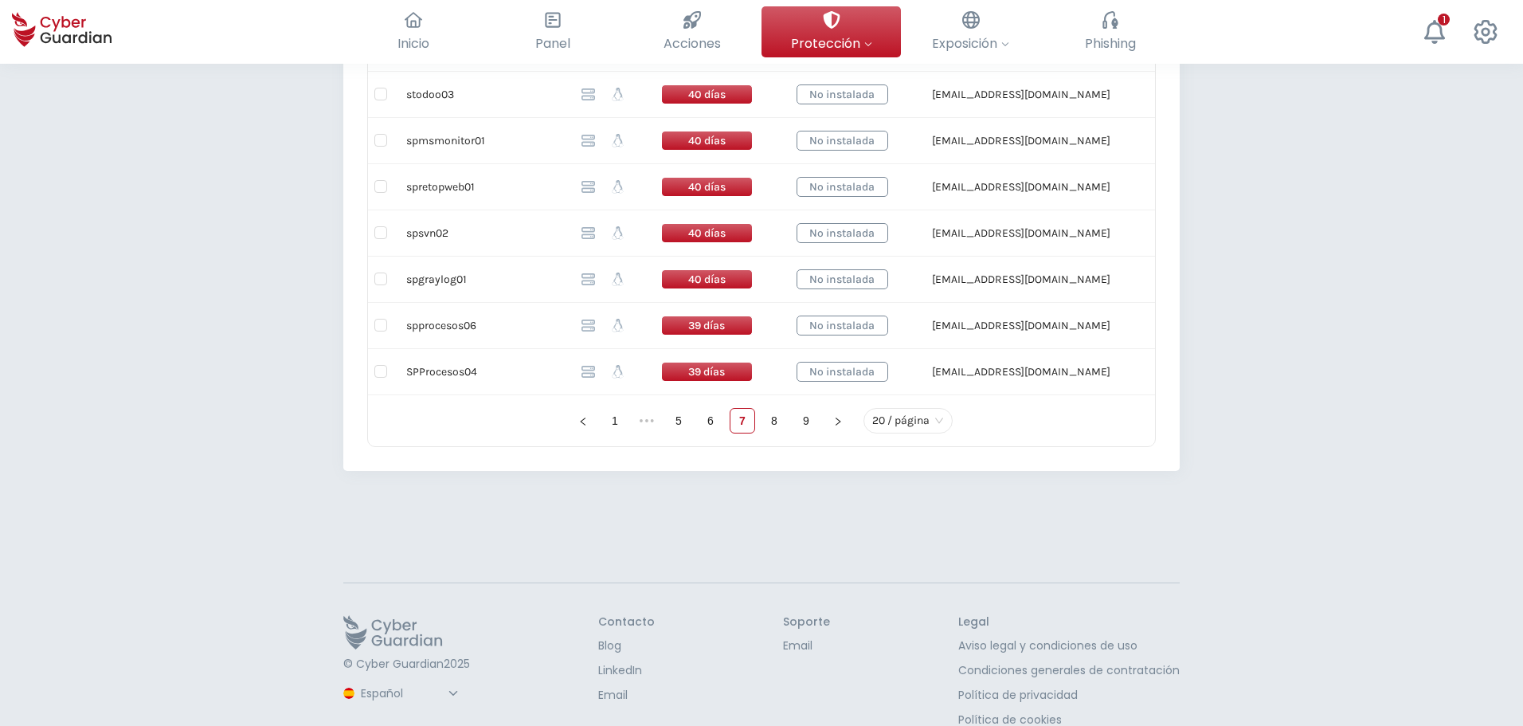
scroll to position [1156, 0]
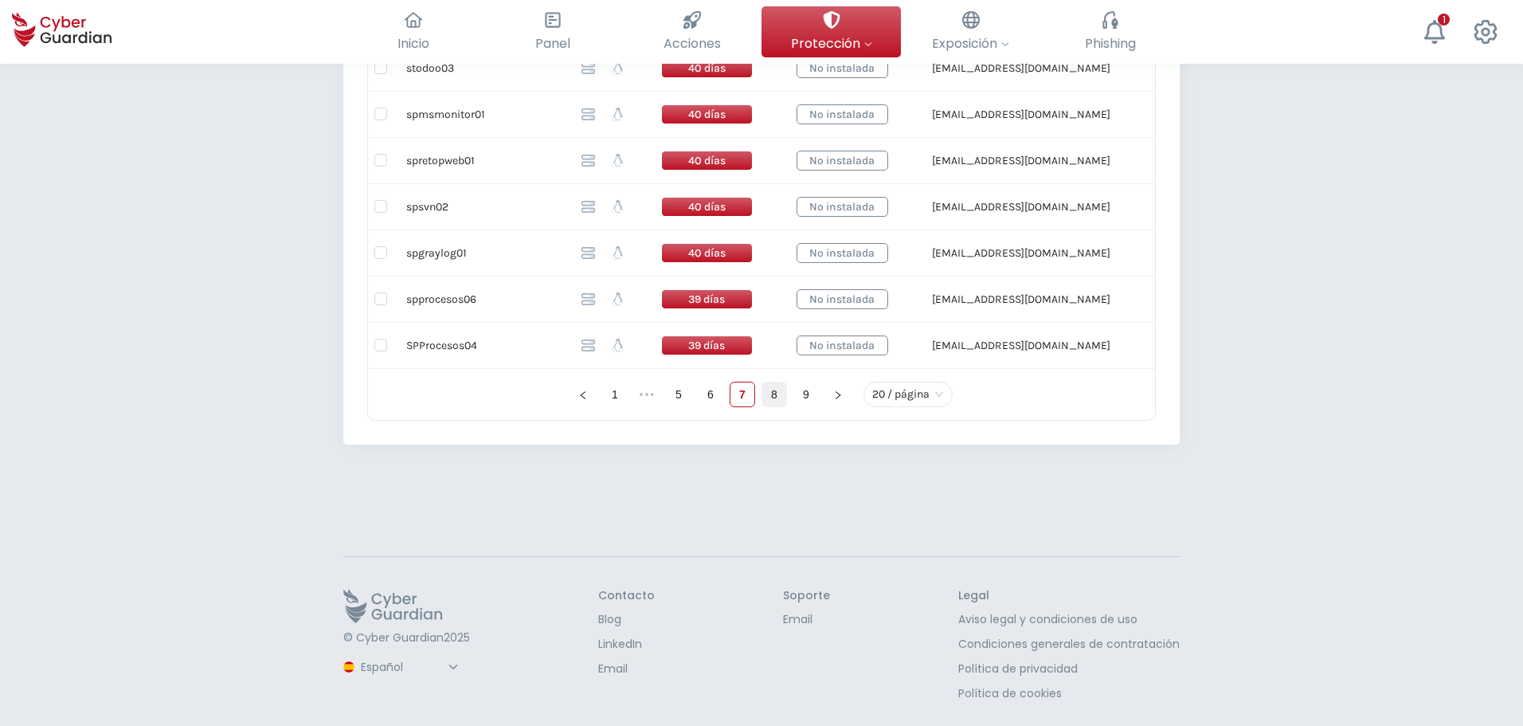
click at [767, 397] on link "8" at bounding box center [774, 394] width 24 height 24
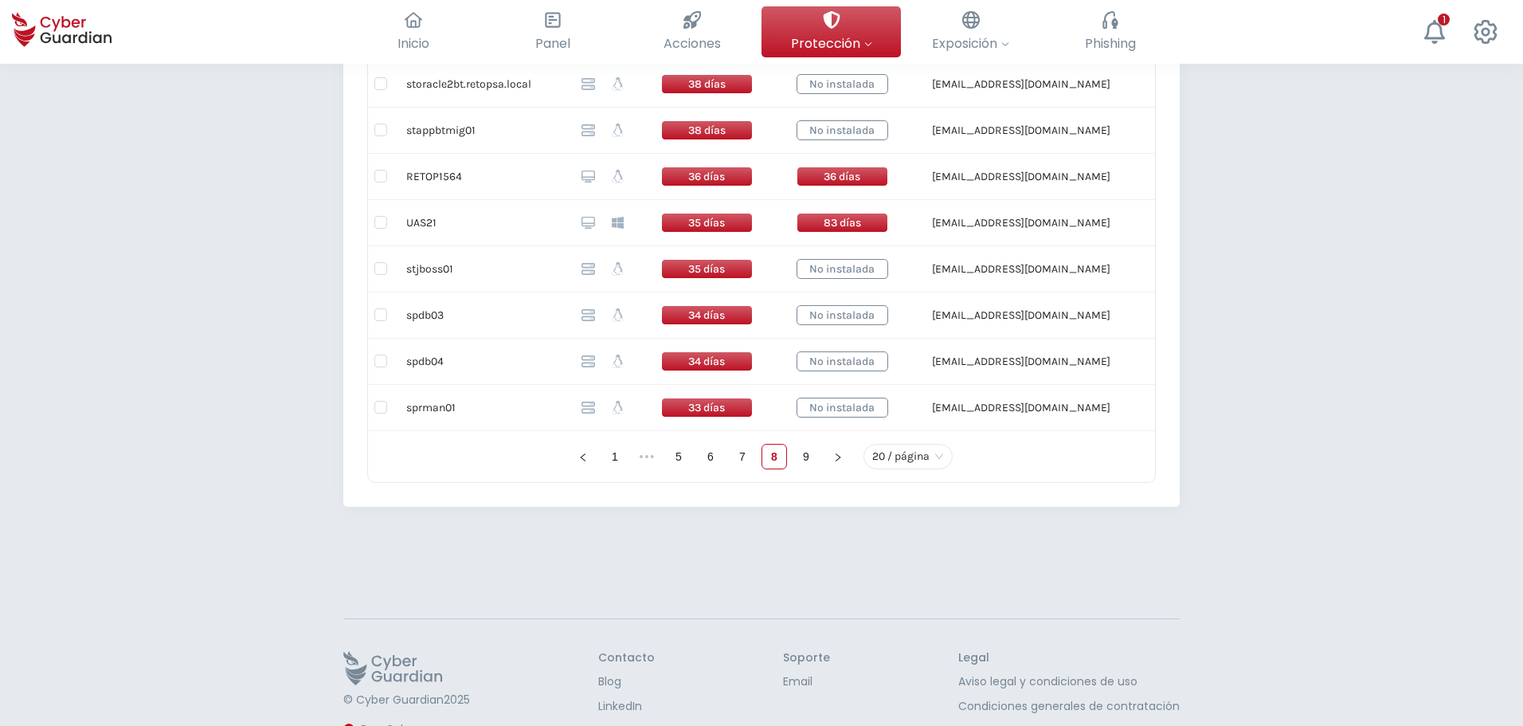
scroll to position [1156, 0]
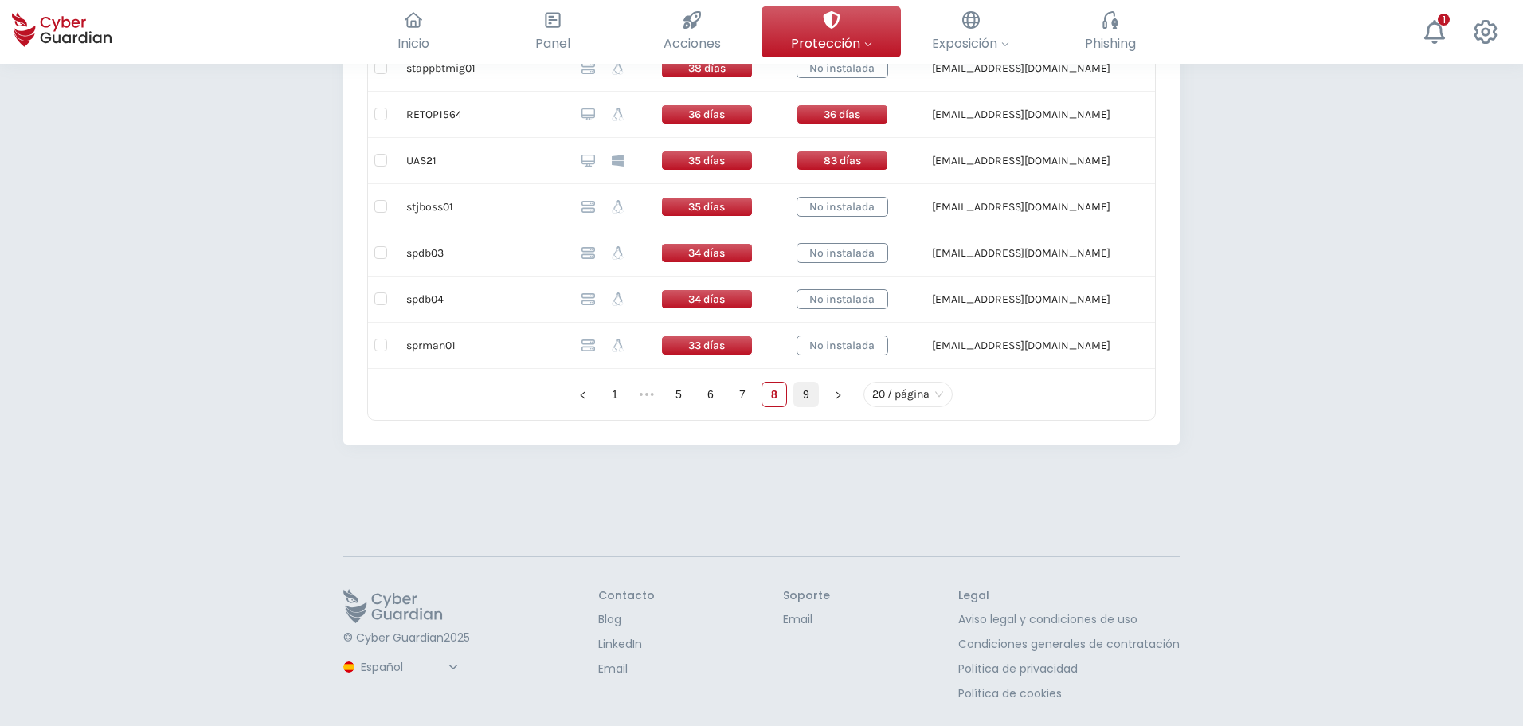
click at [804, 399] on link "9" at bounding box center [806, 394] width 24 height 24
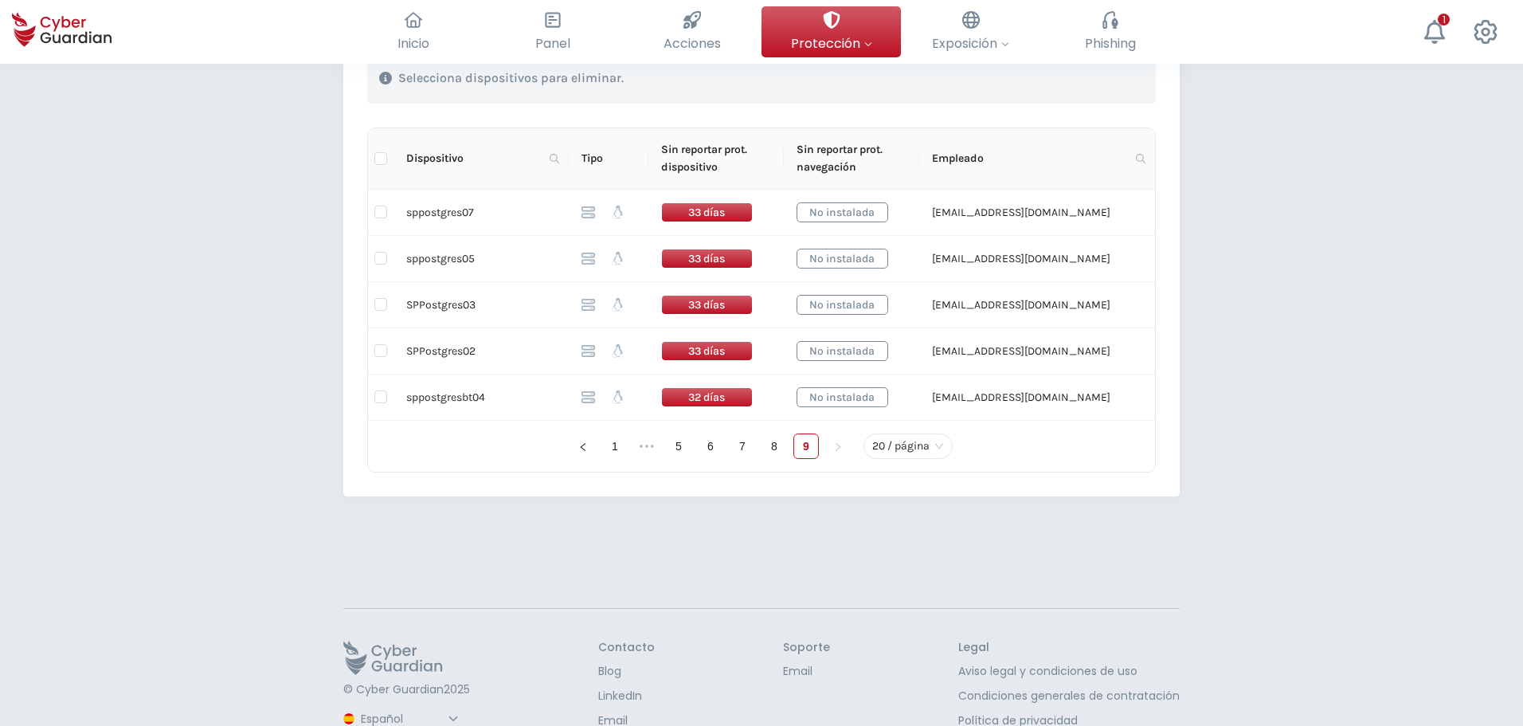
scroll to position [383, 0]
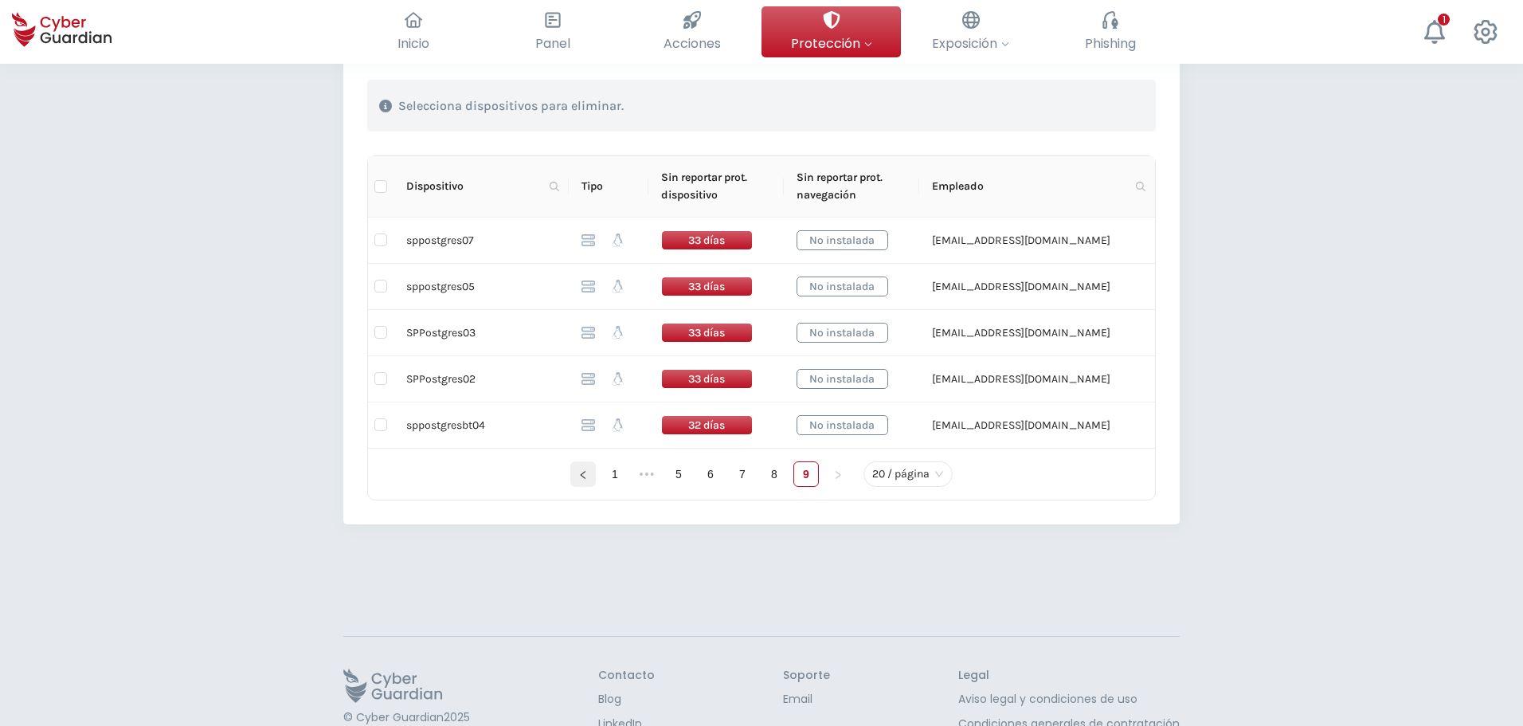
click at [586, 474] on icon "left" at bounding box center [583, 475] width 10 height 10
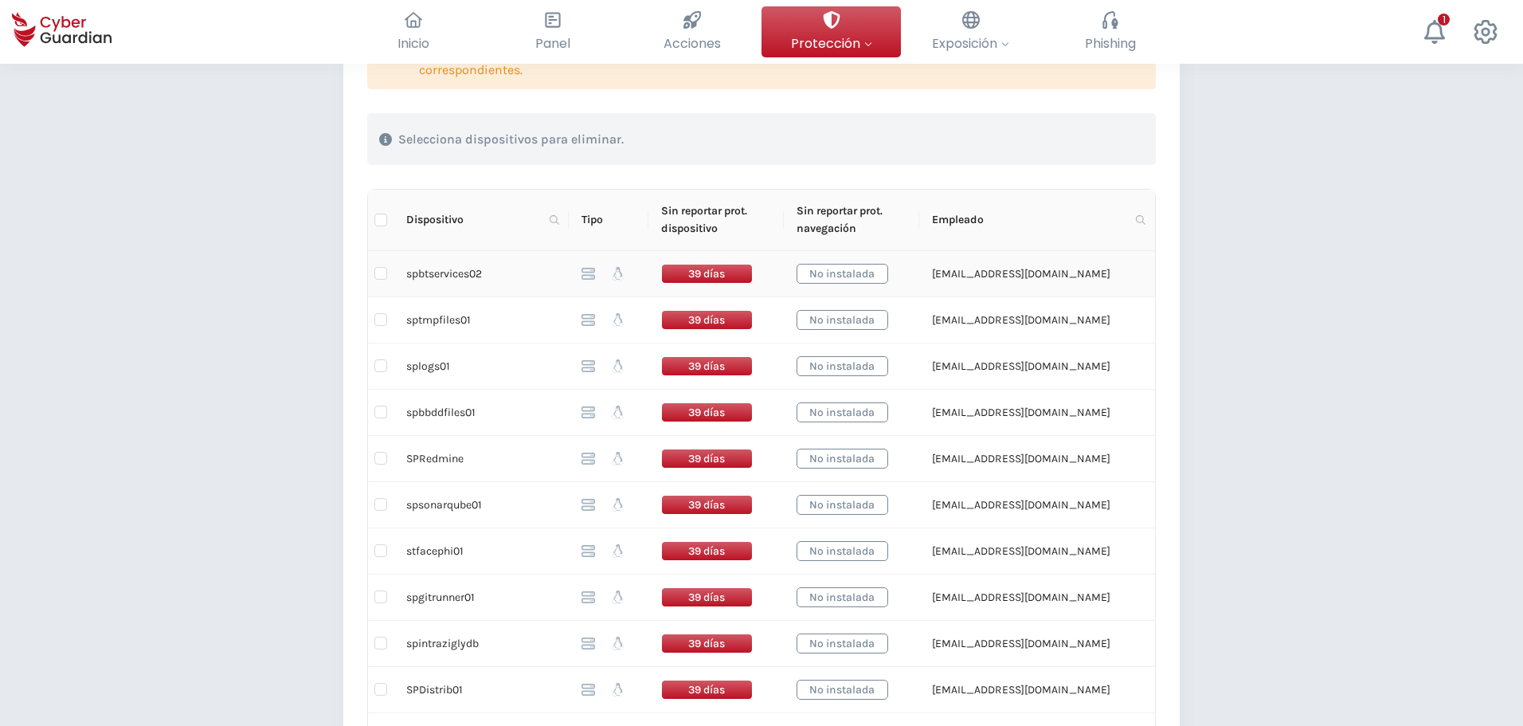
scroll to position [398, 0]
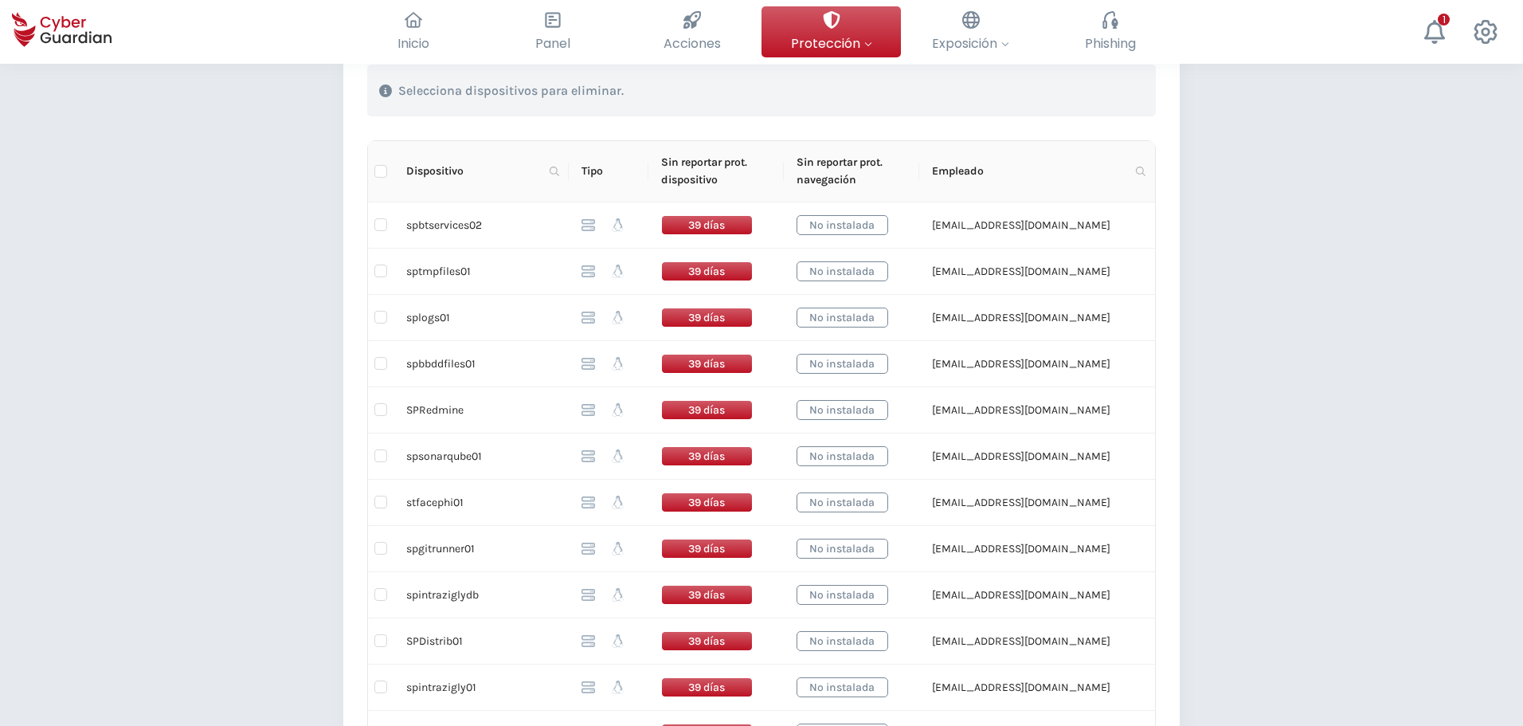
click at [591, 167] on th "Tipo" at bounding box center [609, 171] width 80 height 61
click at [590, 230] on icon at bounding box center [589, 225] width 14 height 12
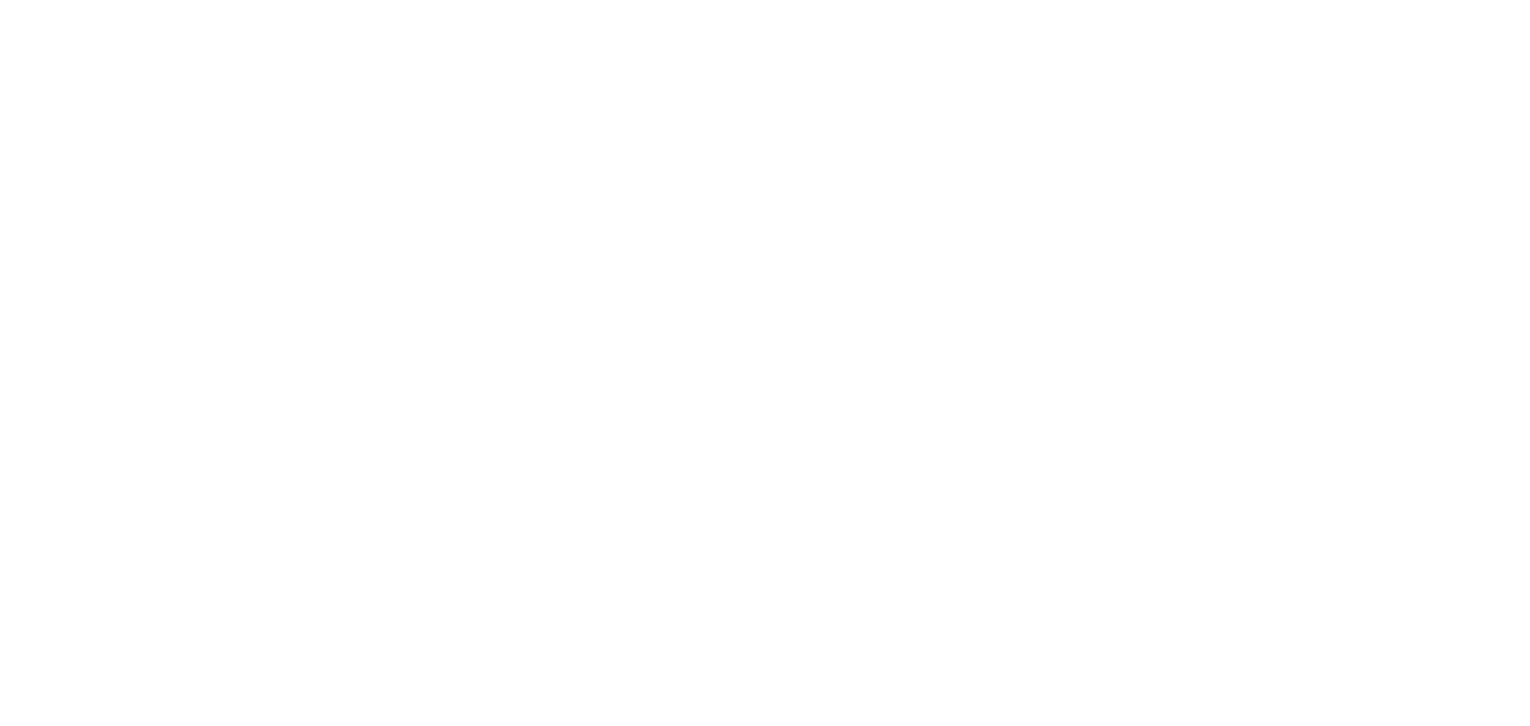
click at [430, 206] on body "Centro de preferencia de la privacidad Centro de preferencia de la privacidad S…" at bounding box center [765, 363] width 1530 height 726
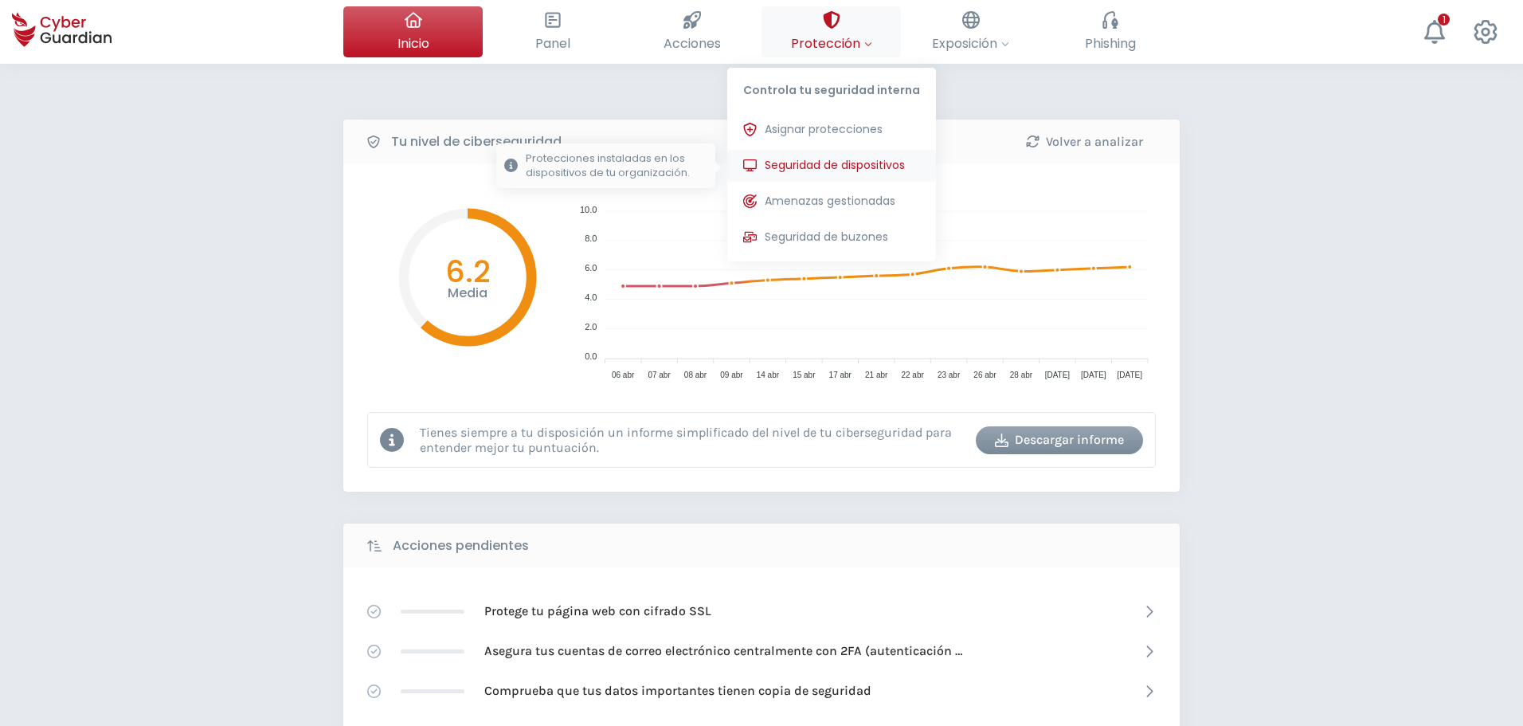
click at [856, 166] on span "Seguridad de dispositivos" at bounding box center [835, 165] width 140 height 17
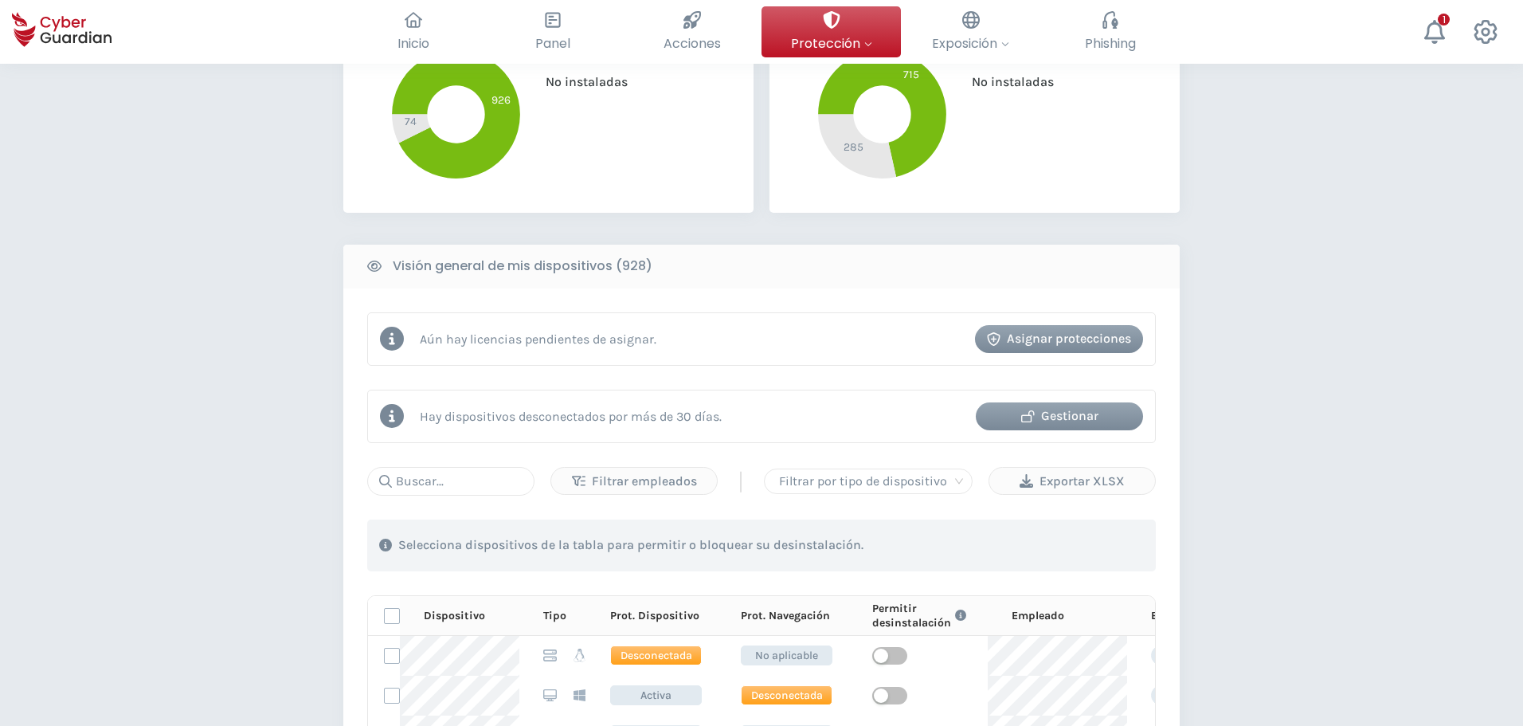
scroll to position [478, 0]
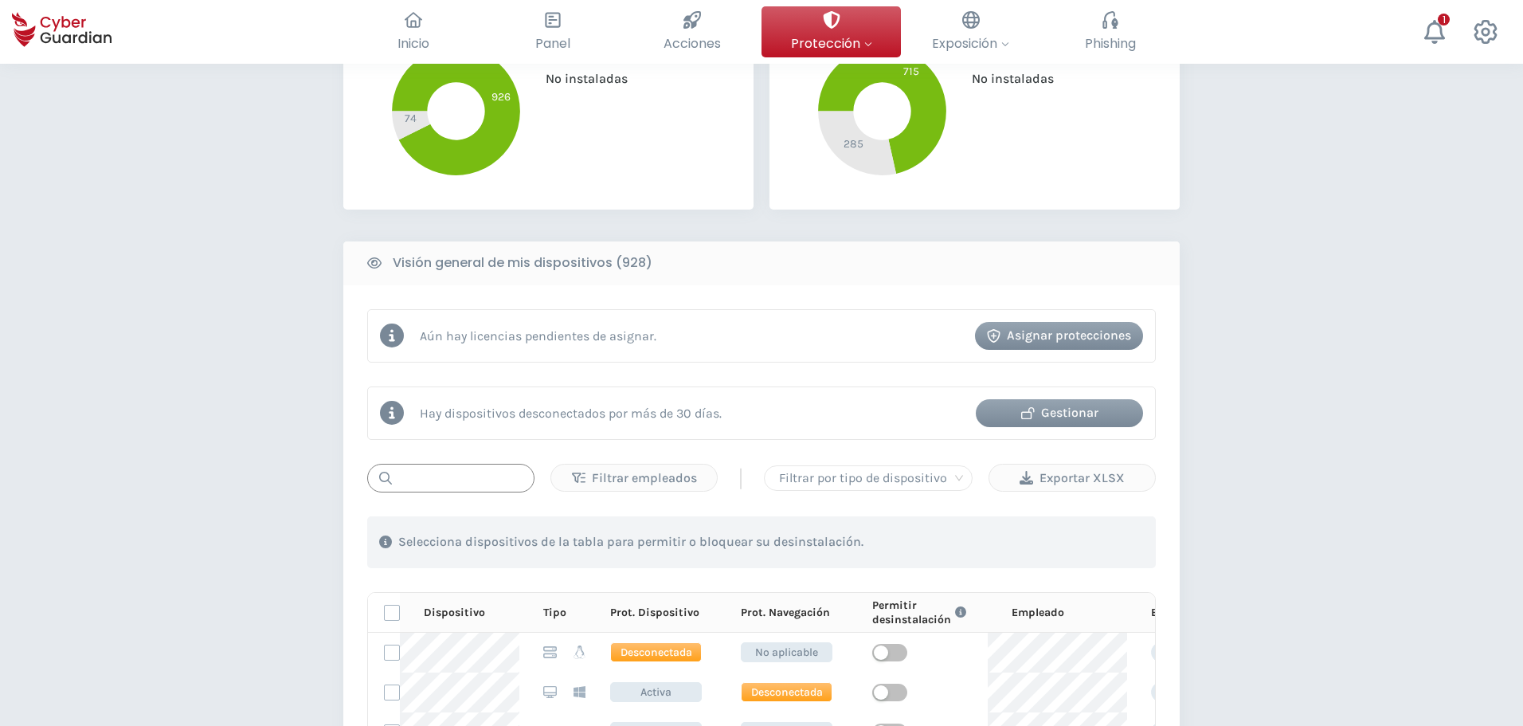
click at [421, 471] on input "text" at bounding box center [450, 478] width 167 height 29
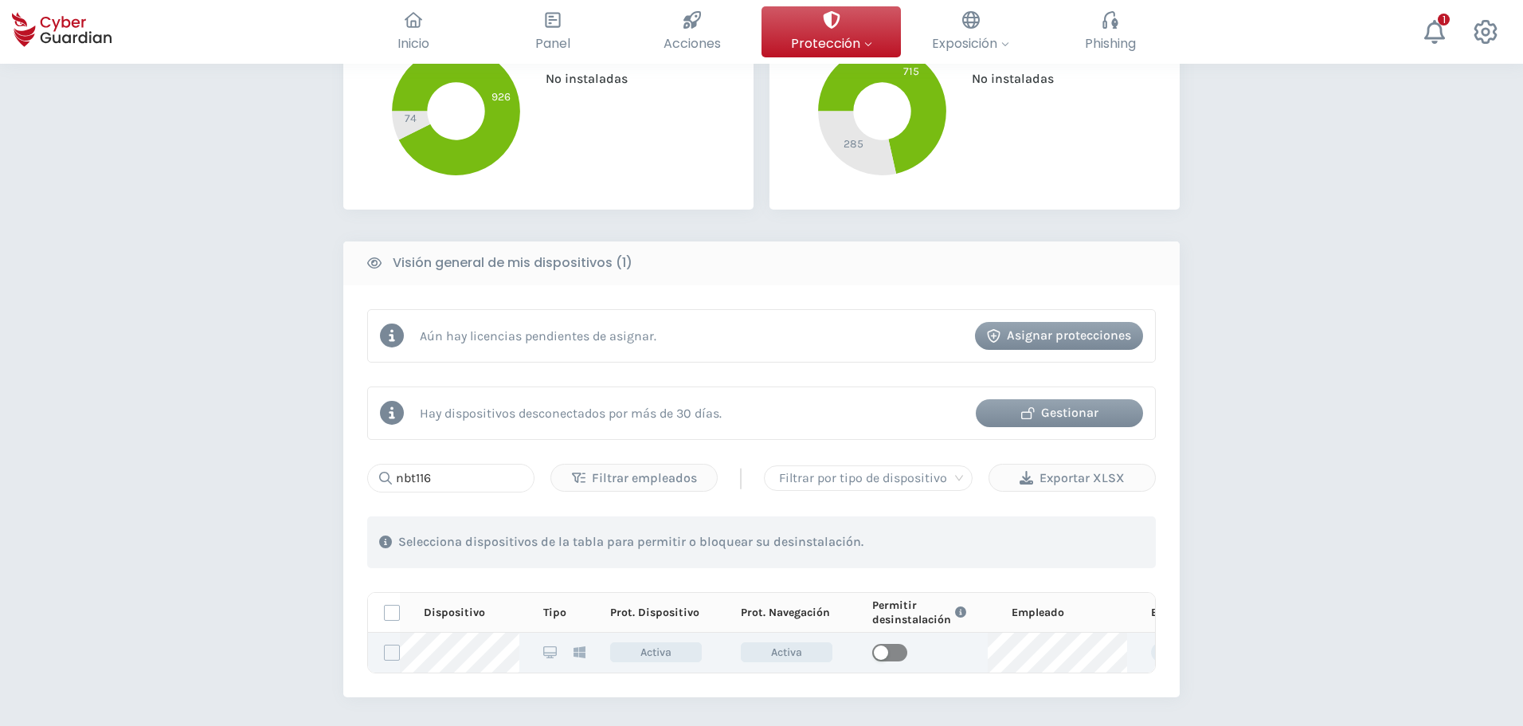
click at [898, 649] on span "button" at bounding box center [889, 653] width 35 height 18
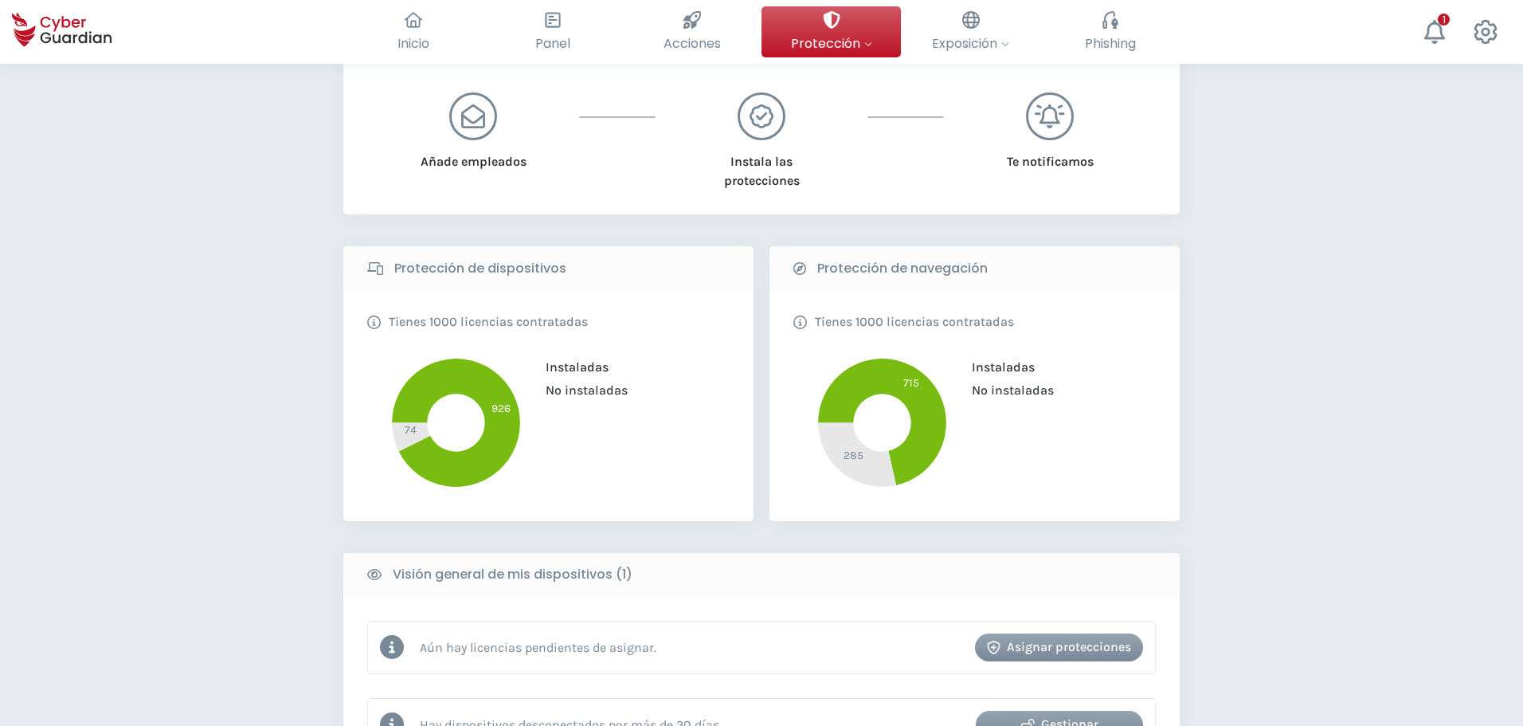
scroll to position [0, 0]
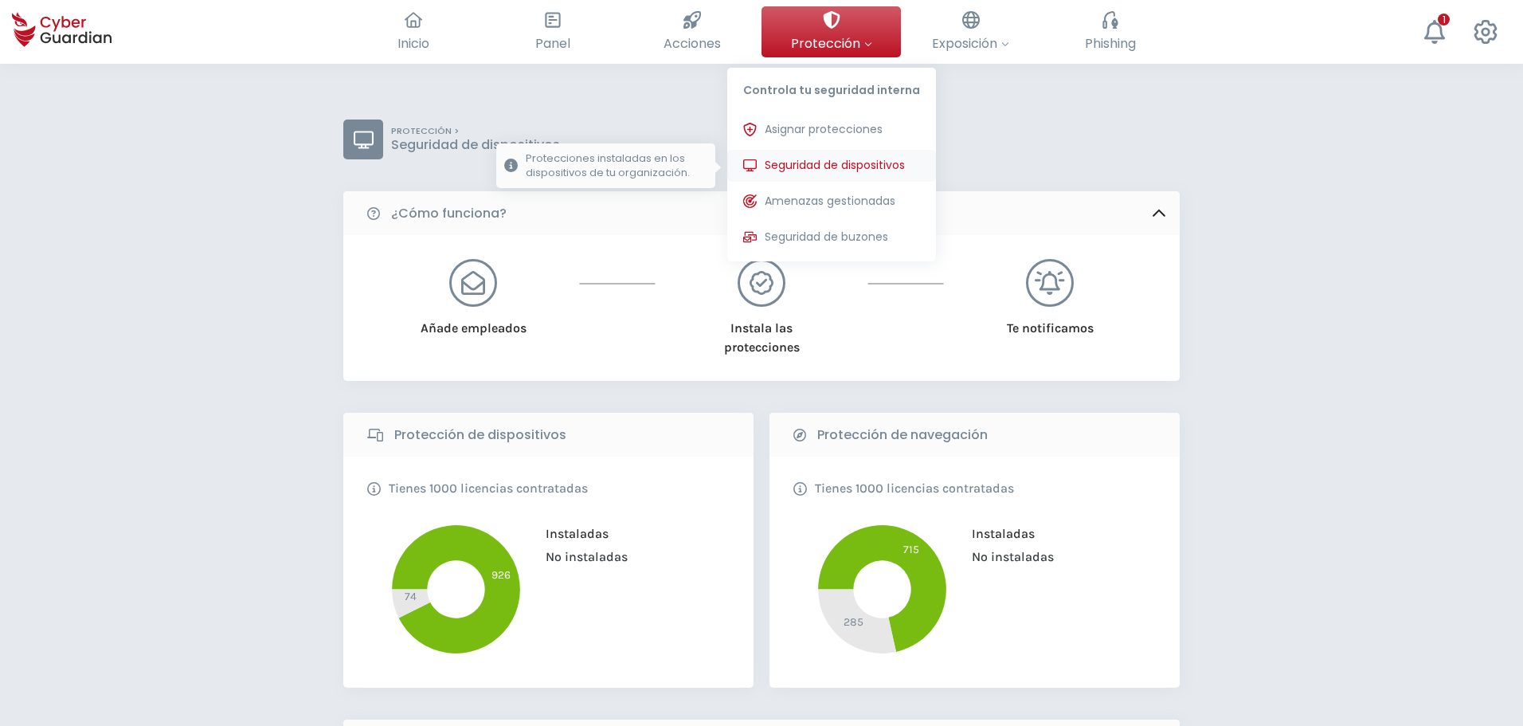
click at [844, 155] on button "Seguridad de dispositivos Protecciones instaladas en los dispositivos de tu org…" at bounding box center [831, 166] width 209 height 32
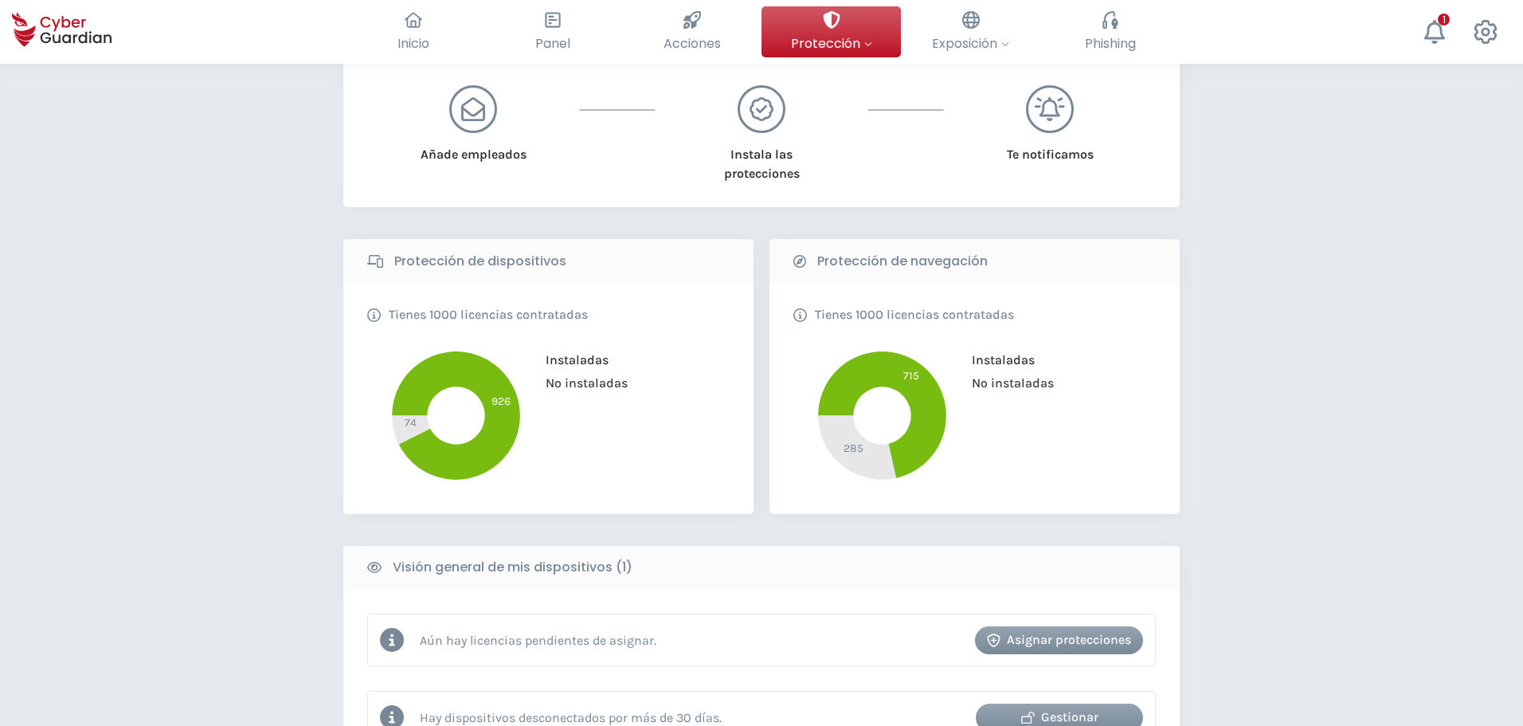
scroll to position [558, 0]
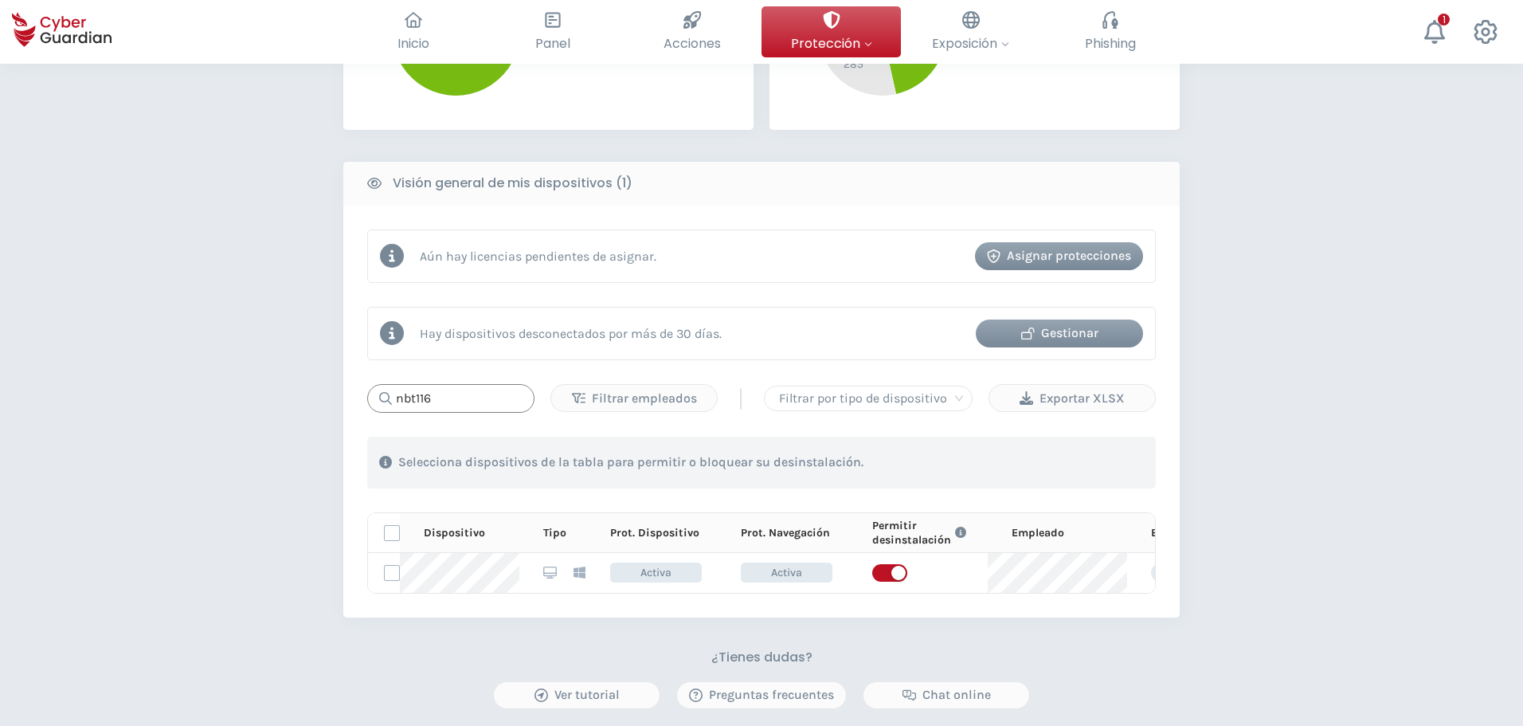
drag, startPoint x: 453, startPoint y: 395, endPoint x: 302, endPoint y: 374, distance: 152.9
click at [302, 374] on div "PROTECCIÓN > Seguridad de dispositivos ¿Cómo funciona? Añade empleados Instala …" at bounding box center [761, 232] width 1523 height 1452
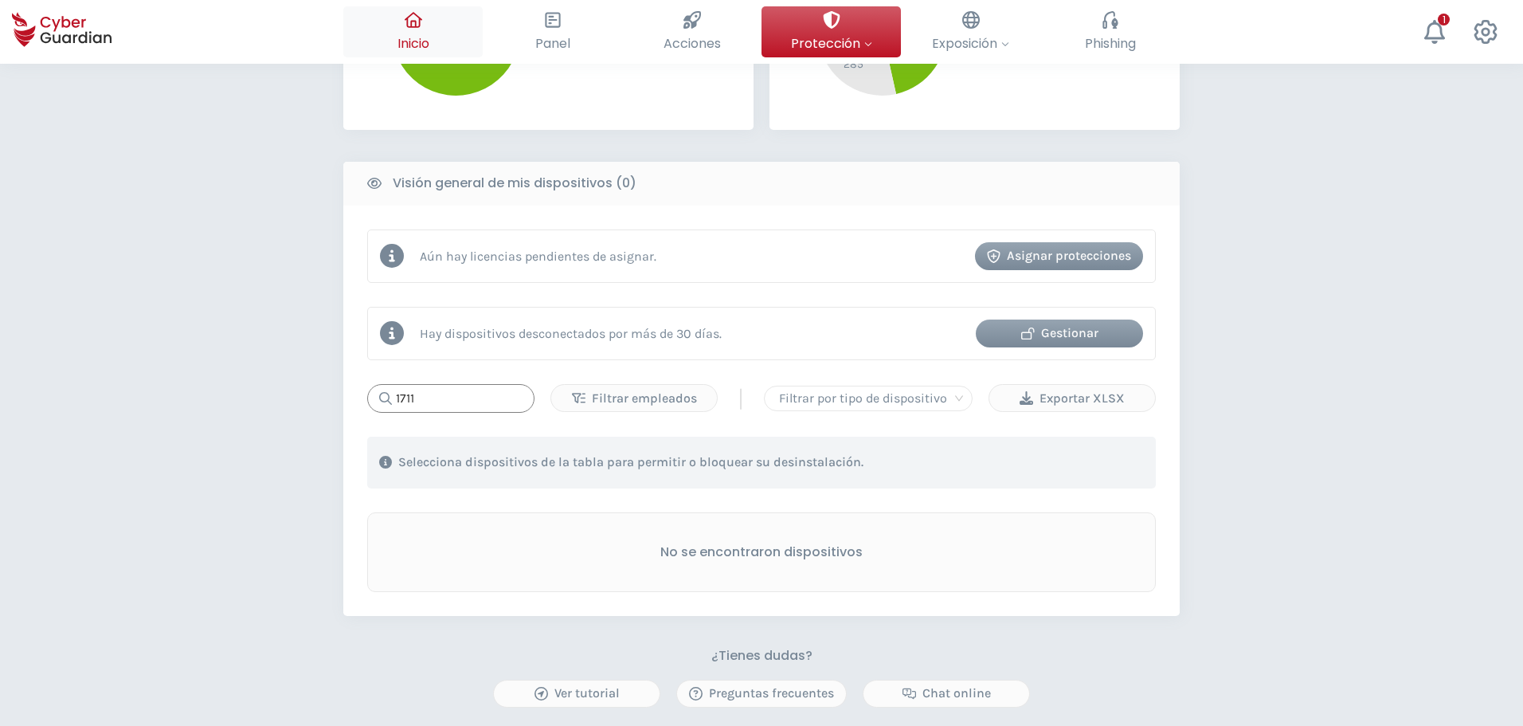
type input "1711"
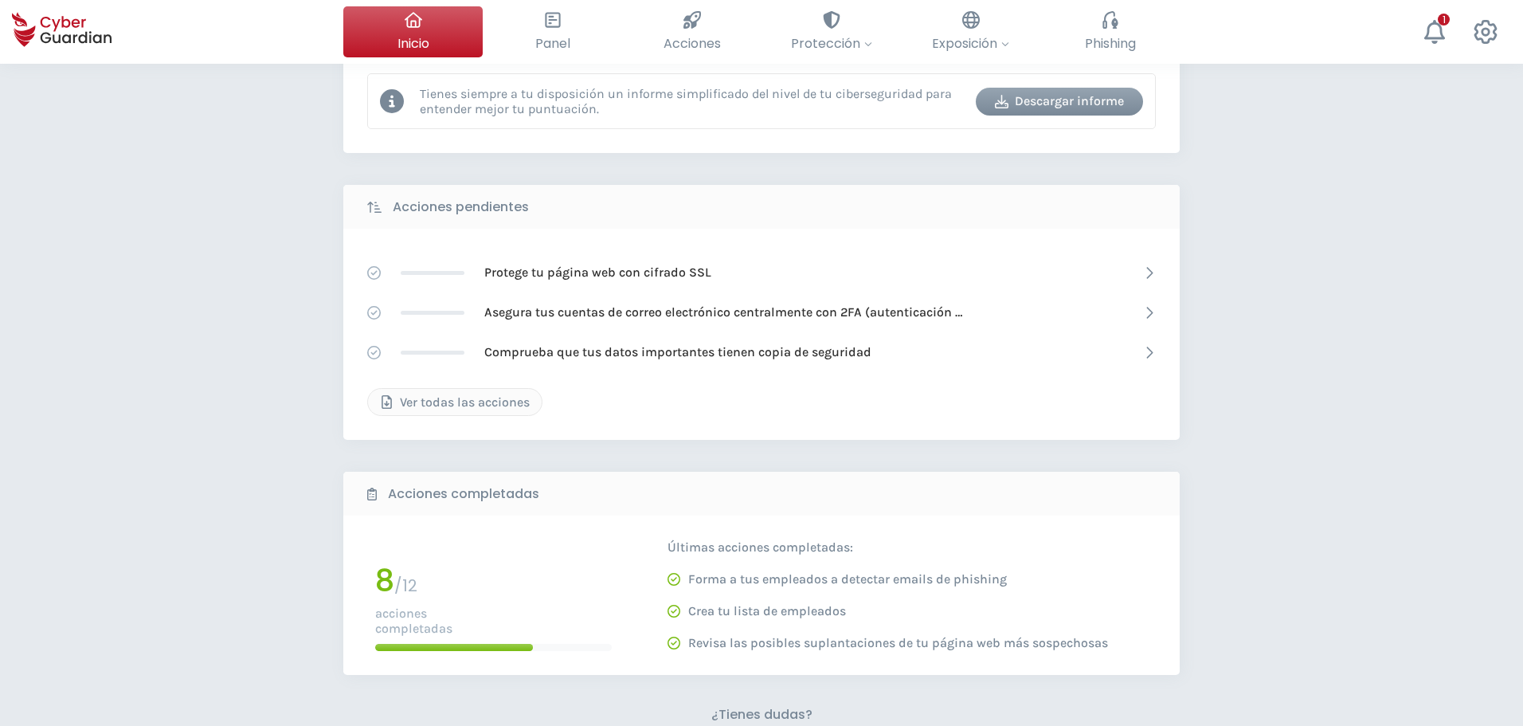
scroll to position [159, 0]
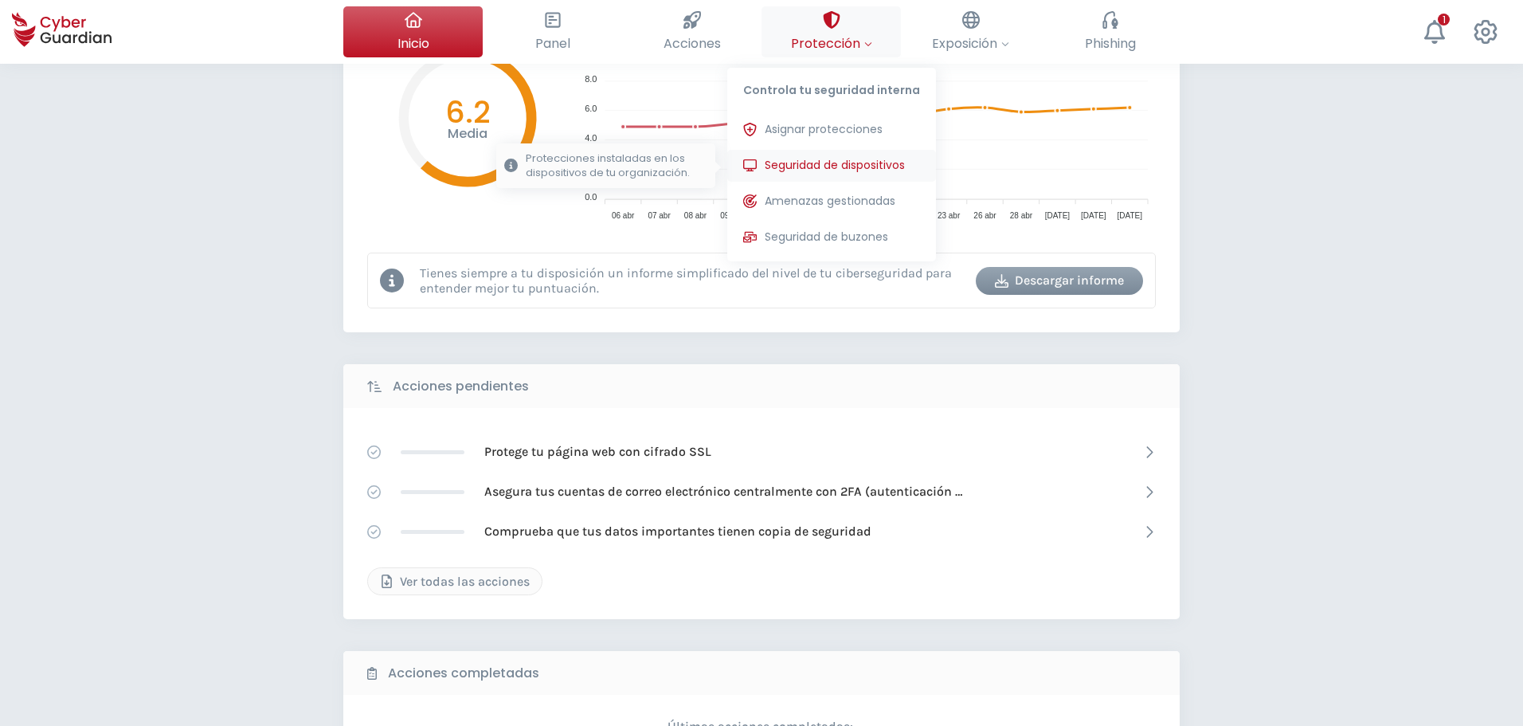
click at [821, 162] on span "Seguridad de dispositivos" at bounding box center [835, 165] width 140 height 17
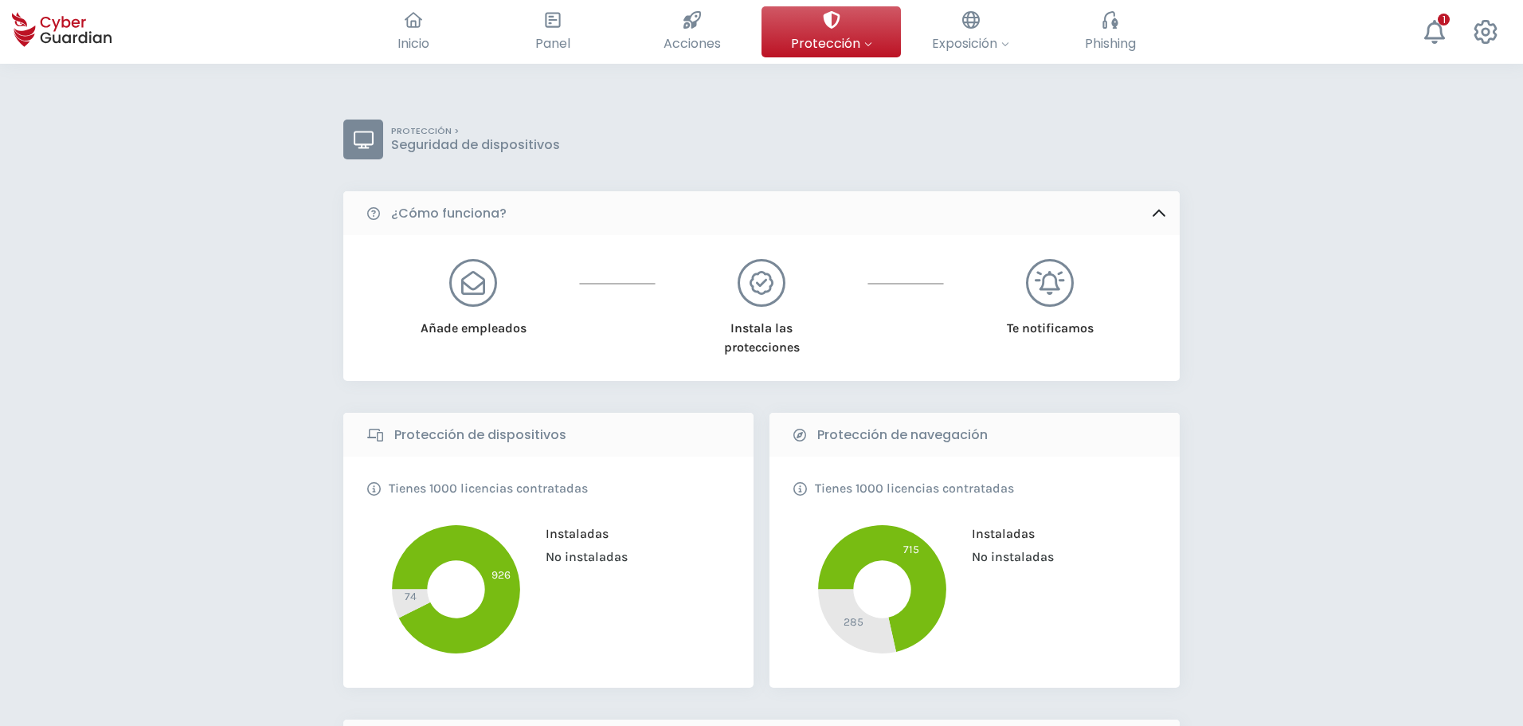
scroll to position [478, 0]
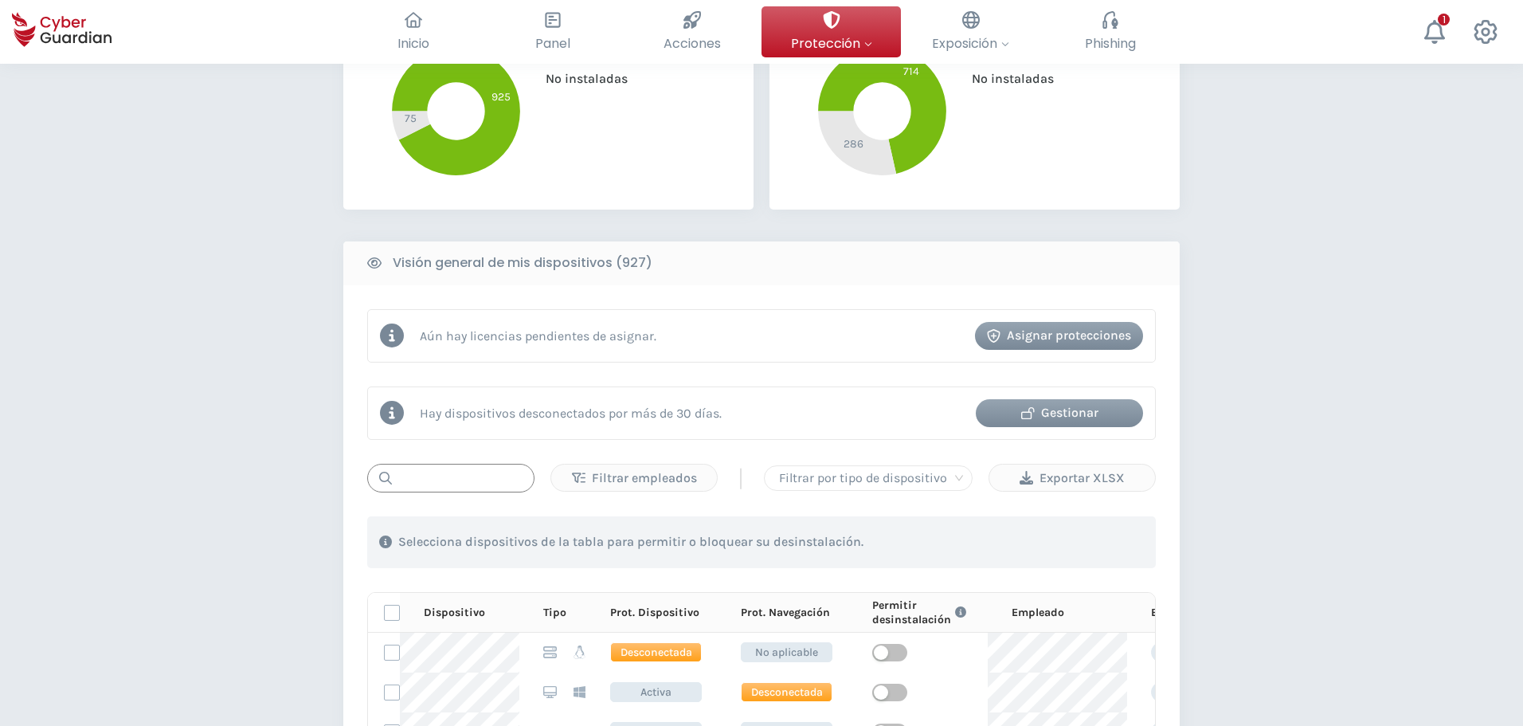
click at [453, 474] on input "text" at bounding box center [450, 478] width 167 height 29
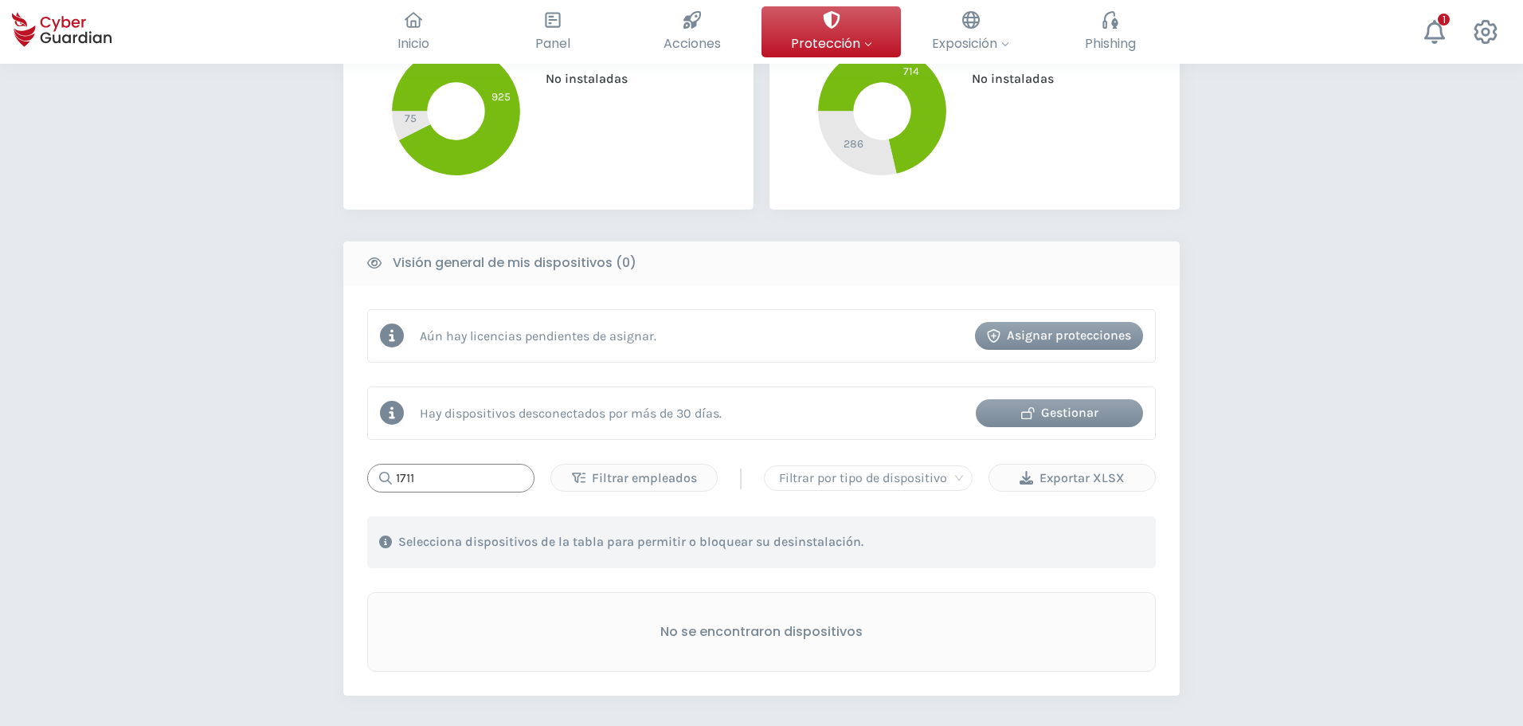
type input "1711"
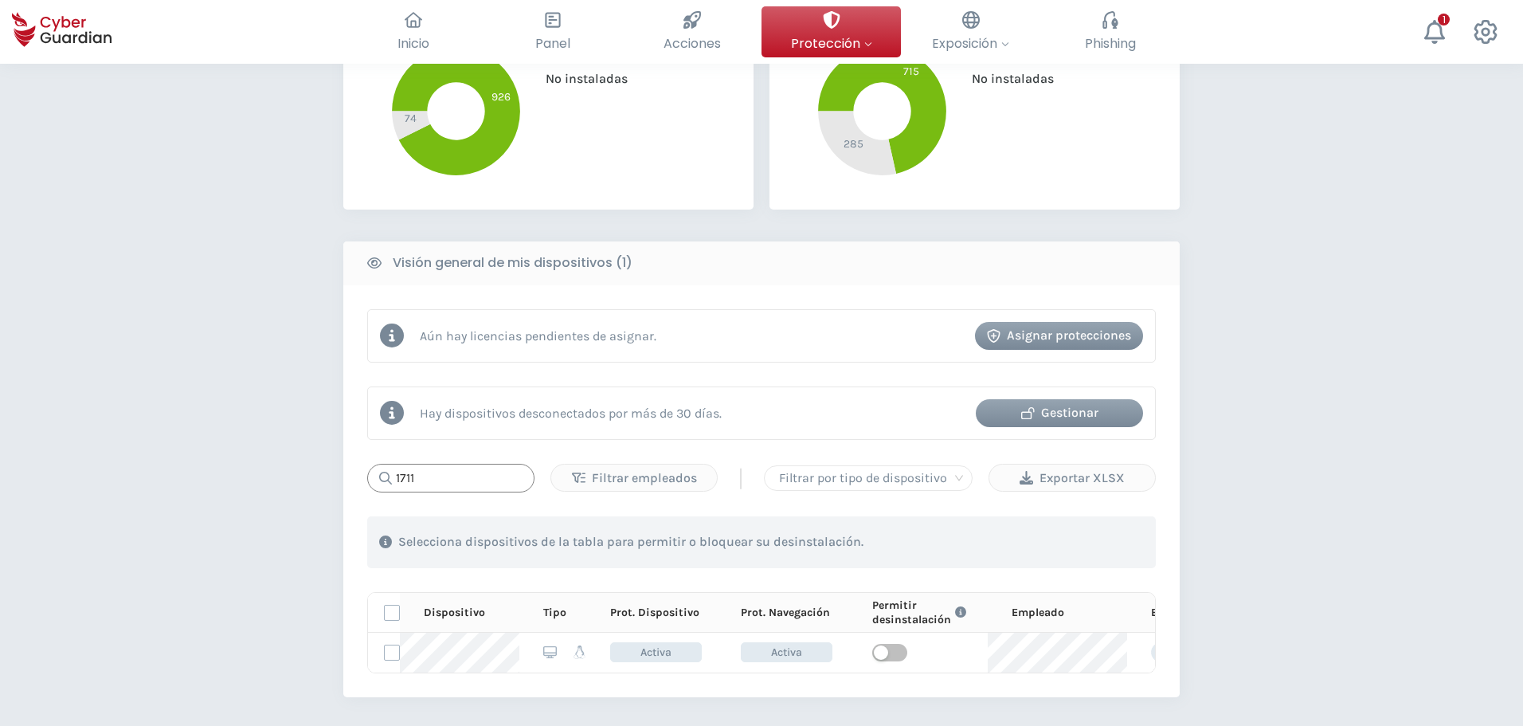
scroll to position [797, 0]
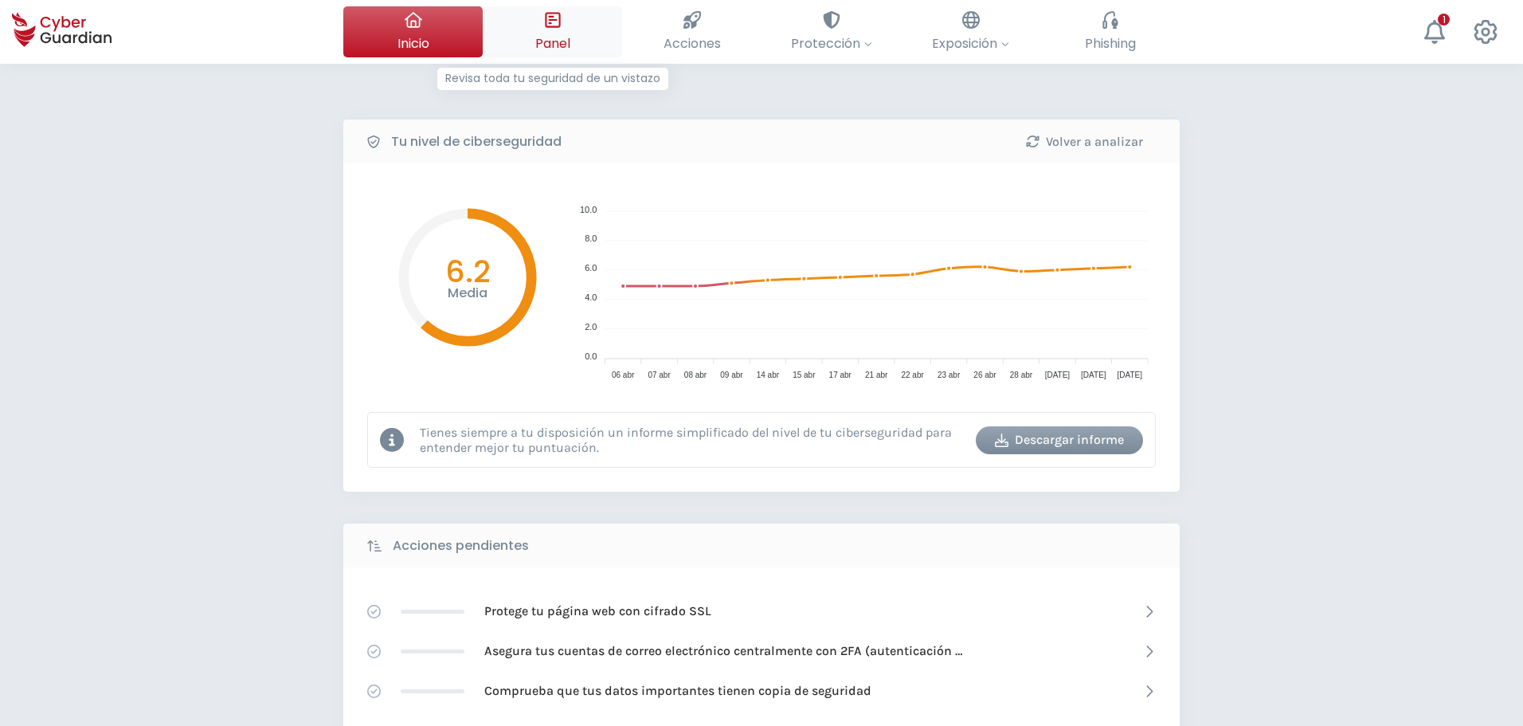
click at [568, 23] on button "Panel Revisa toda tu seguridad de un vistazo" at bounding box center [552, 31] width 139 height 51
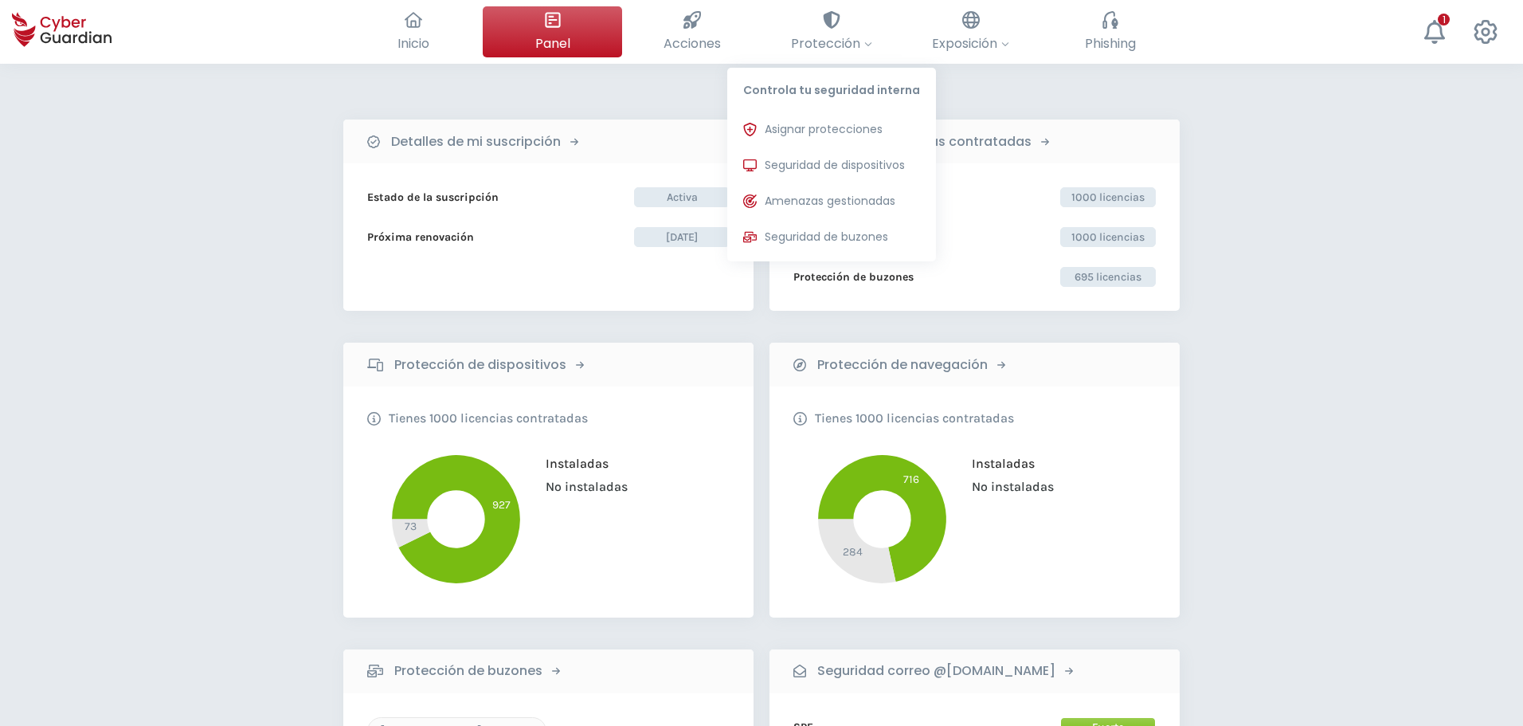
drag, startPoint x: 821, startPoint y: 159, endPoint x: 1330, endPoint y: 409, distance: 567.2
click at [821, 159] on span "Seguridad de dispositivos" at bounding box center [835, 165] width 140 height 17
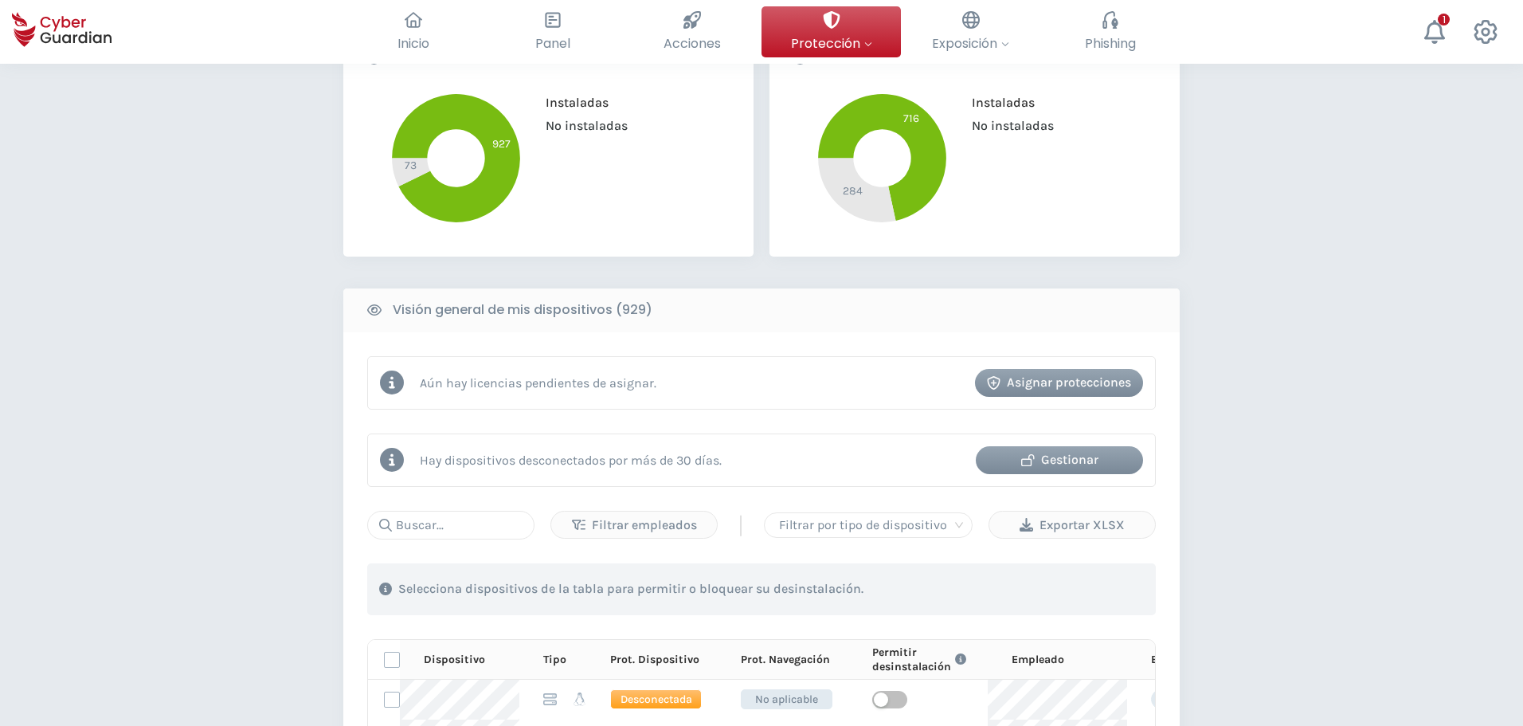
scroll to position [558, 0]
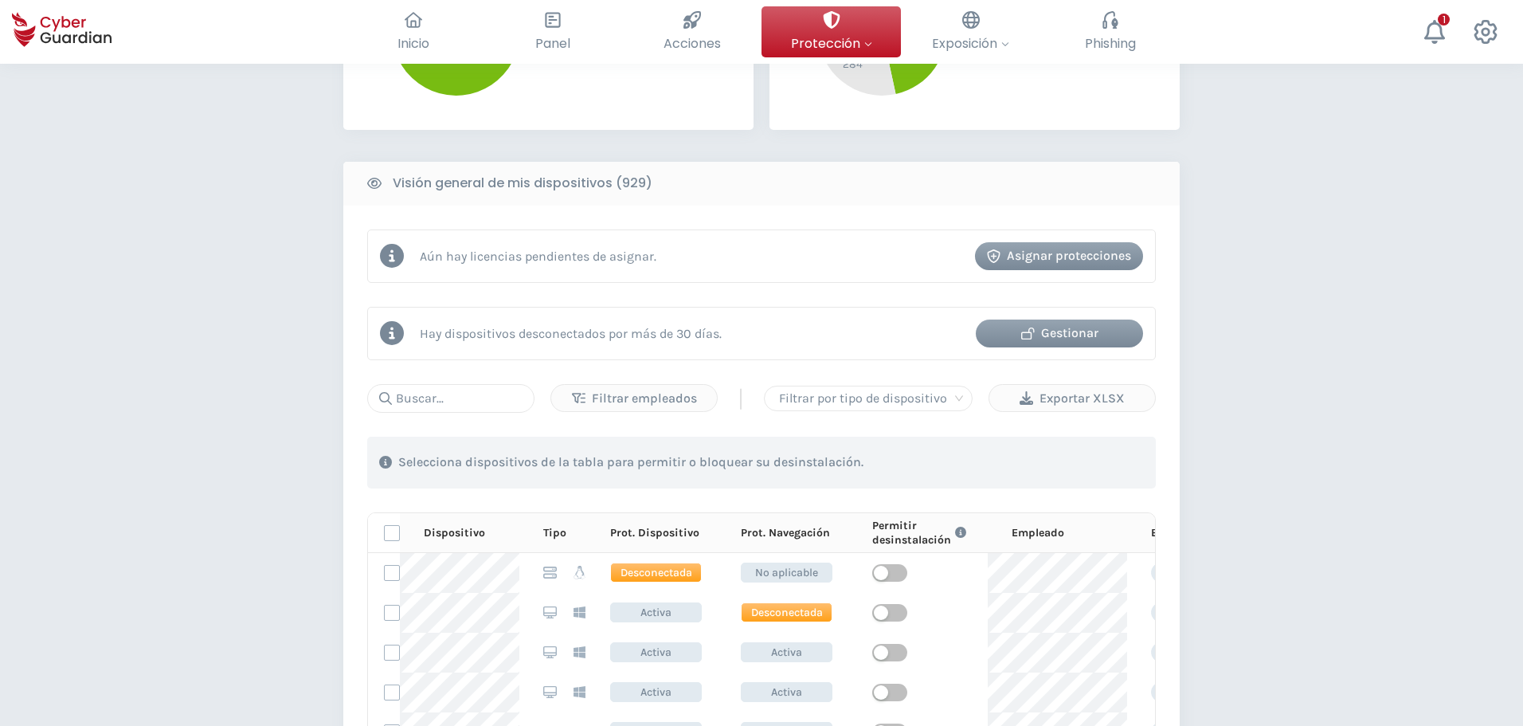
drag, startPoint x: 1087, startPoint y: 255, endPoint x: 1213, endPoint y: 260, distance: 126.0
click at [1089, 257] on div "Asignar protecciones" at bounding box center [1059, 255] width 144 height 19
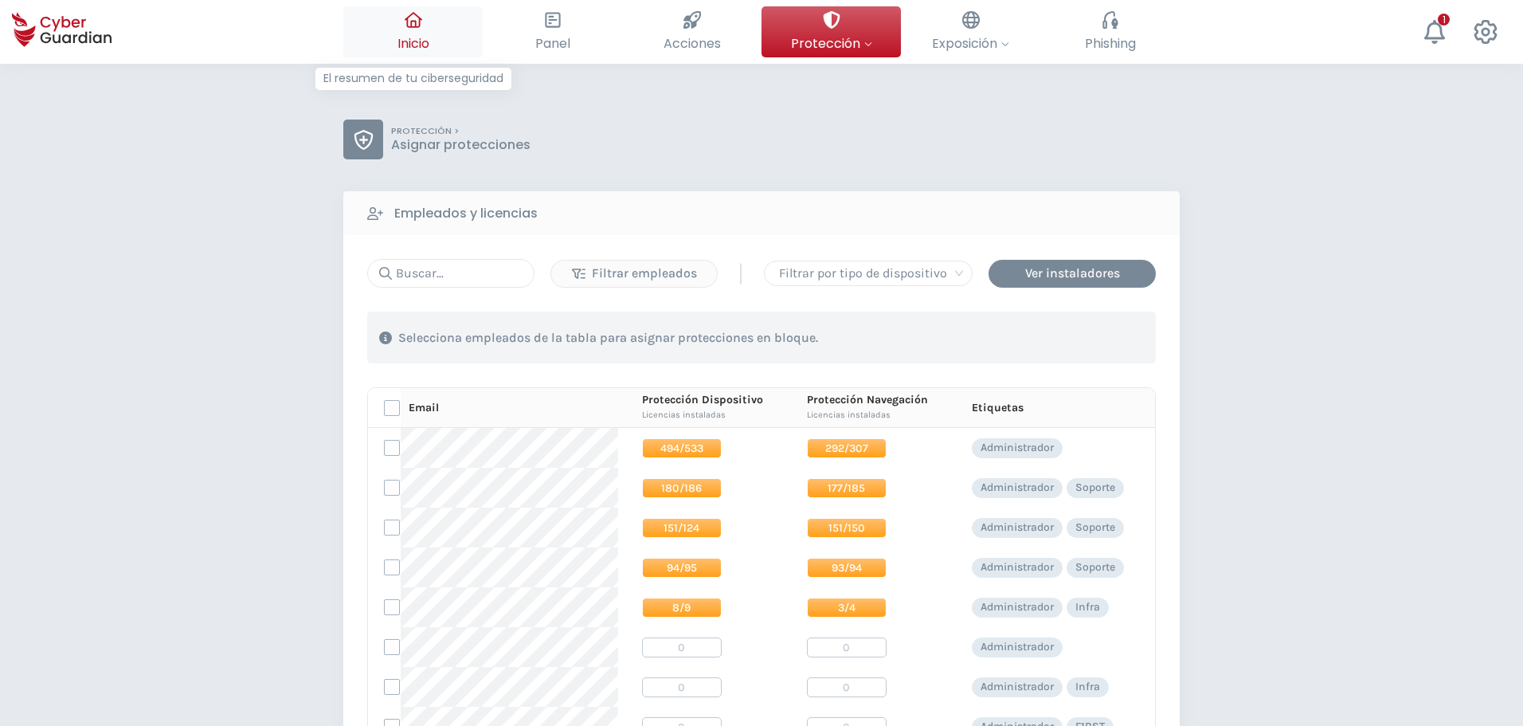
click at [416, 43] on span "Inicio" at bounding box center [414, 43] width 32 height 20
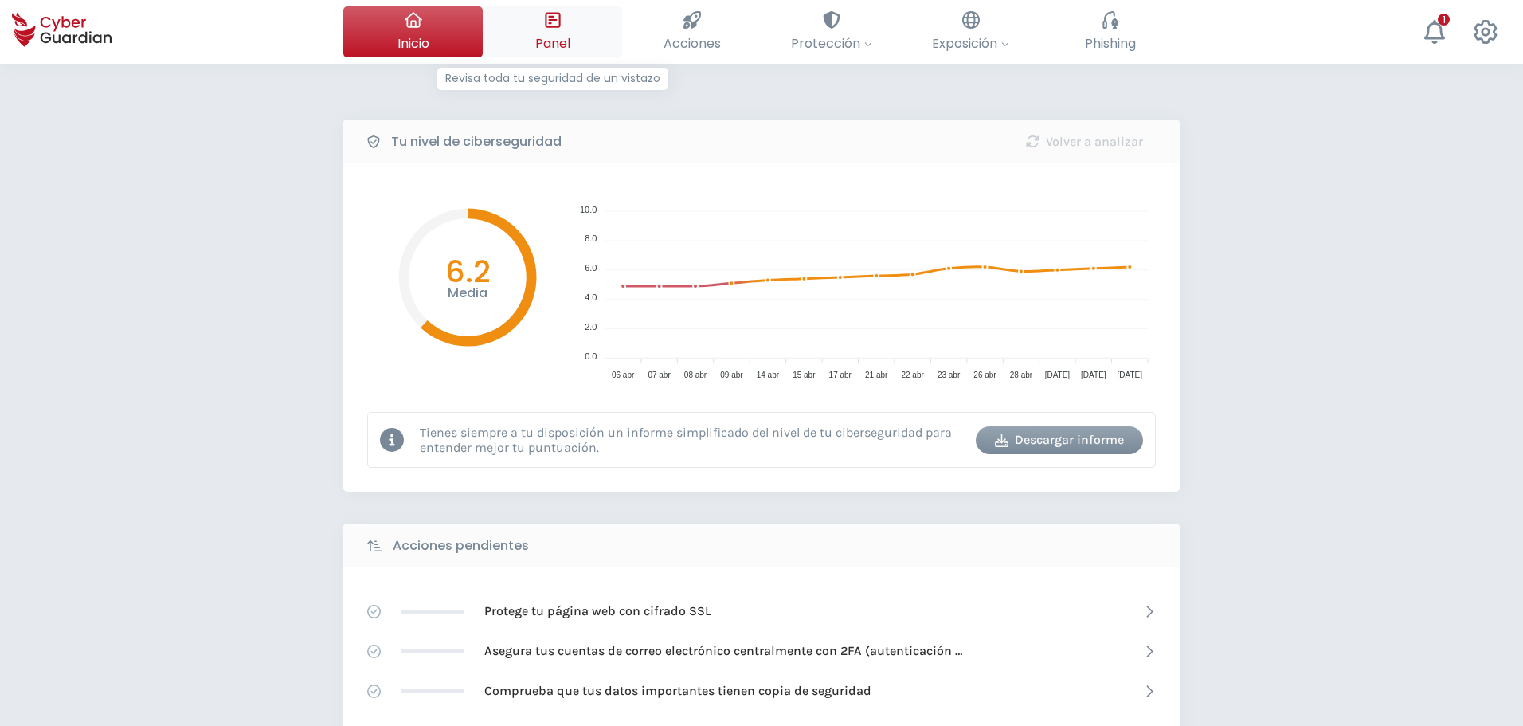
click at [560, 45] on span "Panel" at bounding box center [552, 43] width 35 height 20
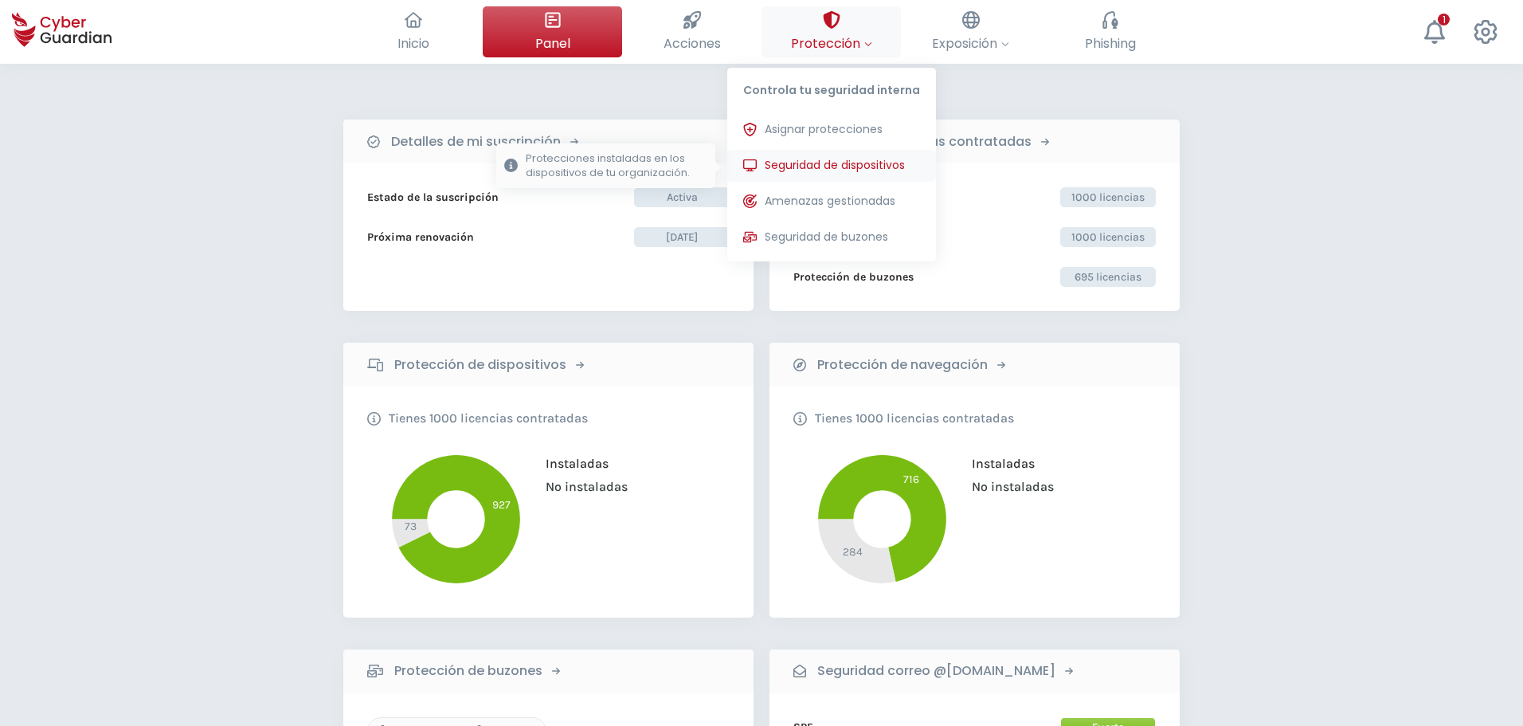
click at [869, 170] on span "Seguridad de dispositivos" at bounding box center [835, 165] width 140 height 17
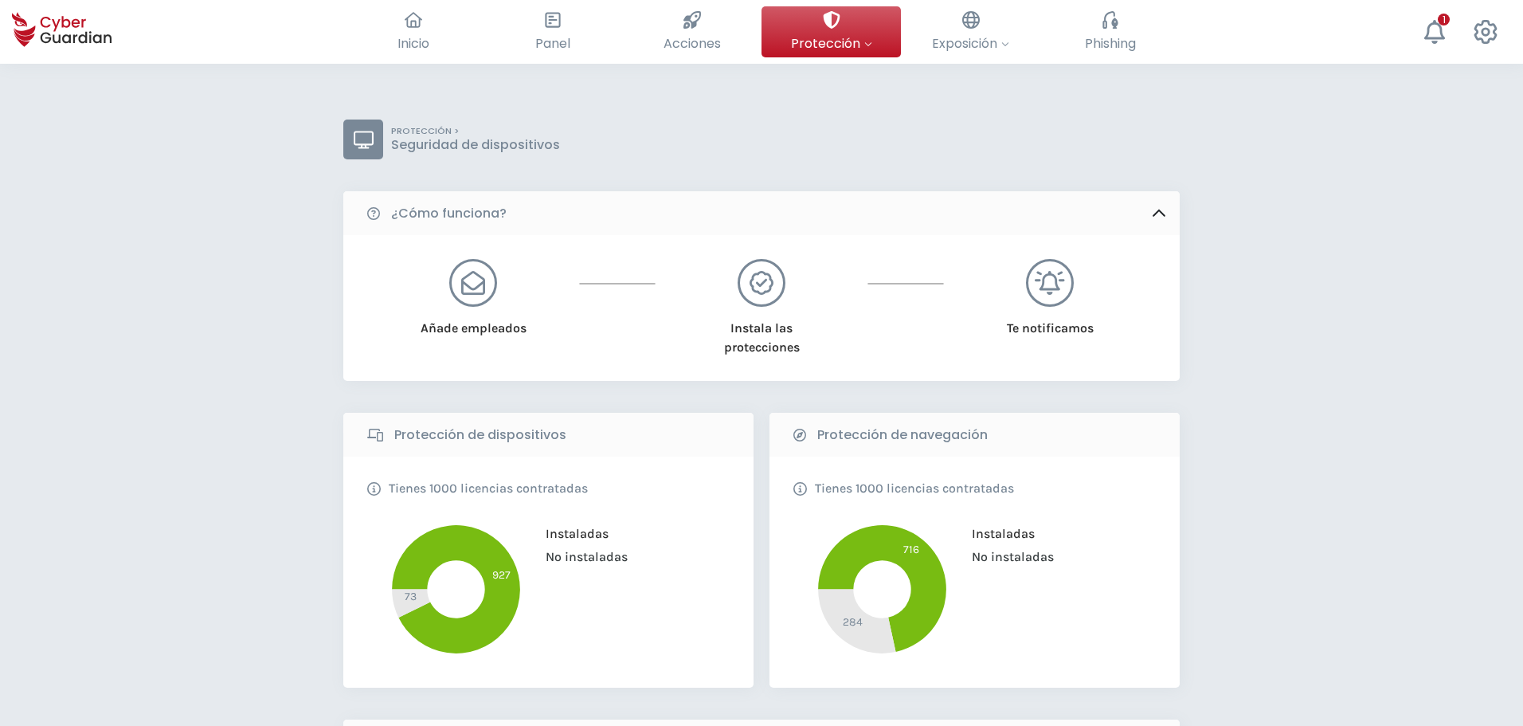
scroll to position [478, 0]
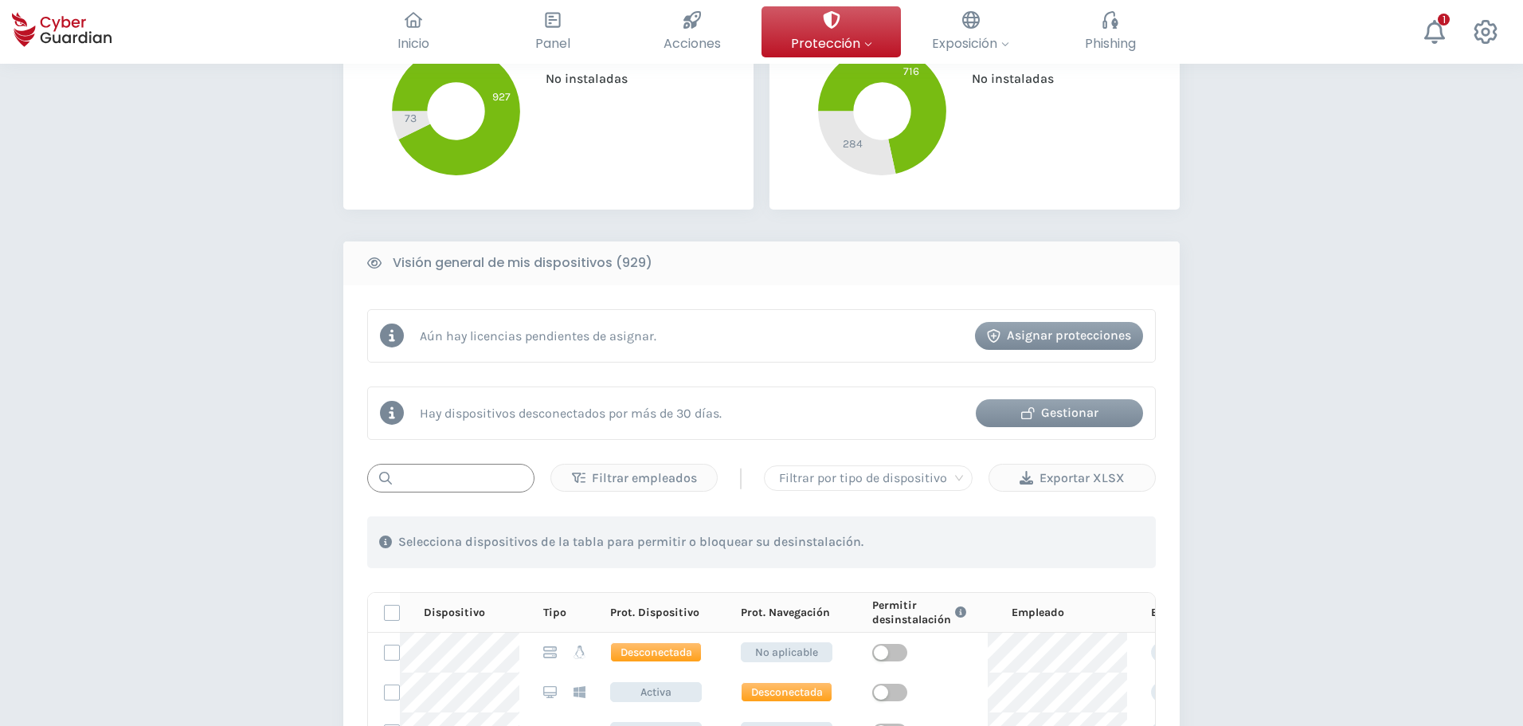
click at [466, 483] on input "text" at bounding box center [450, 478] width 167 height 29
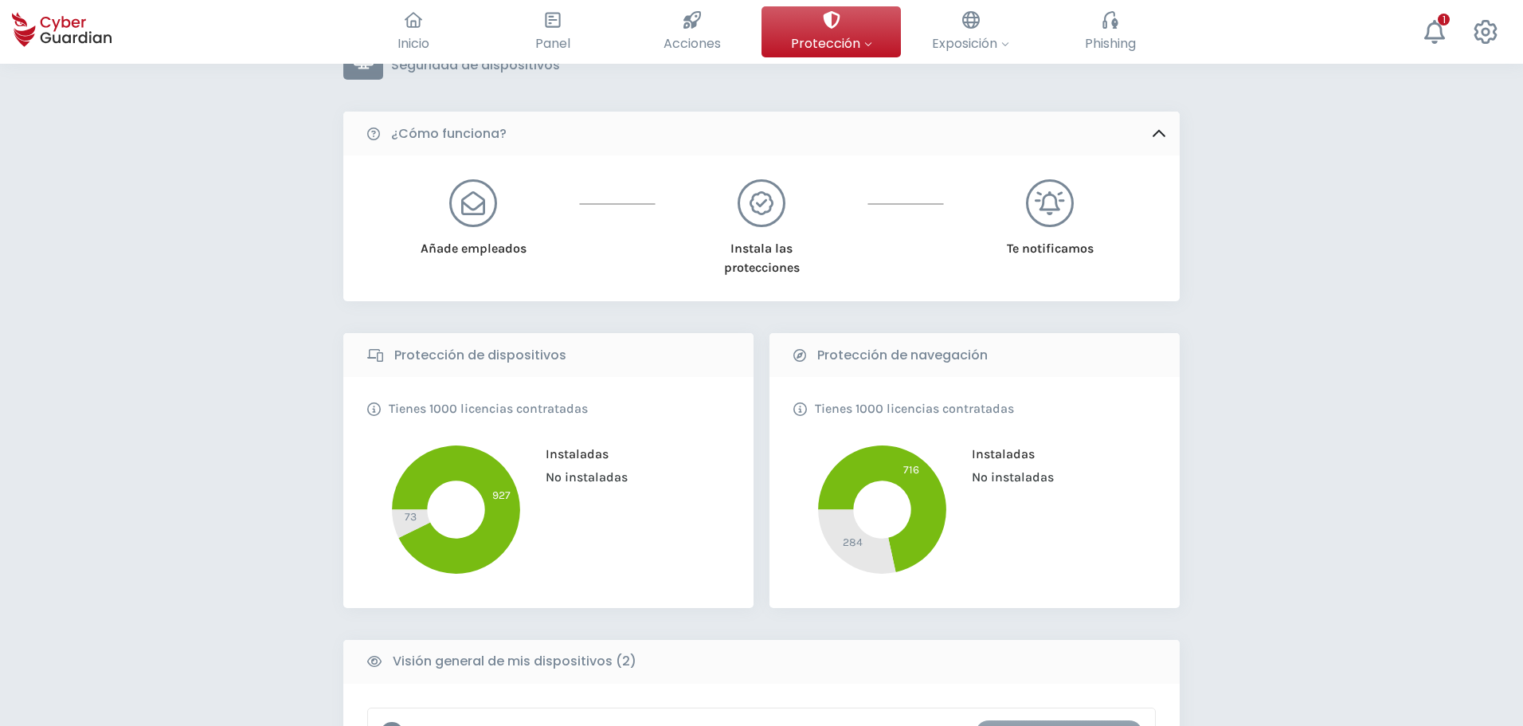
scroll to position [0, 0]
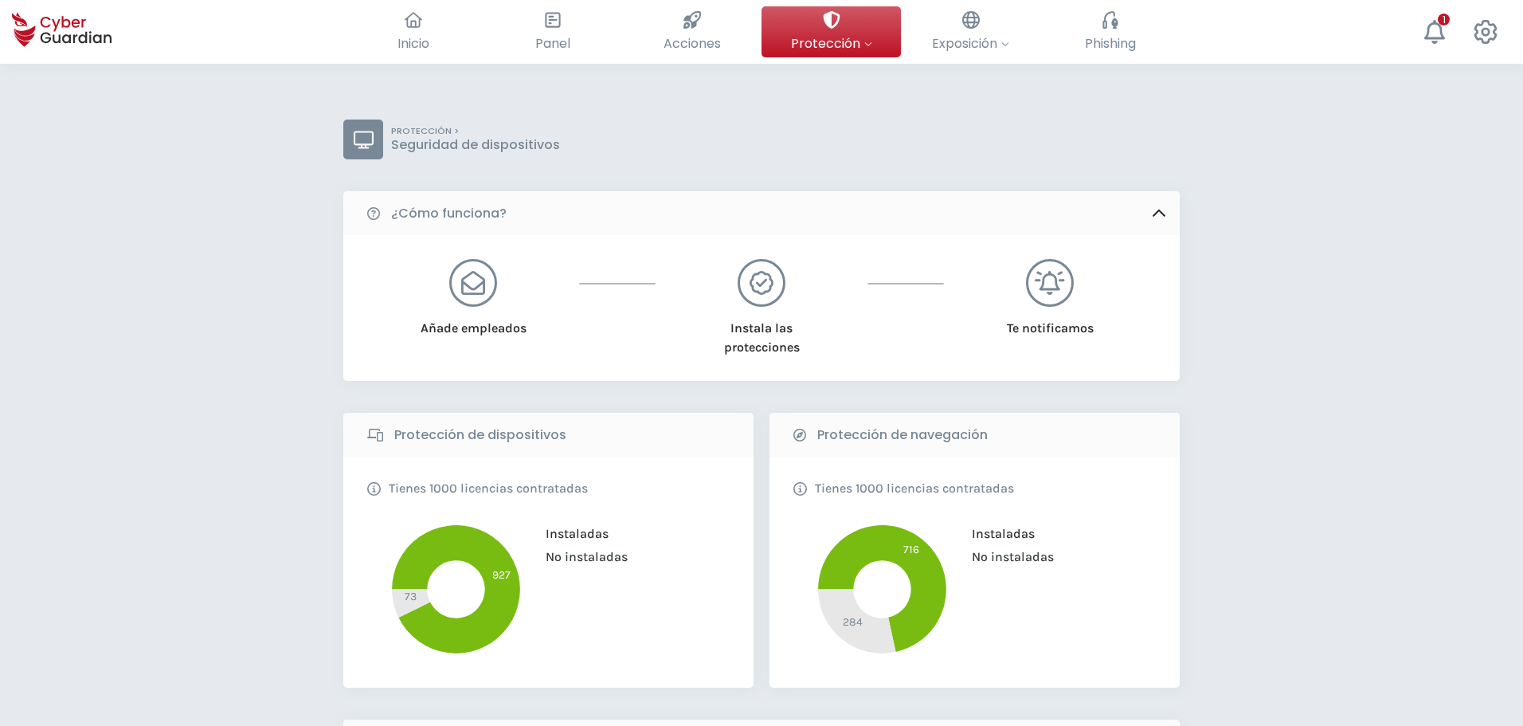
type input "2019"
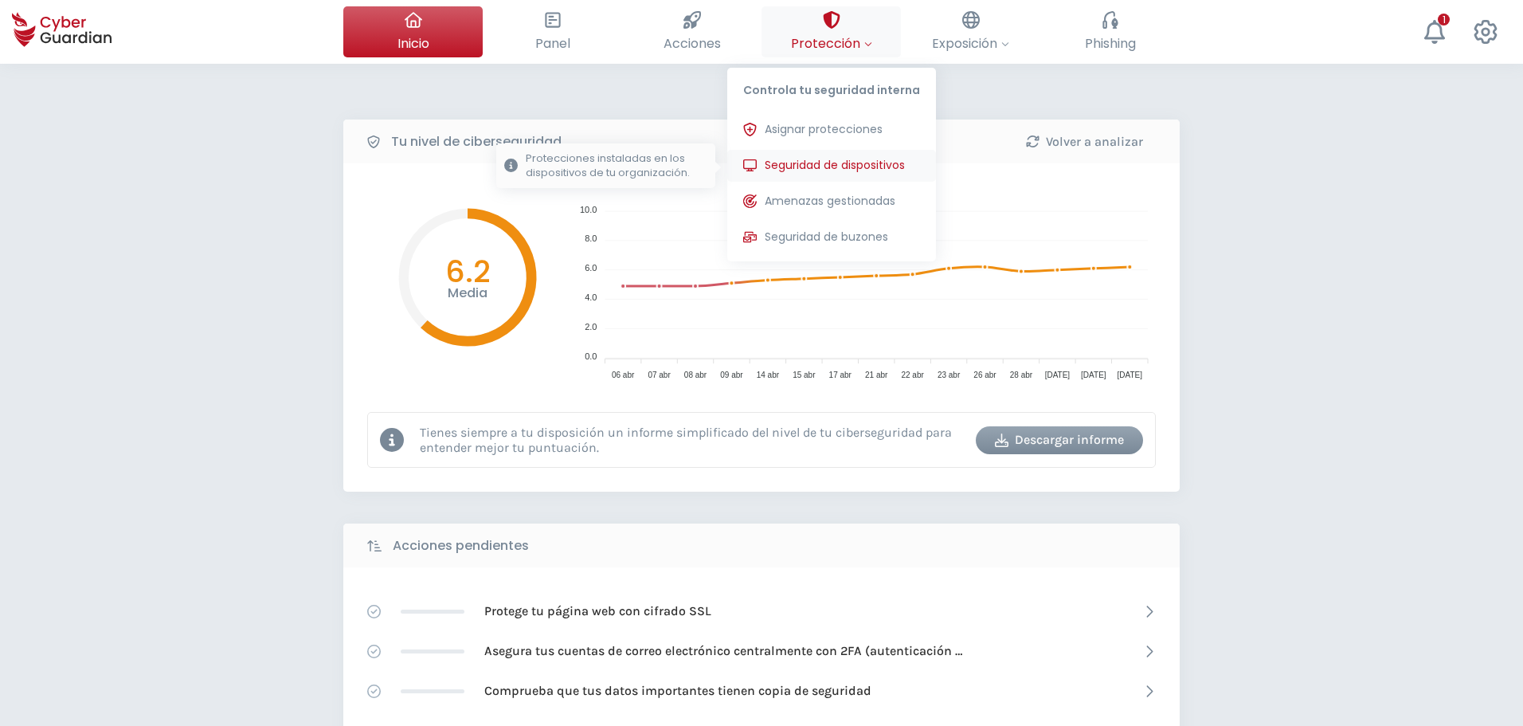
click at [825, 159] on span "Seguridad de dispositivos" at bounding box center [835, 165] width 140 height 17
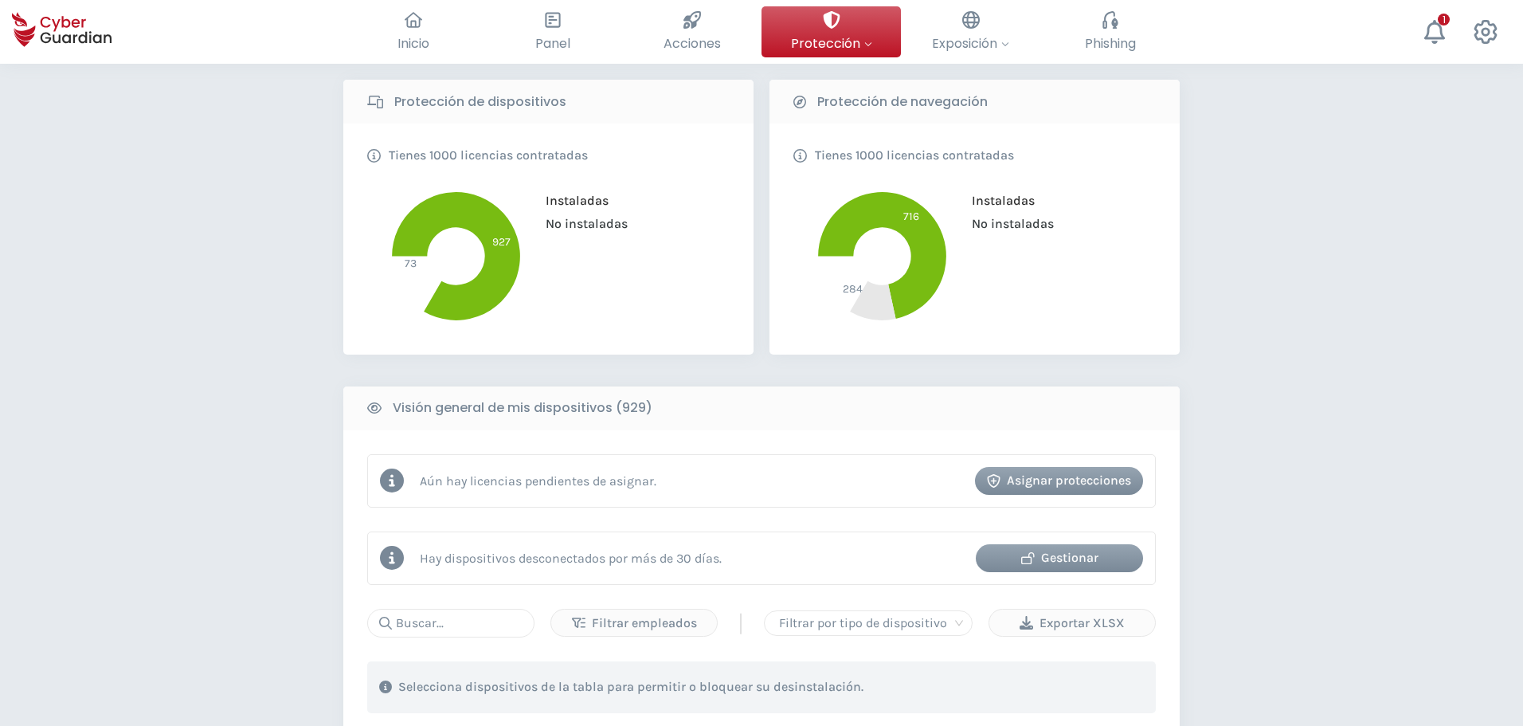
scroll to position [398, 0]
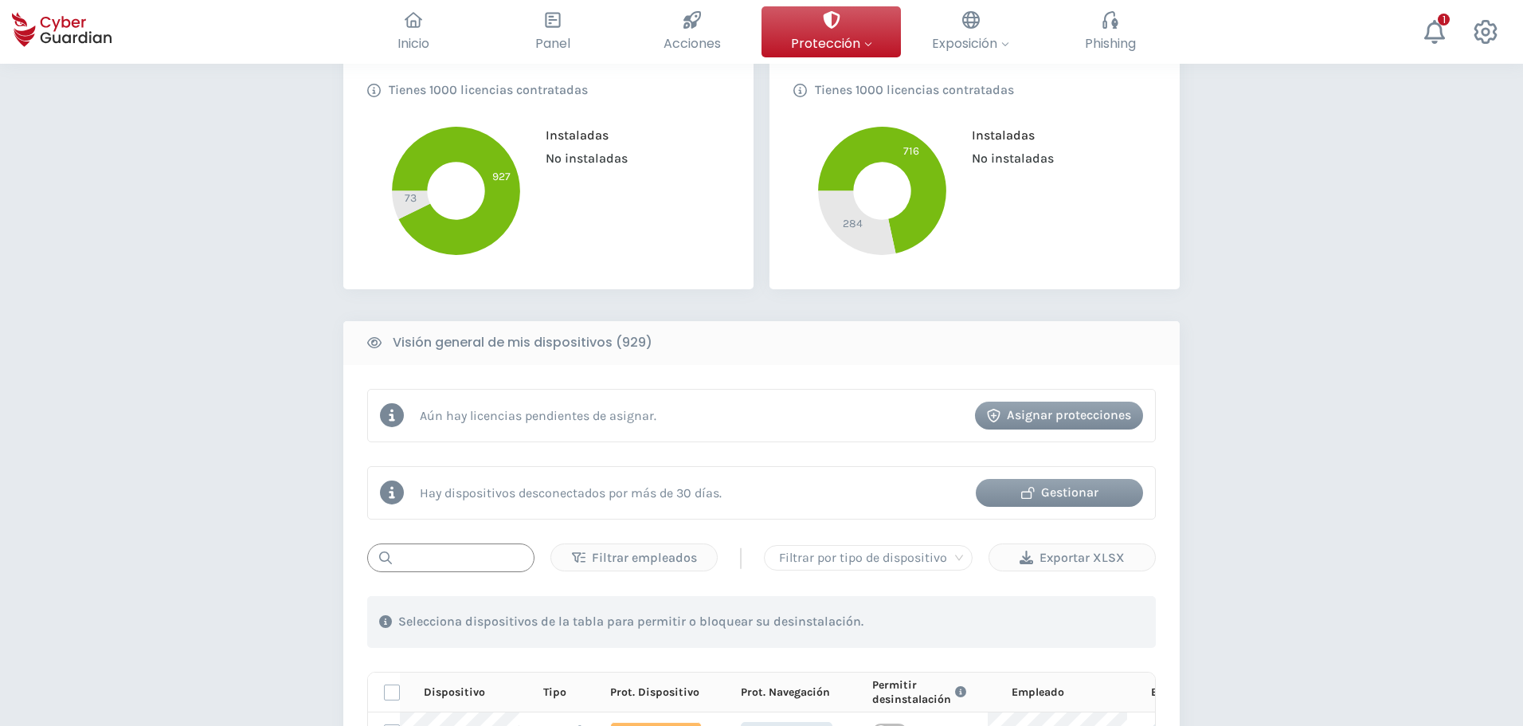
click at [469, 553] on input "text" at bounding box center [450, 557] width 167 height 29
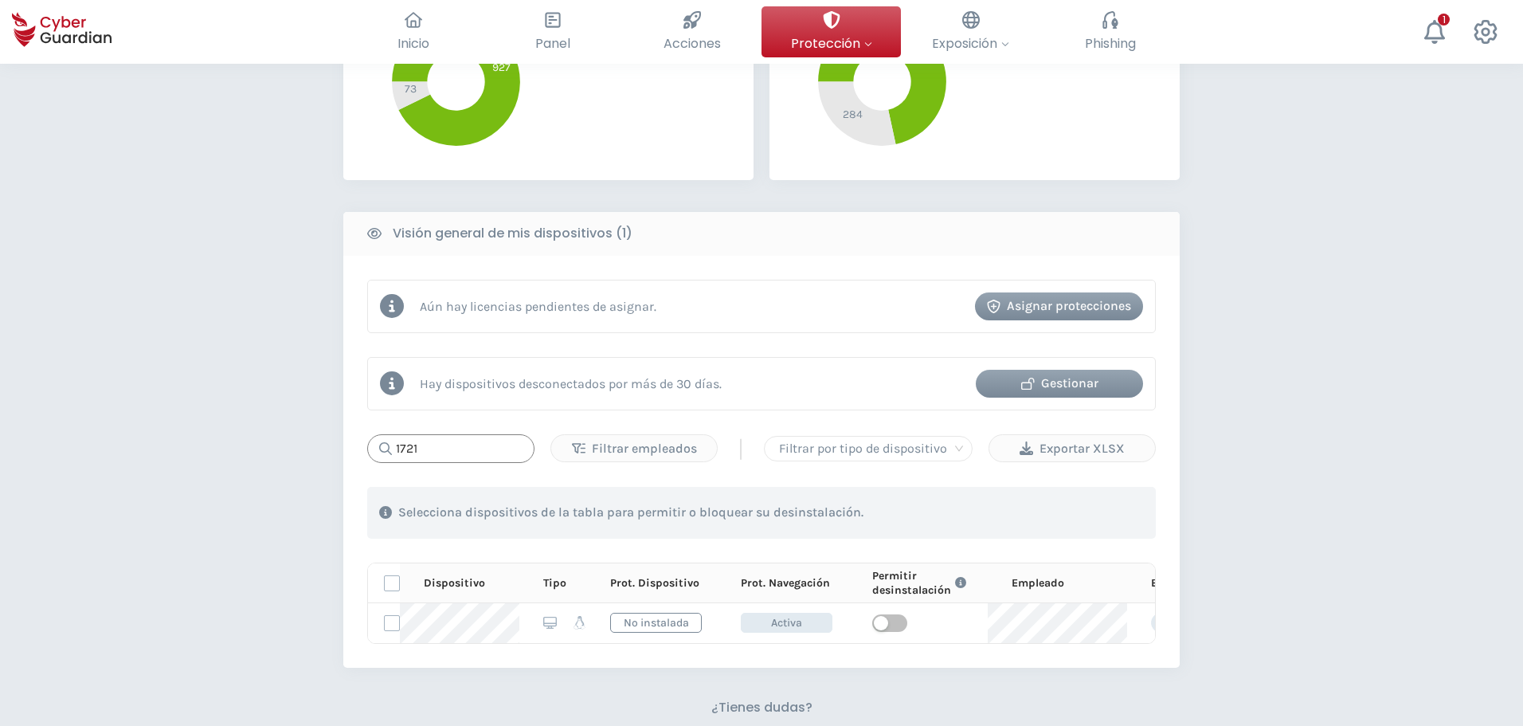
scroll to position [159, 0]
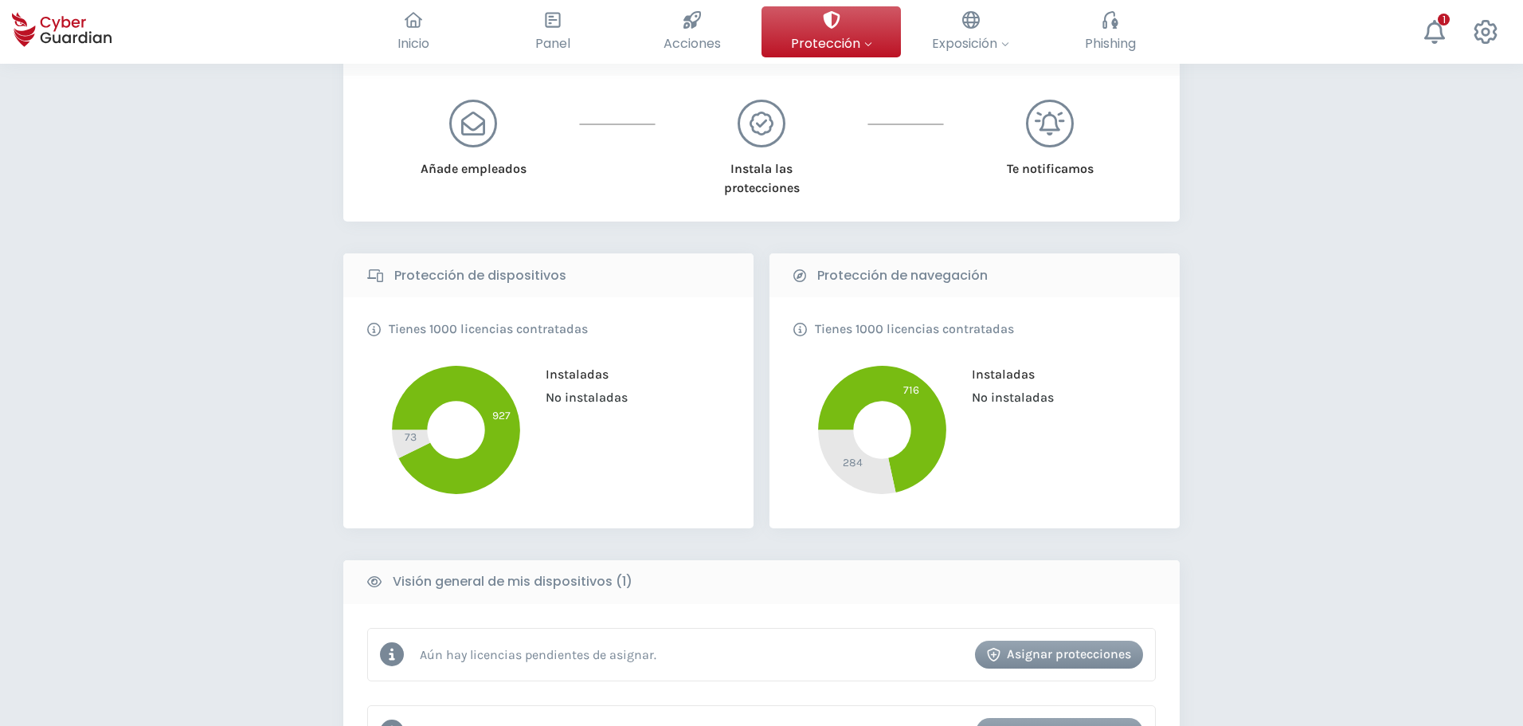
type input "1721"
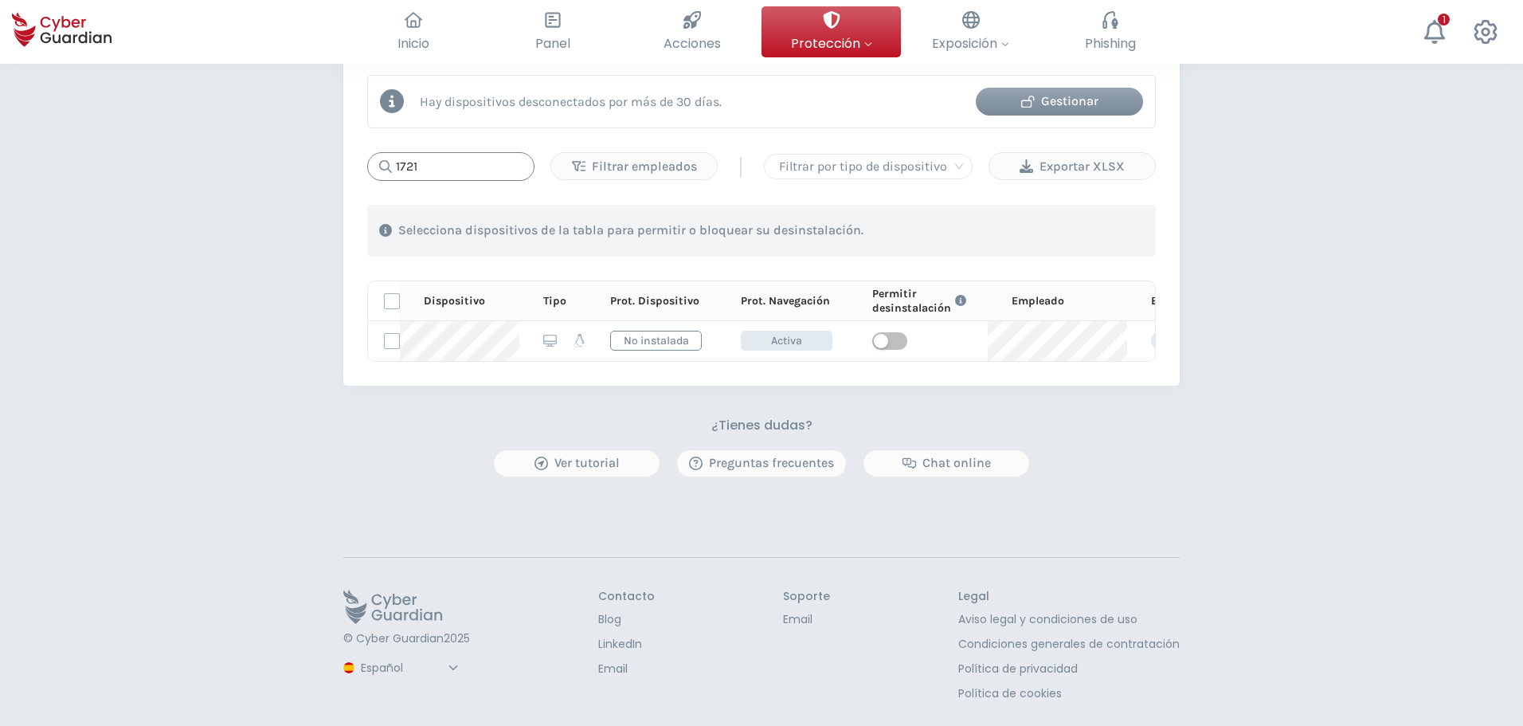
scroll to position [797, 0]
click at [898, 332] on span "button" at bounding box center [889, 341] width 35 height 18
click at [335, 502] on div "PROTECCIÓN > Seguridad de dispositivos ¿Cómo funciona? Añade empleados Instala …" at bounding box center [761, 0] width 1523 height 1452
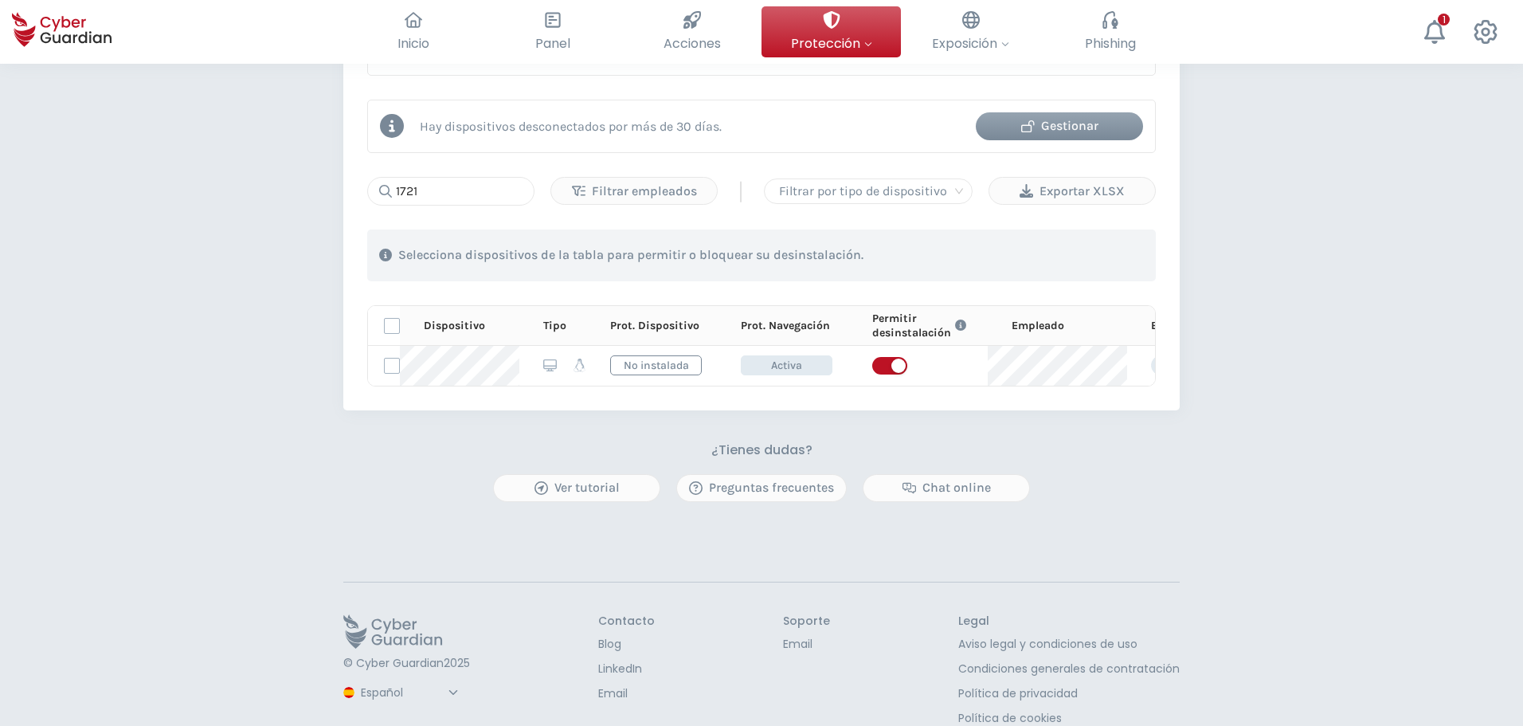
click at [1252, 525] on div "PROTECCIÓN > Seguridad de dispositivos ¿Cómo funciona? Añade empleados Instala …" at bounding box center [761, 25] width 1523 height 1452
click at [187, 420] on div "PROTECCIÓN > Seguridad de dispositivos ¿Cómo funciona? Añade empleados Instala …" at bounding box center [761, 25] width 1523 height 1452
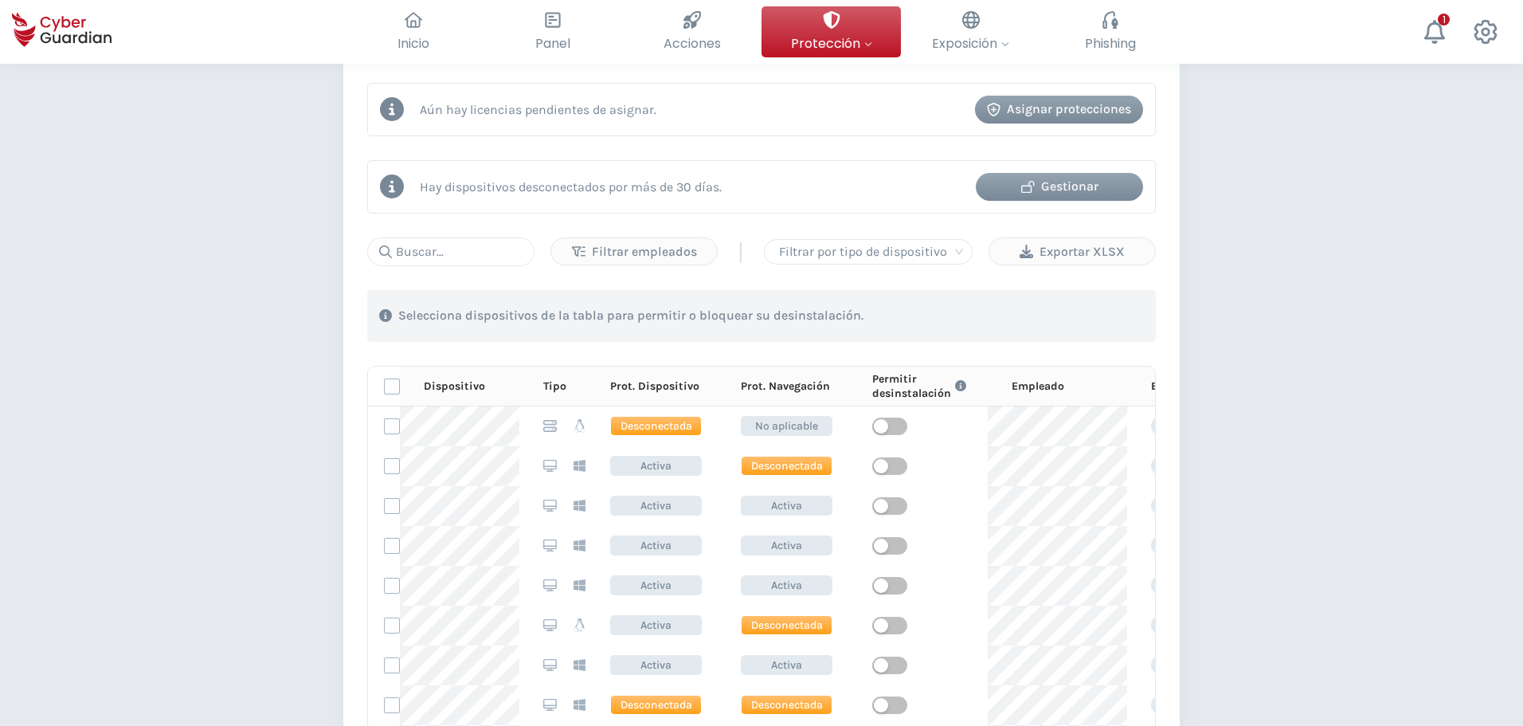
scroll to position [717, 0]
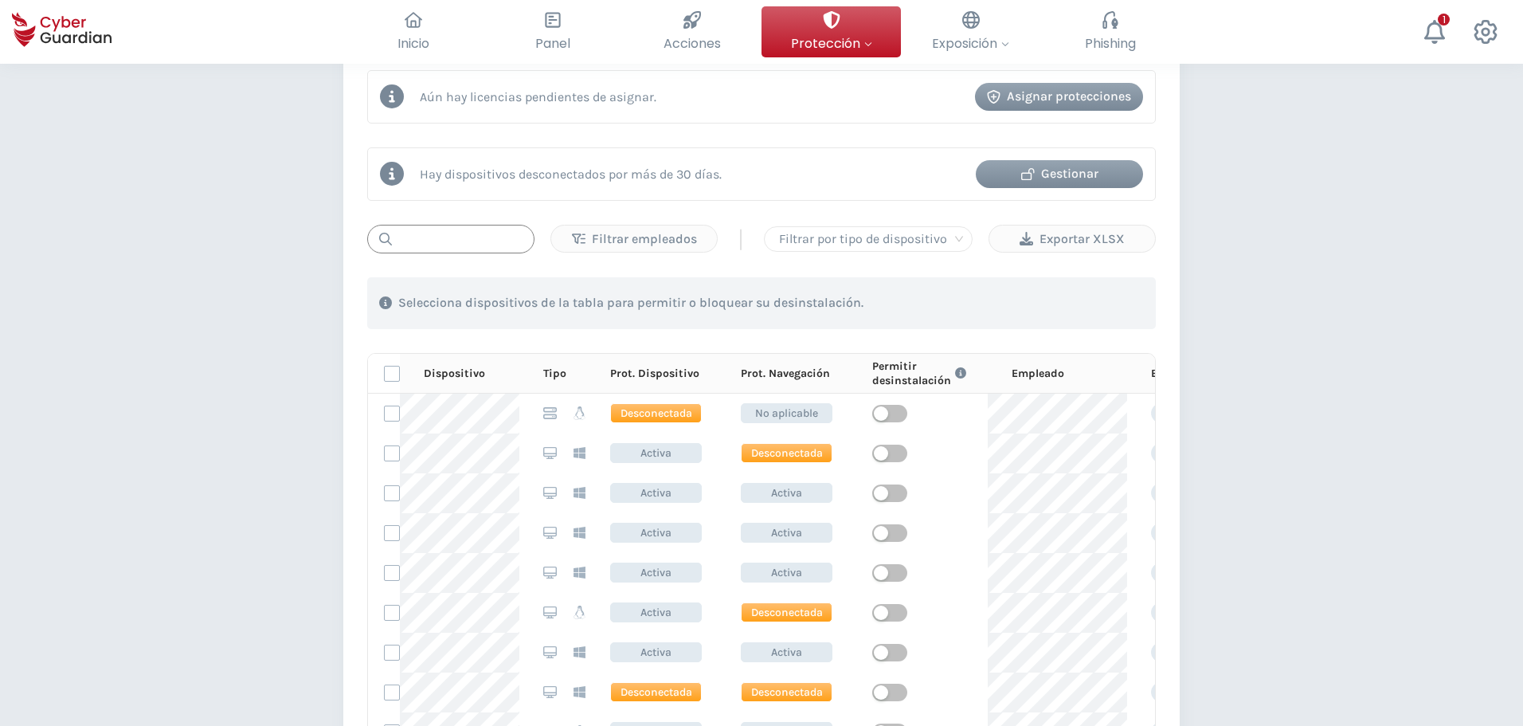
click at [445, 246] on input "text" at bounding box center [450, 239] width 167 height 29
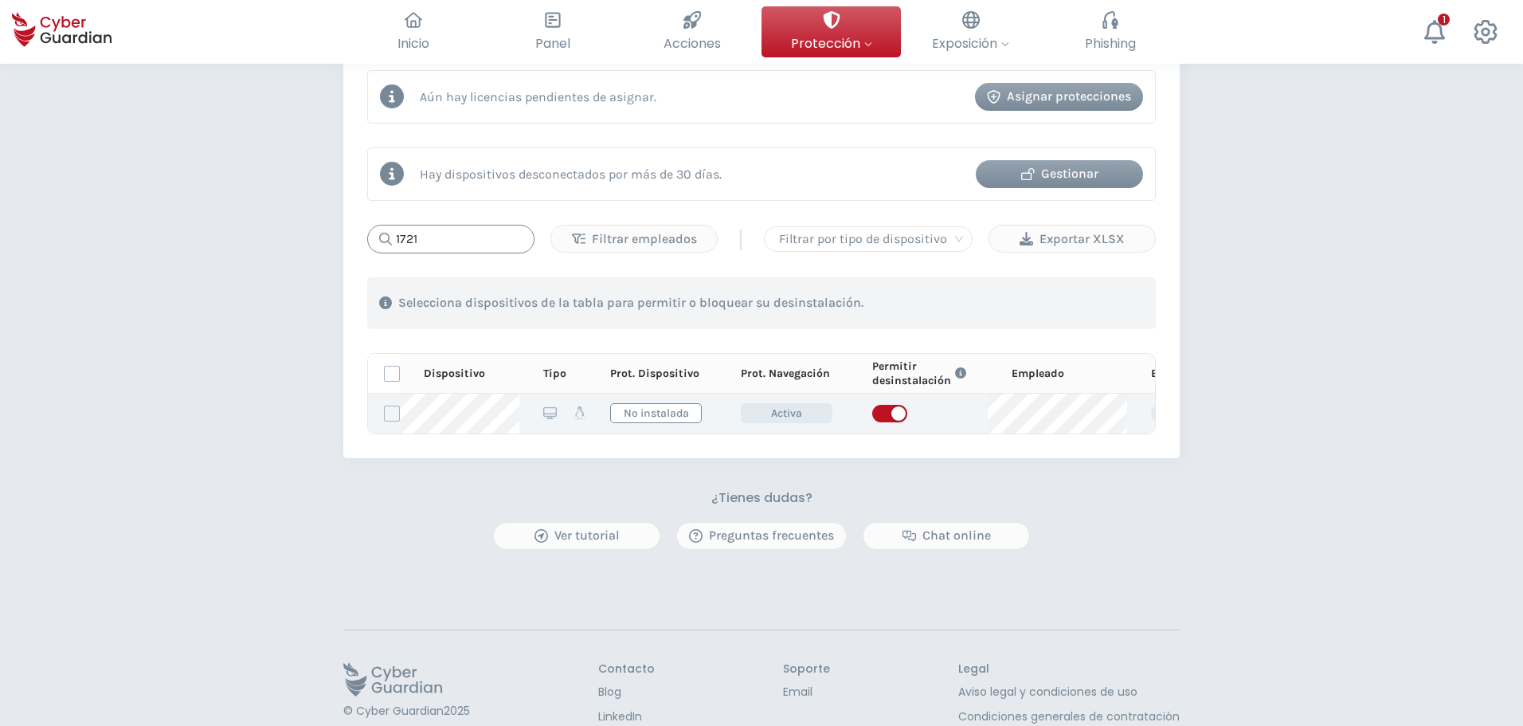
type input "1721"
click at [878, 417] on span "button" at bounding box center [889, 414] width 35 height 18
click at [894, 406] on span "button" at bounding box center [889, 414] width 35 height 18
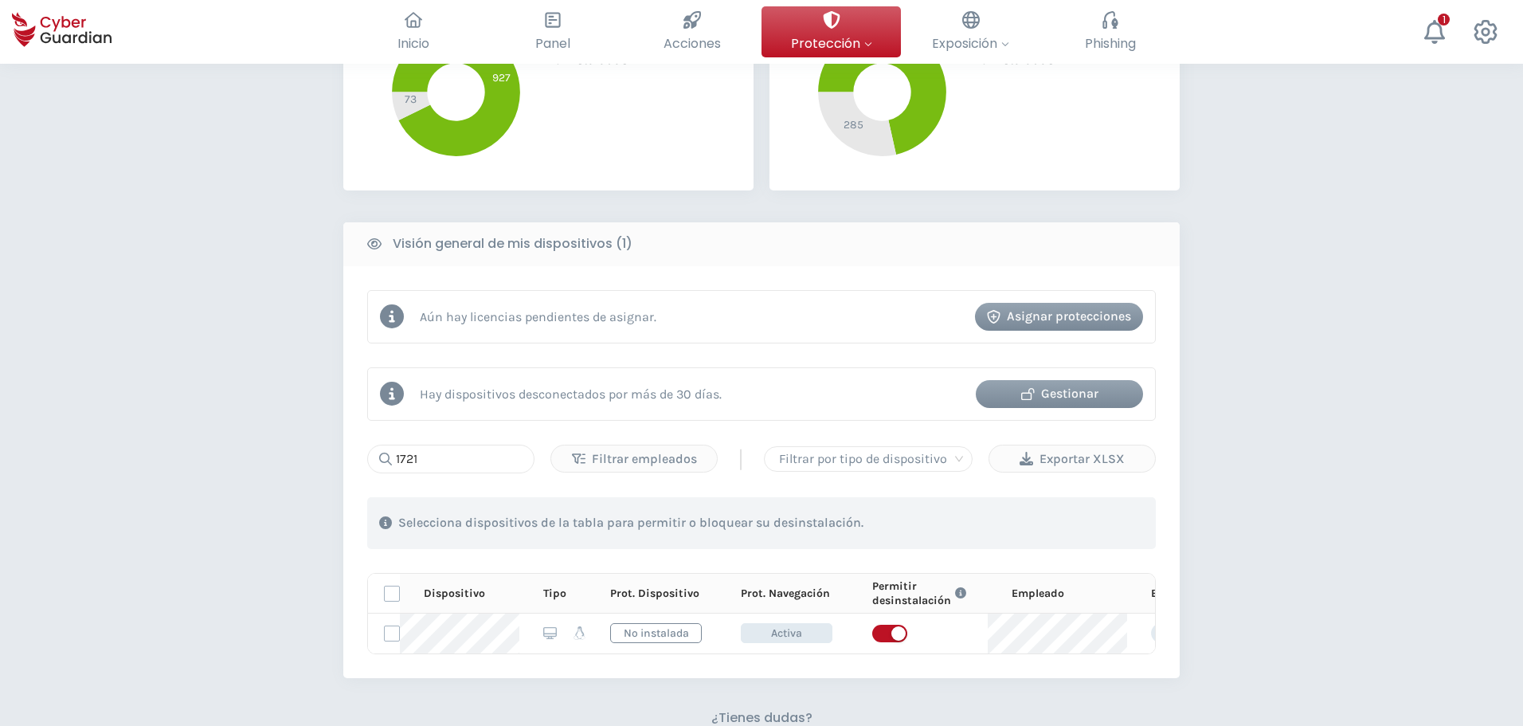
scroll to position [637, 0]
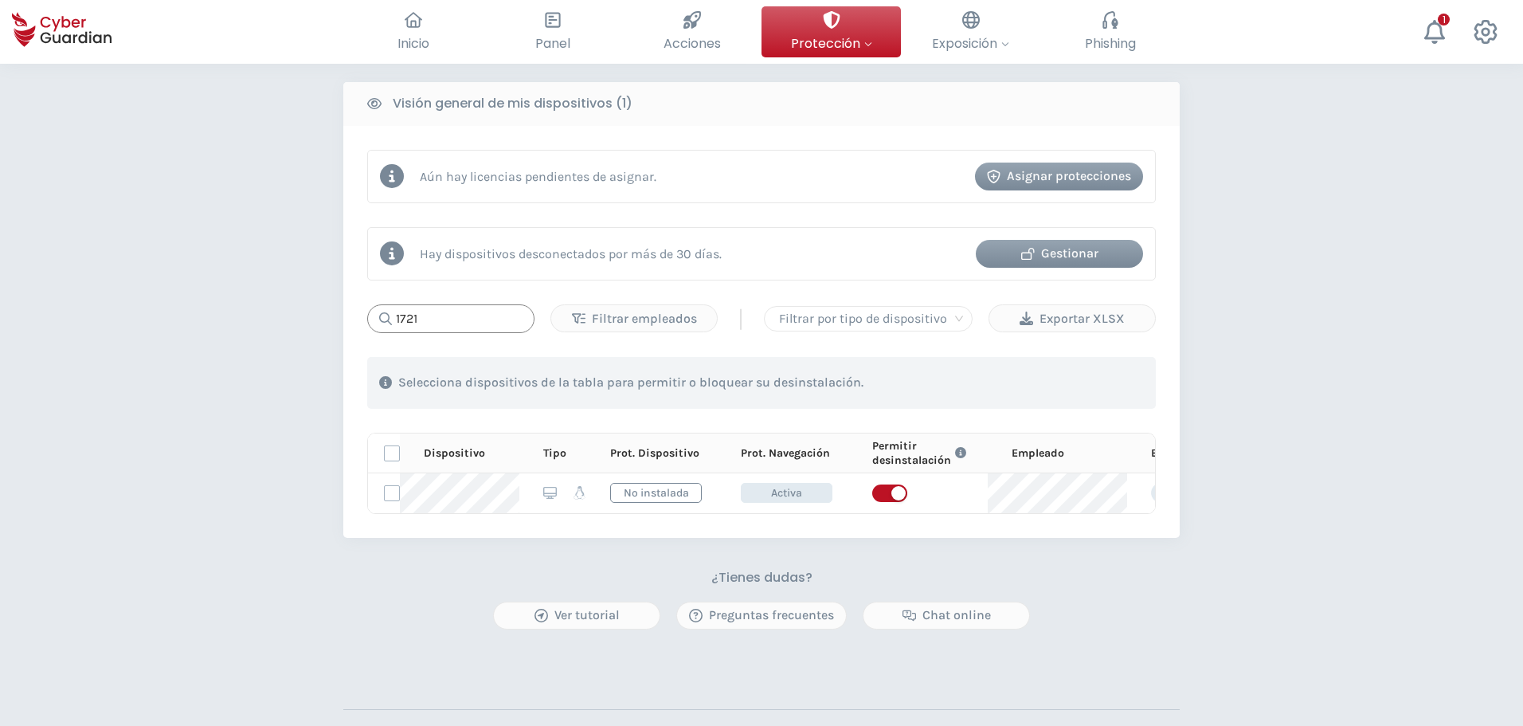
click at [271, 321] on div "PROTECCIÓN > Seguridad de dispositivos ¿Cómo funciona? Añade empleados Instala …" at bounding box center [761, 152] width 1523 height 1452
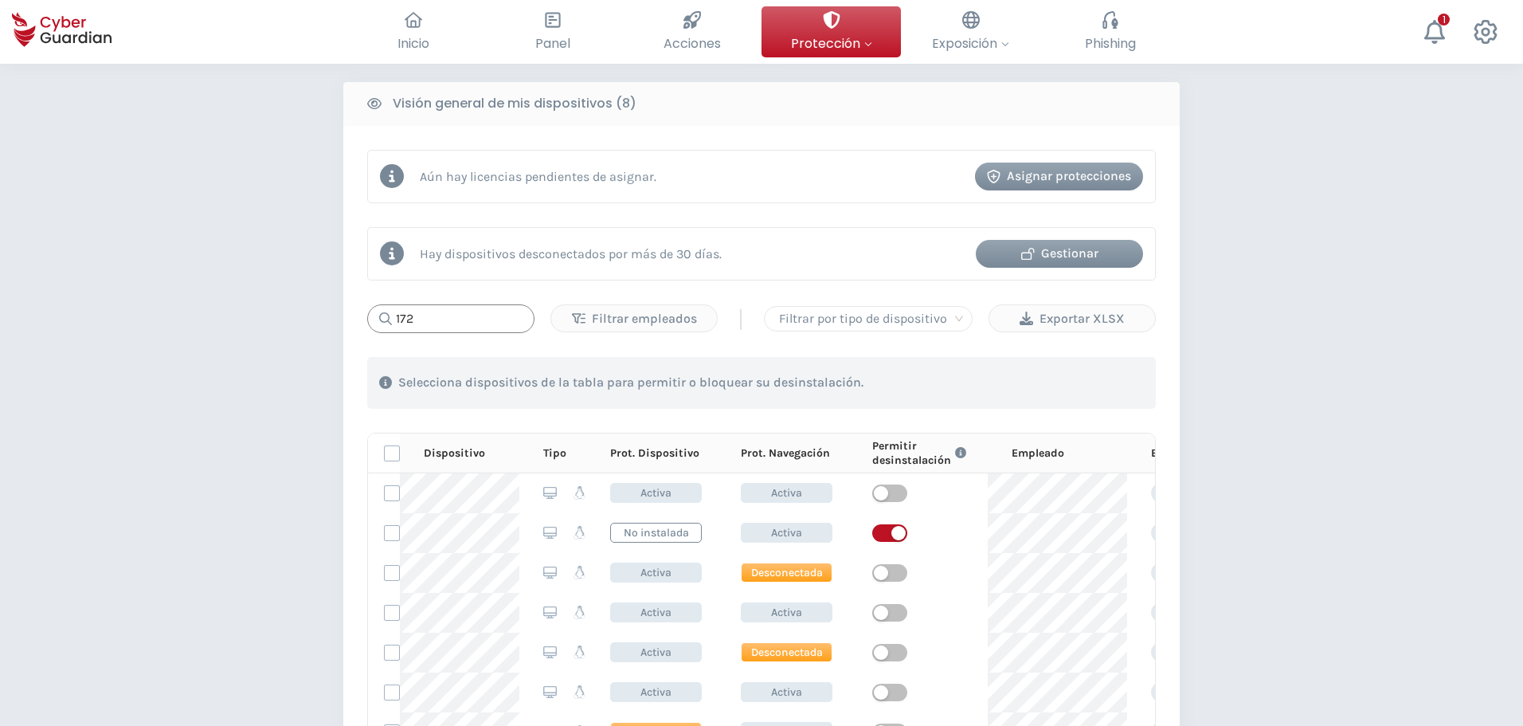
type input "1721"
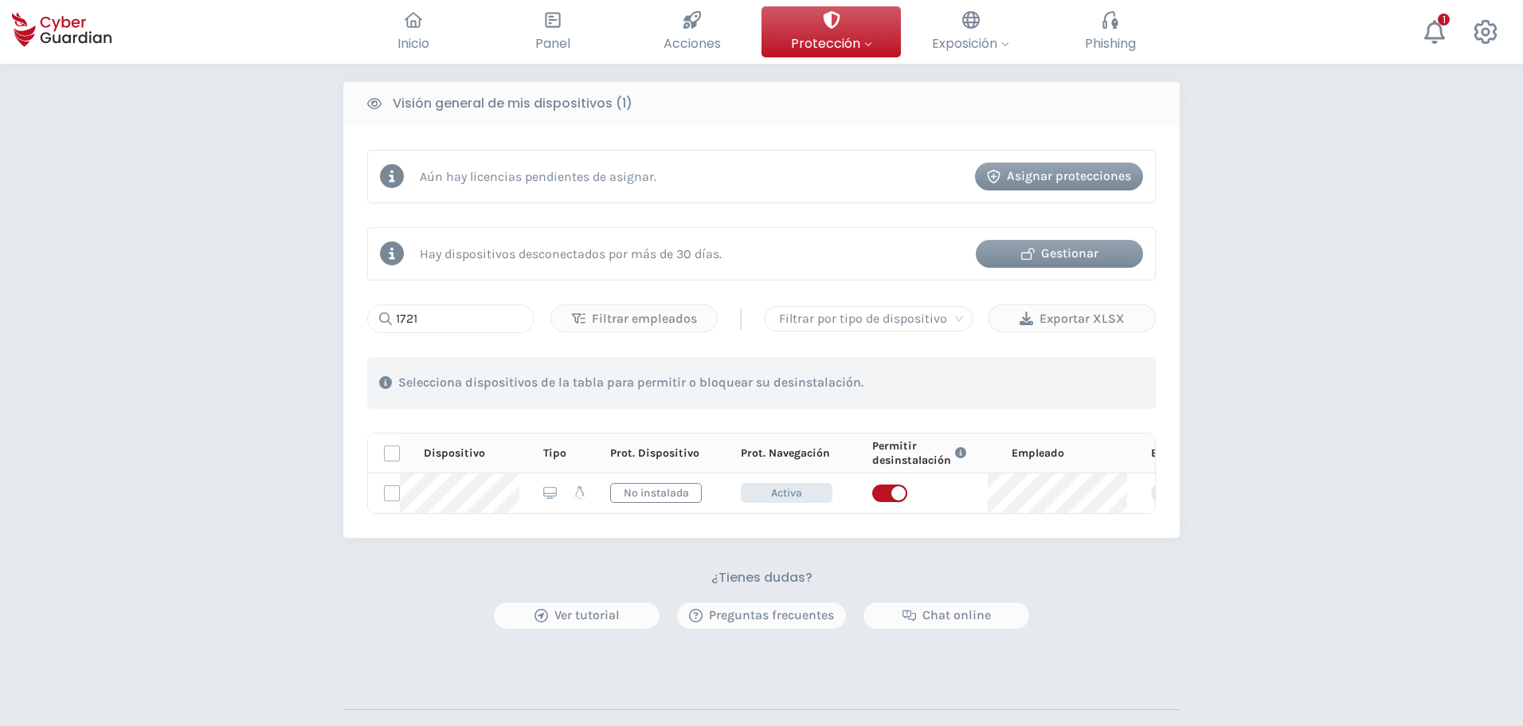
click at [228, 510] on div "PROTECCIÓN > Seguridad de dispositivos ¿Cómo funciona? Añade empleados Instala …" at bounding box center [761, 152] width 1523 height 1452
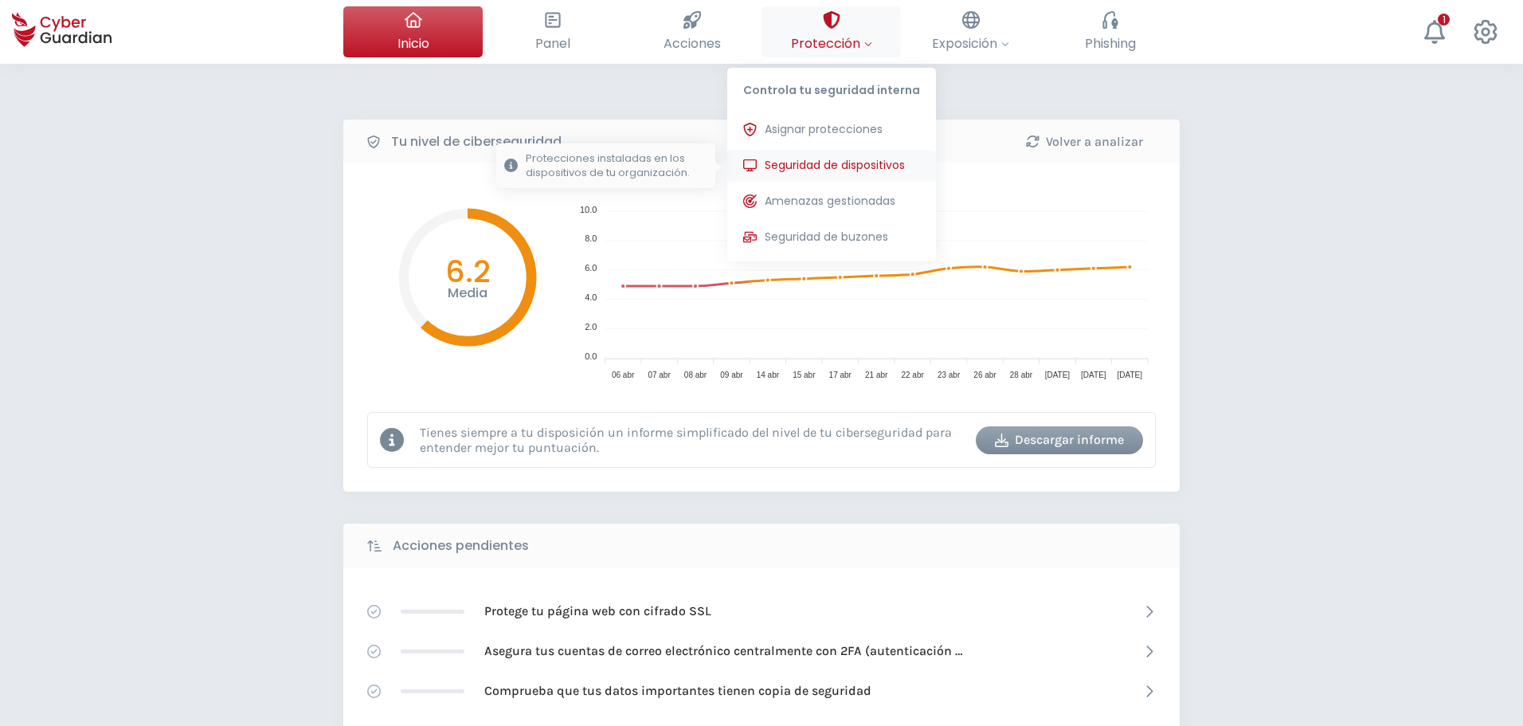
click at [877, 173] on span "Seguridad de dispositivos" at bounding box center [835, 165] width 140 height 17
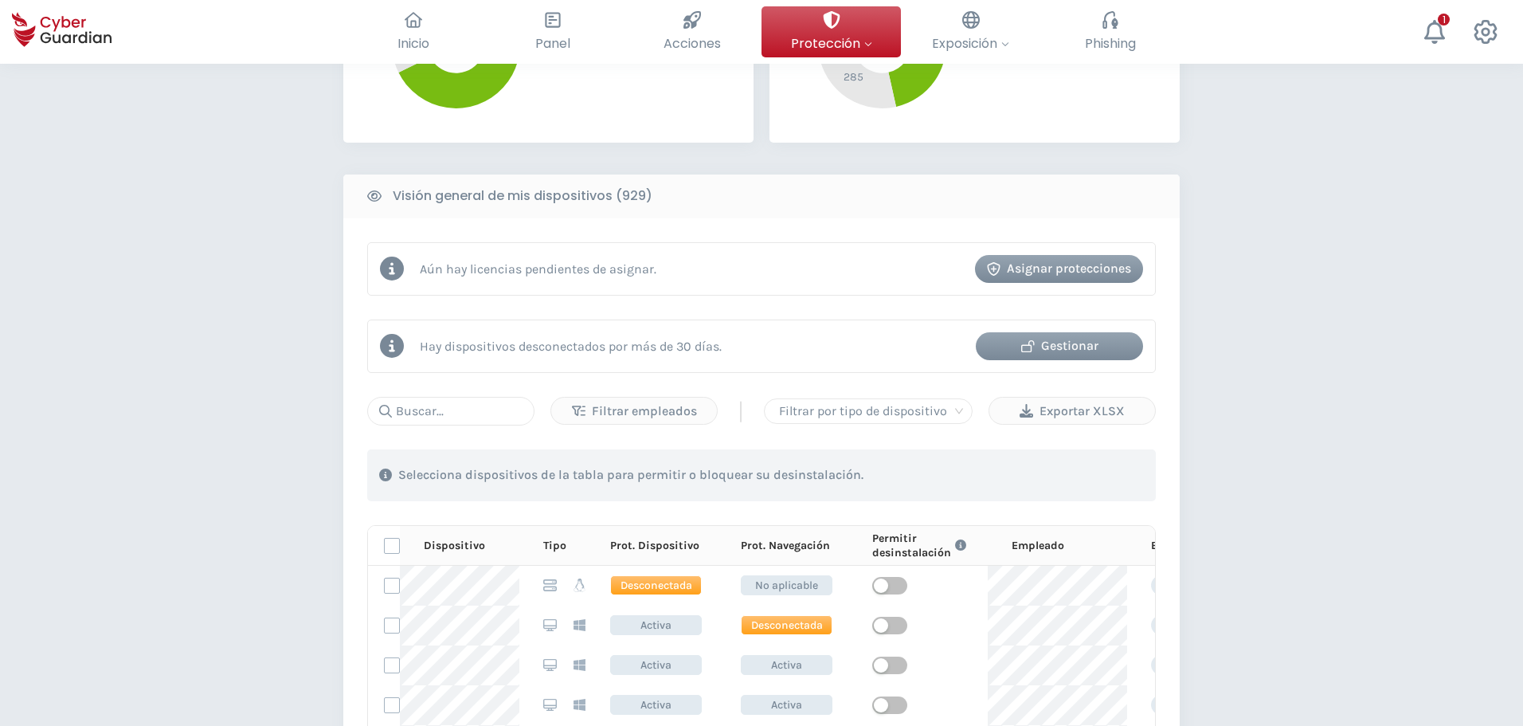
scroll to position [637, 0]
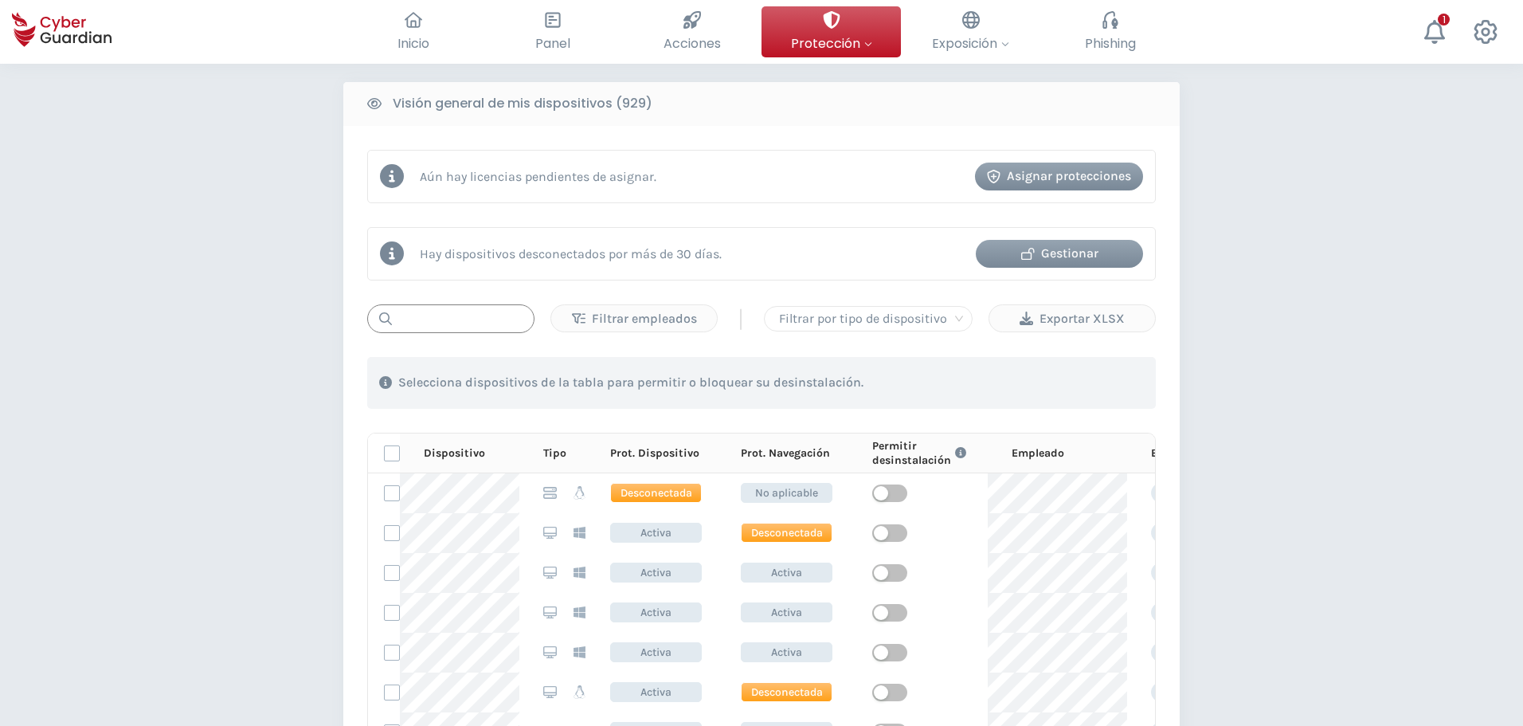
click at [492, 312] on input "text" at bounding box center [450, 318] width 167 height 29
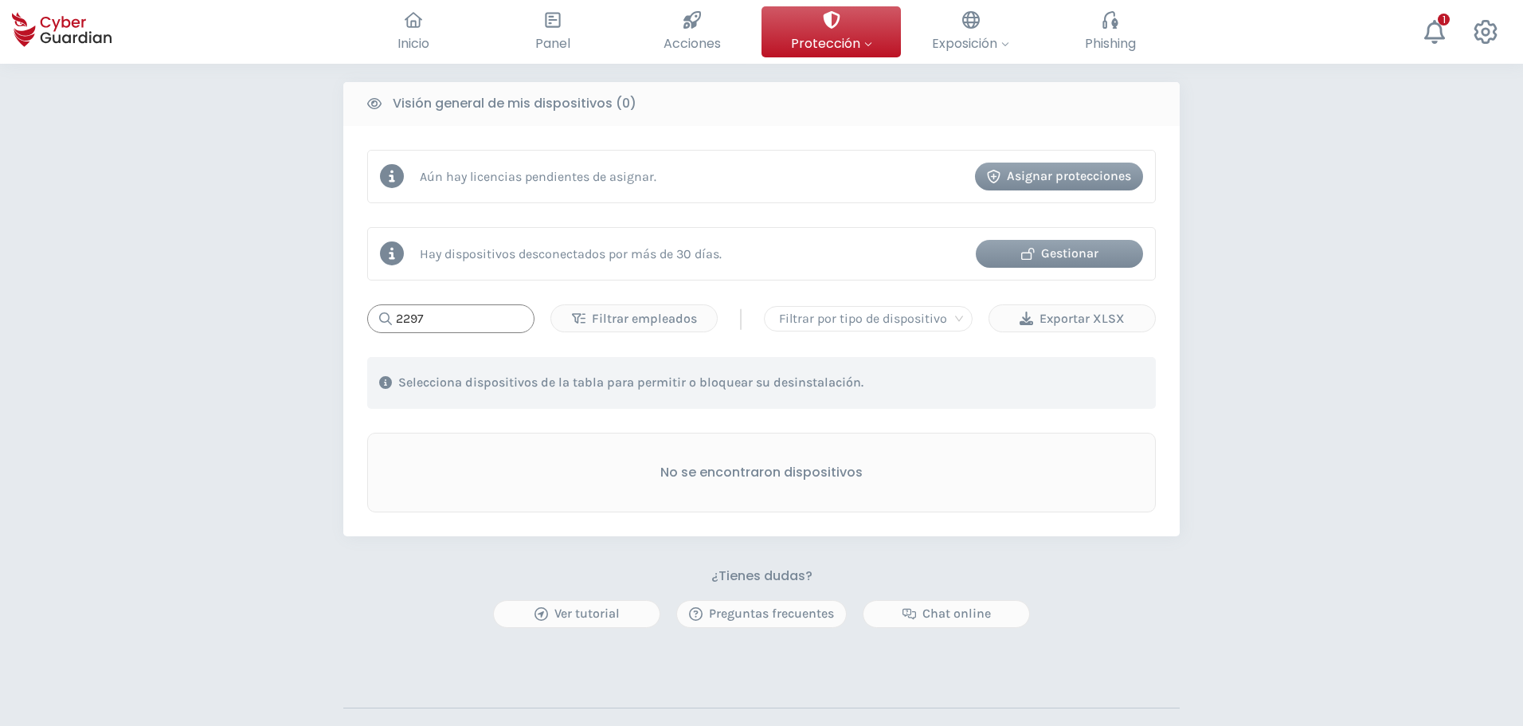
drag, startPoint x: 454, startPoint y: 317, endPoint x: 351, endPoint y: 312, distance: 103.7
click at [350, 312] on div "Aún hay licencias pendientes de asignar. Asignar protecciones Hay dispositivos …" at bounding box center [761, 331] width 837 height 410
drag, startPoint x: 423, startPoint y: 312, endPoint x: 295, endPoint y: 323, distance: 128.7
click at [295, 323] on div "PROTECCIÓN > Seguridad de dispositivos ¿Cómo funciona? Añade empleados Instala …" at bounding box center [761, 152] width 1523 height 1452
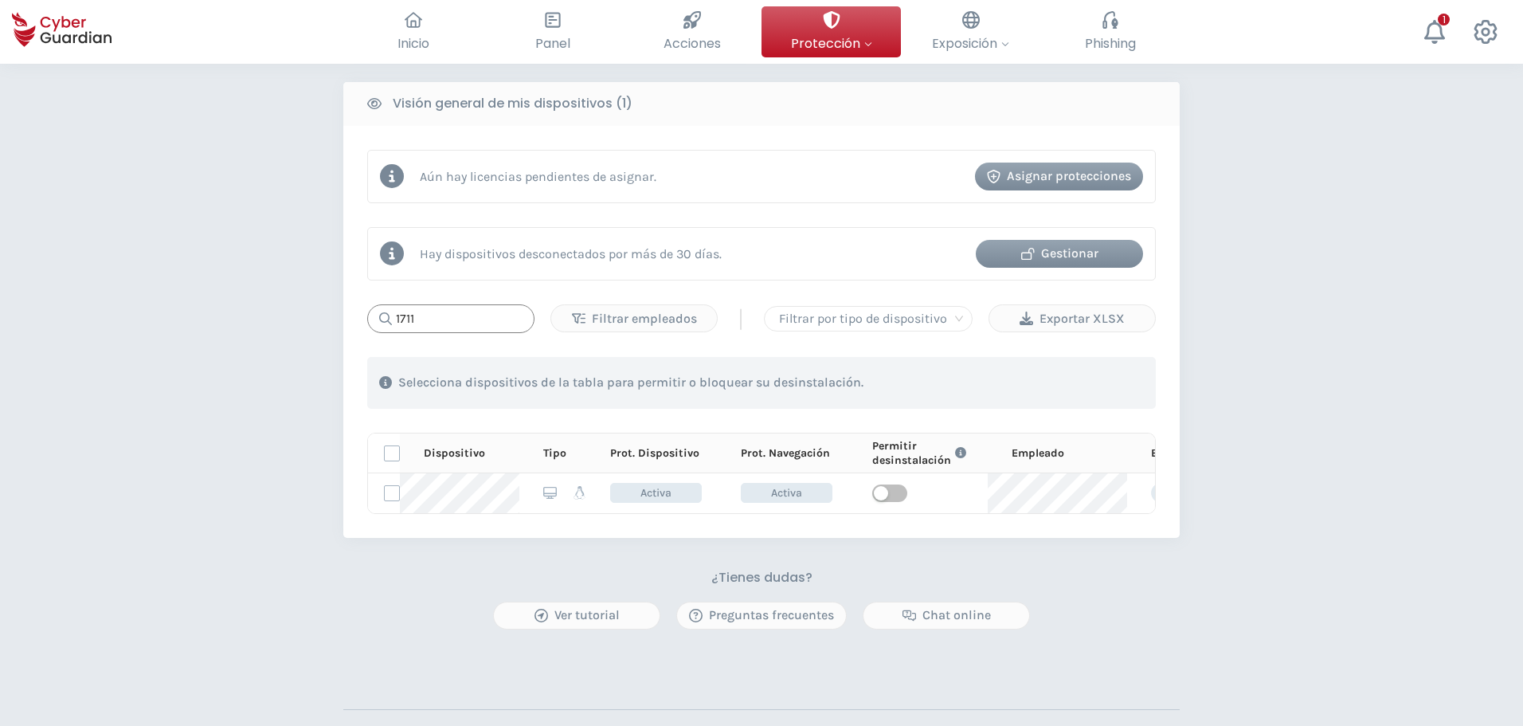
type input "1711"
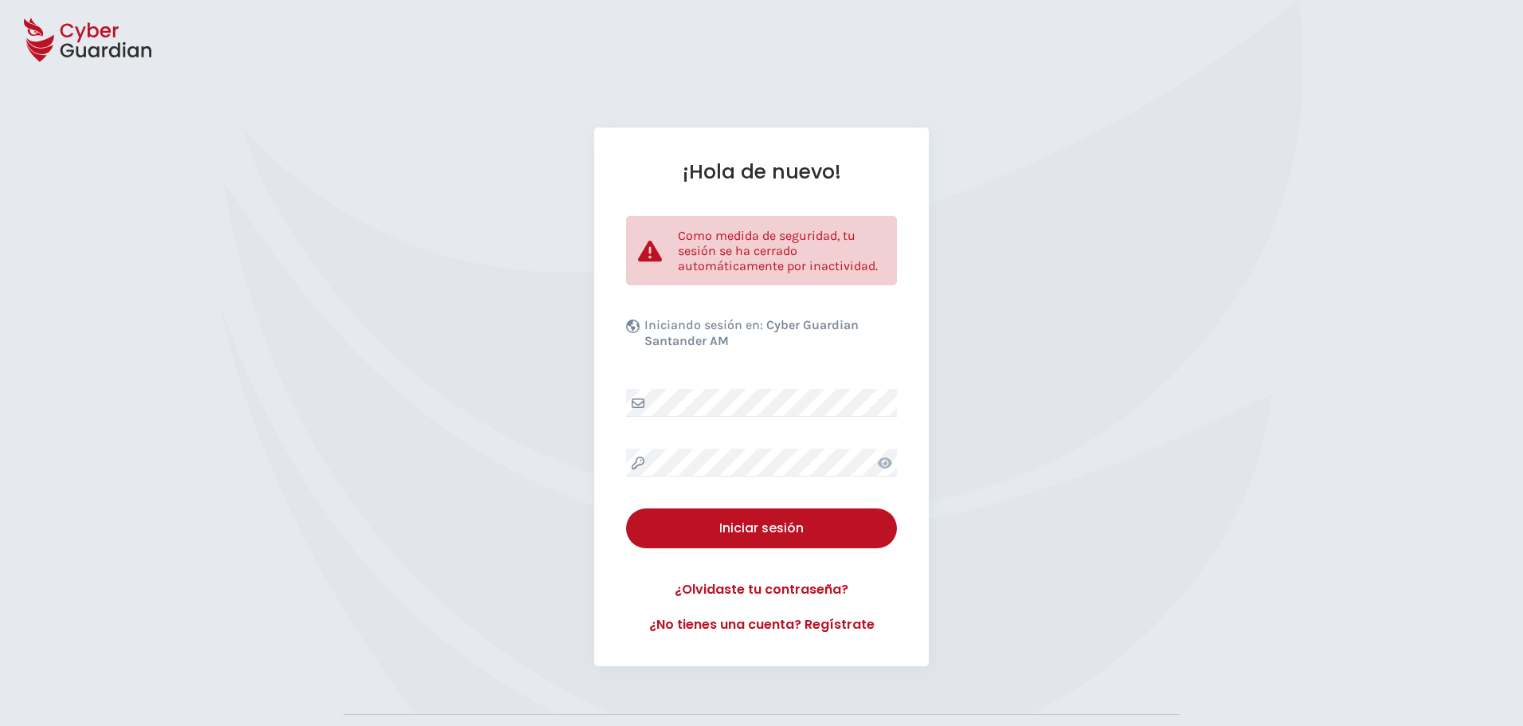
click at [425, 351] on div "¡Hola de nuevo! Como medida de seguridad, tu sesión se ha cerrado automáticamen…" at bounding box center [761, 396] width 1523 height 539
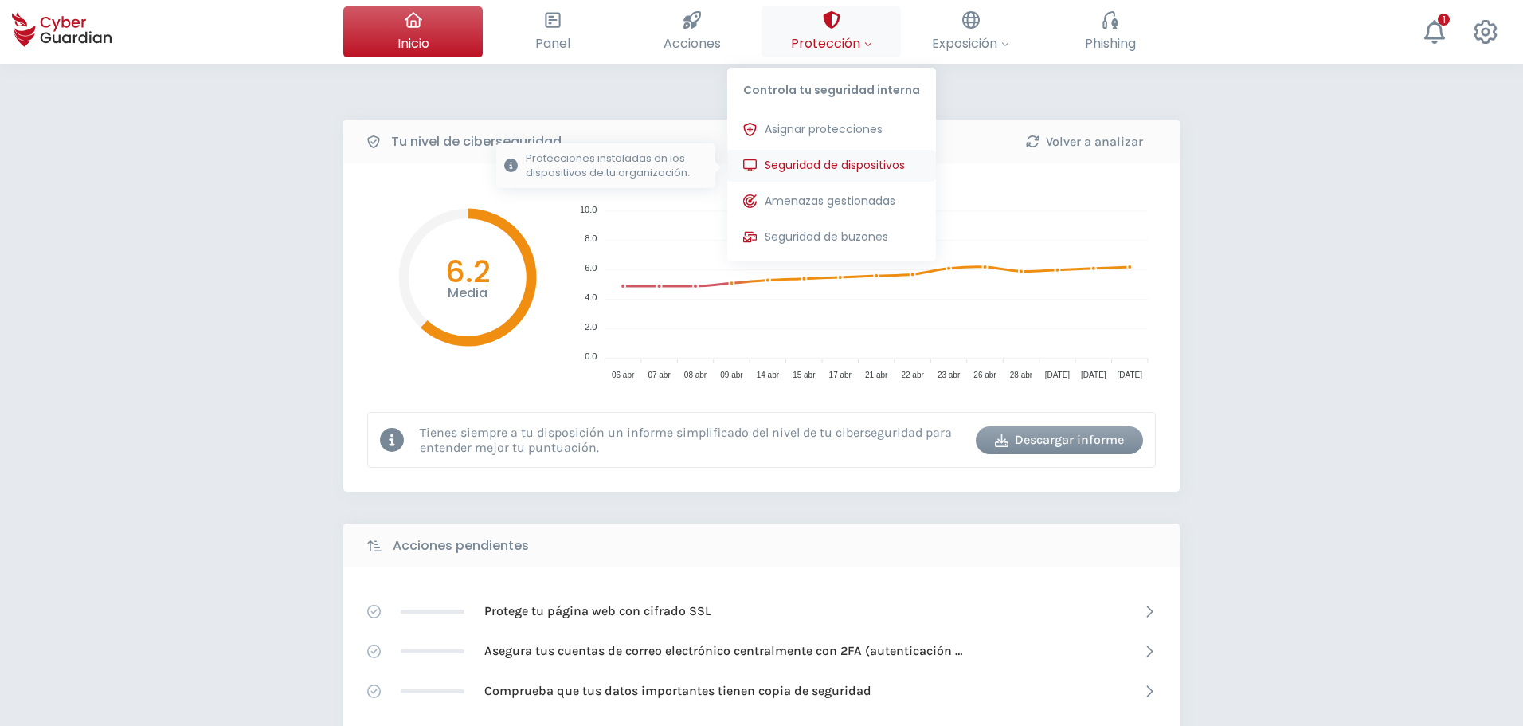
click at [844, 163] on span "Seguridad de dispositivos" at bounding box center [835, 165] width 140 height 17
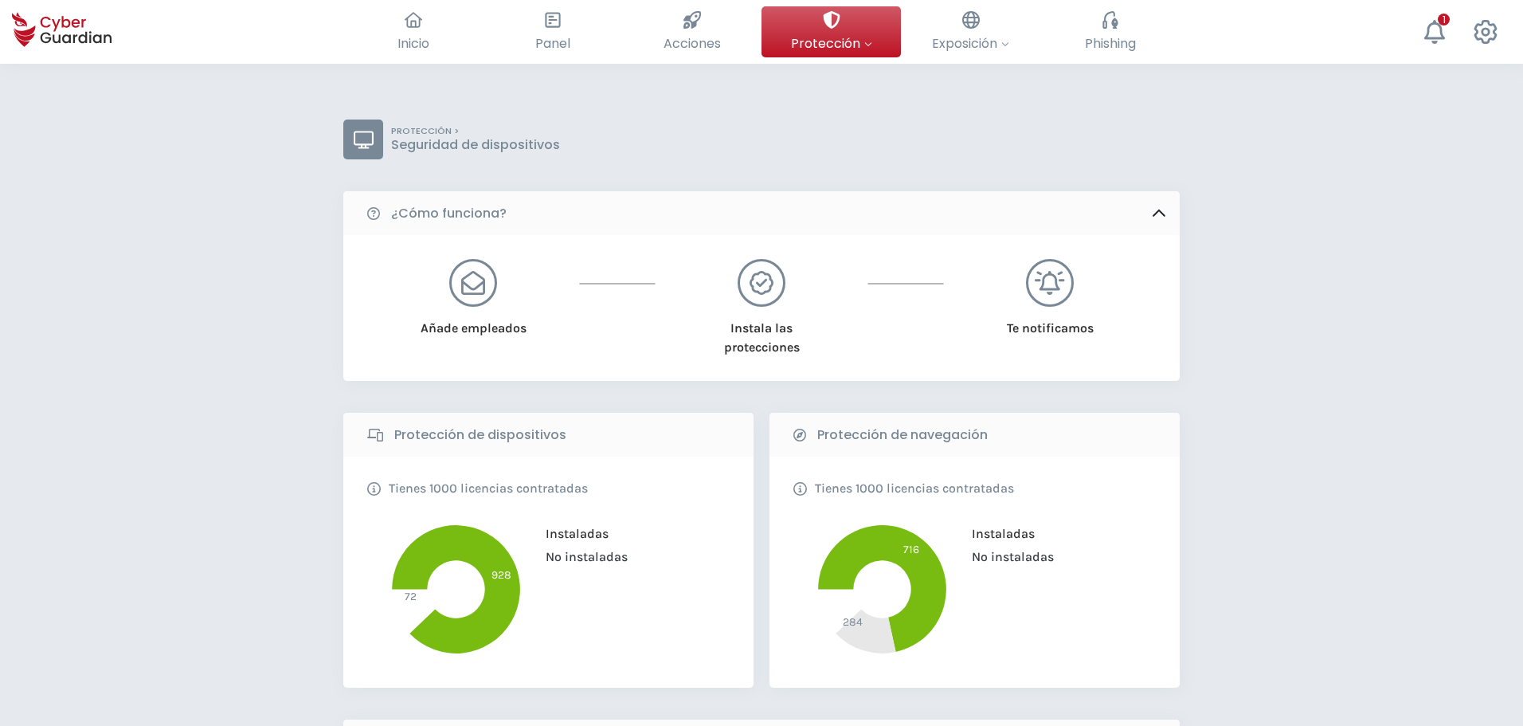
scroll to position [478, 0]
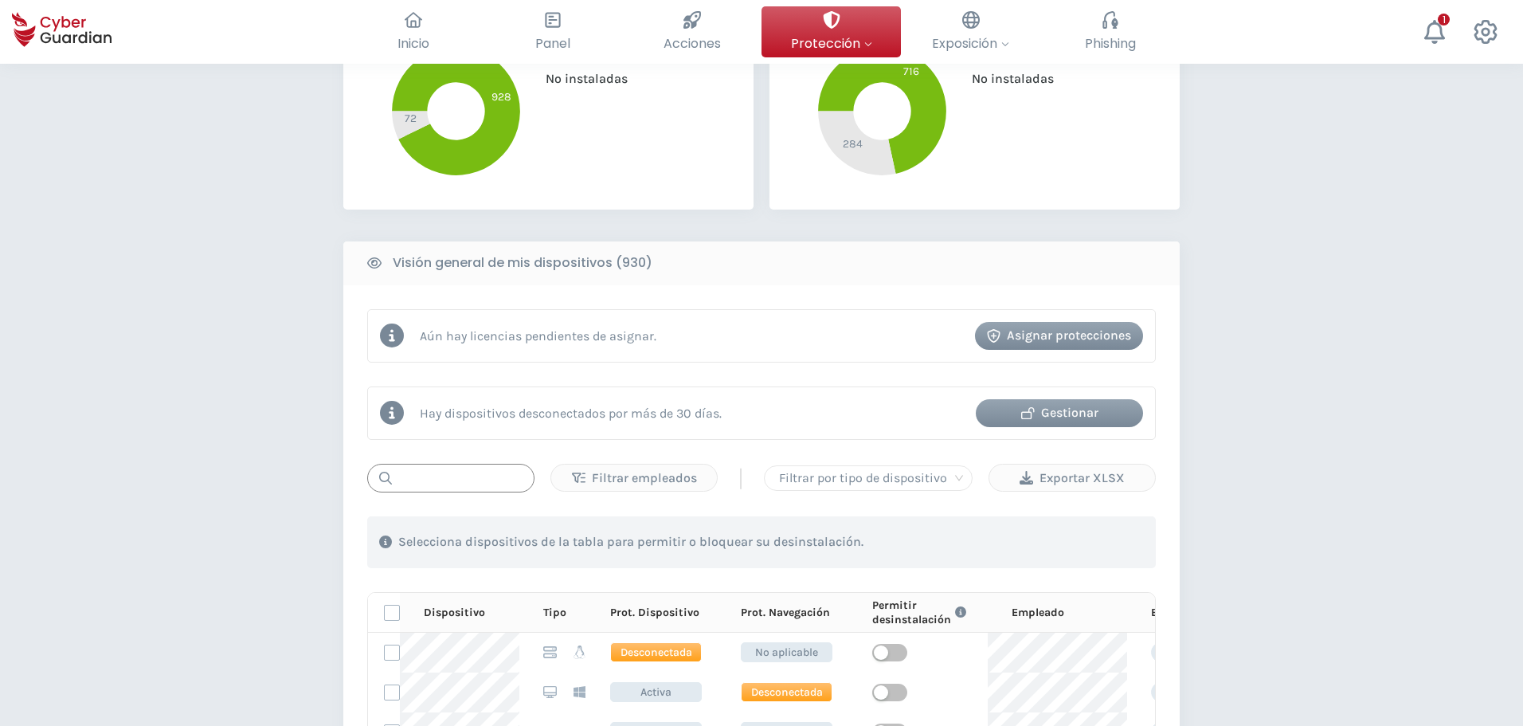
click at [522, 482] on input "text" at bounding box center [450, 478] width 167 height 29
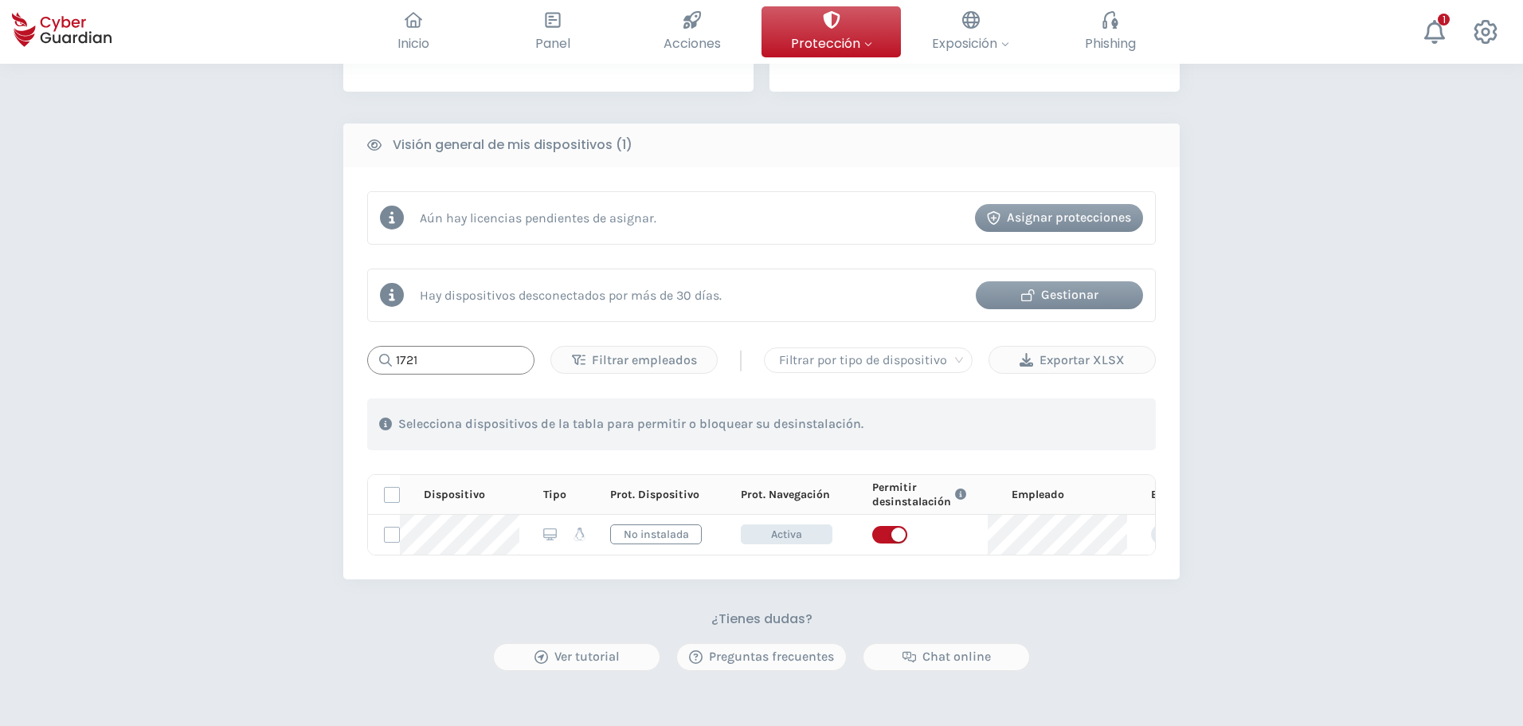
scroll to position [637, 0]
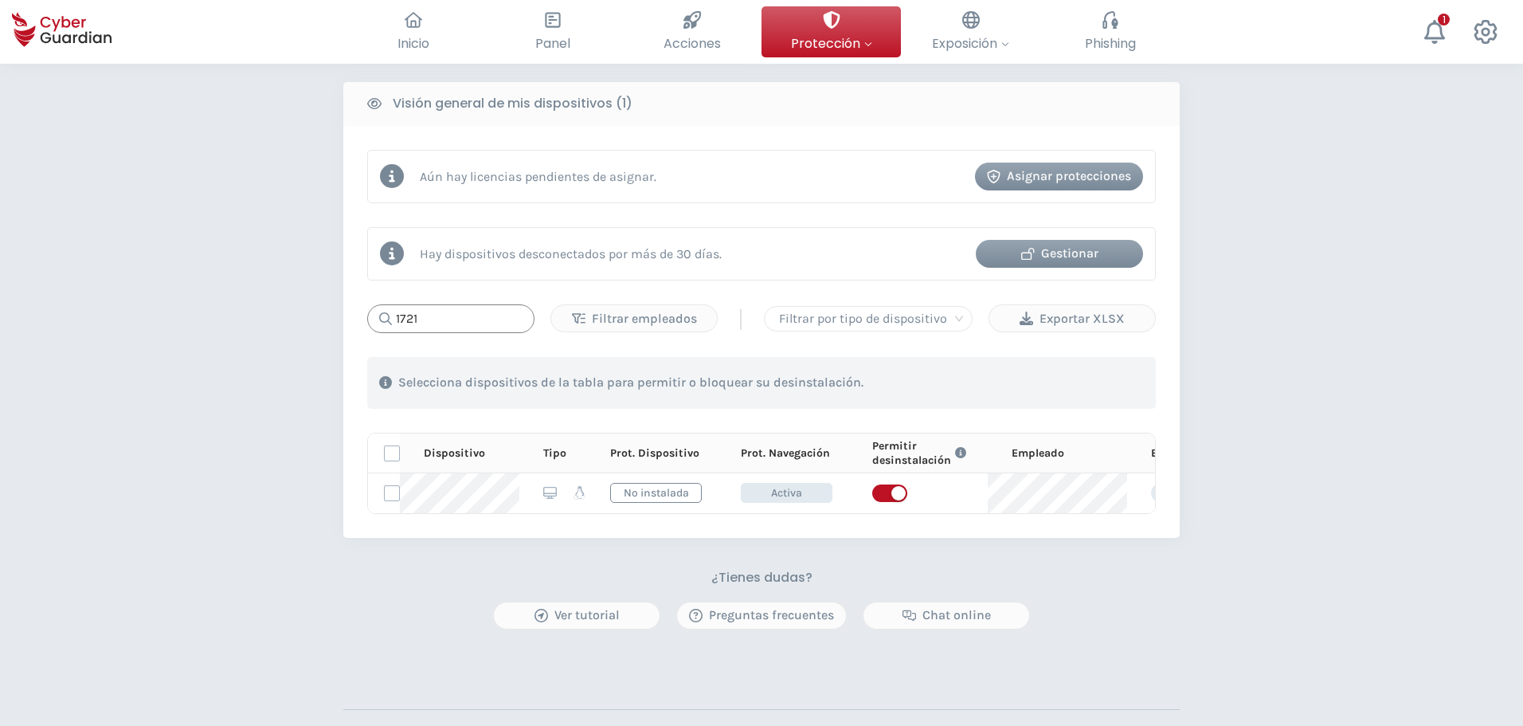
drag, startPoint x: 383, startPoint y: 321, endPoint x: 366, endPoint y: 316, distance: 18.2
click at [366, 316] on div "Aún hay licencias pendientes de asignar. Asignar protecciones Hay dispositivos …" at bounding box center [761, 332] width 837 height 412
drag, startPoint x: 440, startPoint y: 319, endPoint x: 353, endPoint y: 305, distance: 88.0
click at [353, 305] on div "Aún hay licencias pendientes de asignar. Asignar protecciones Hay dispositivos …" at bounding box center [761, 332] width 837 height 412
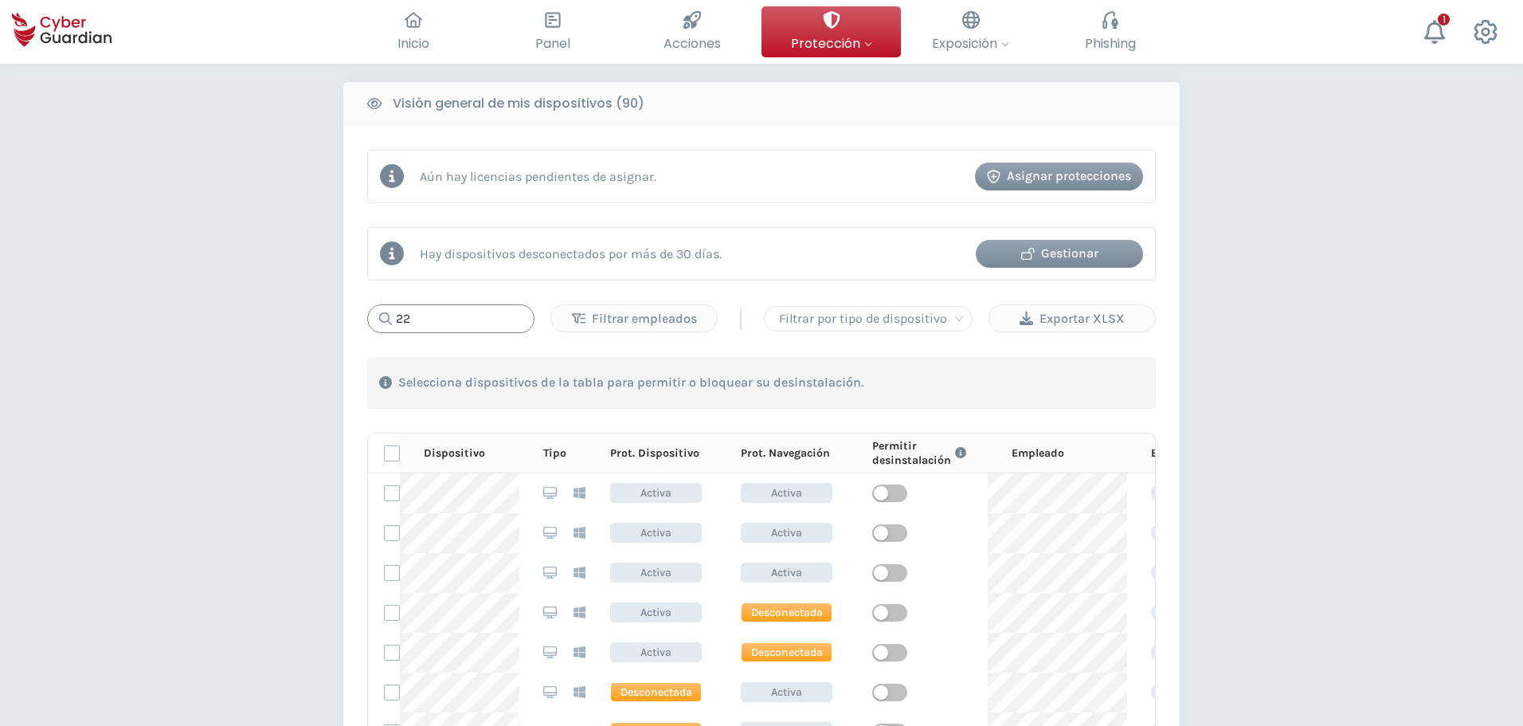
type input "2"
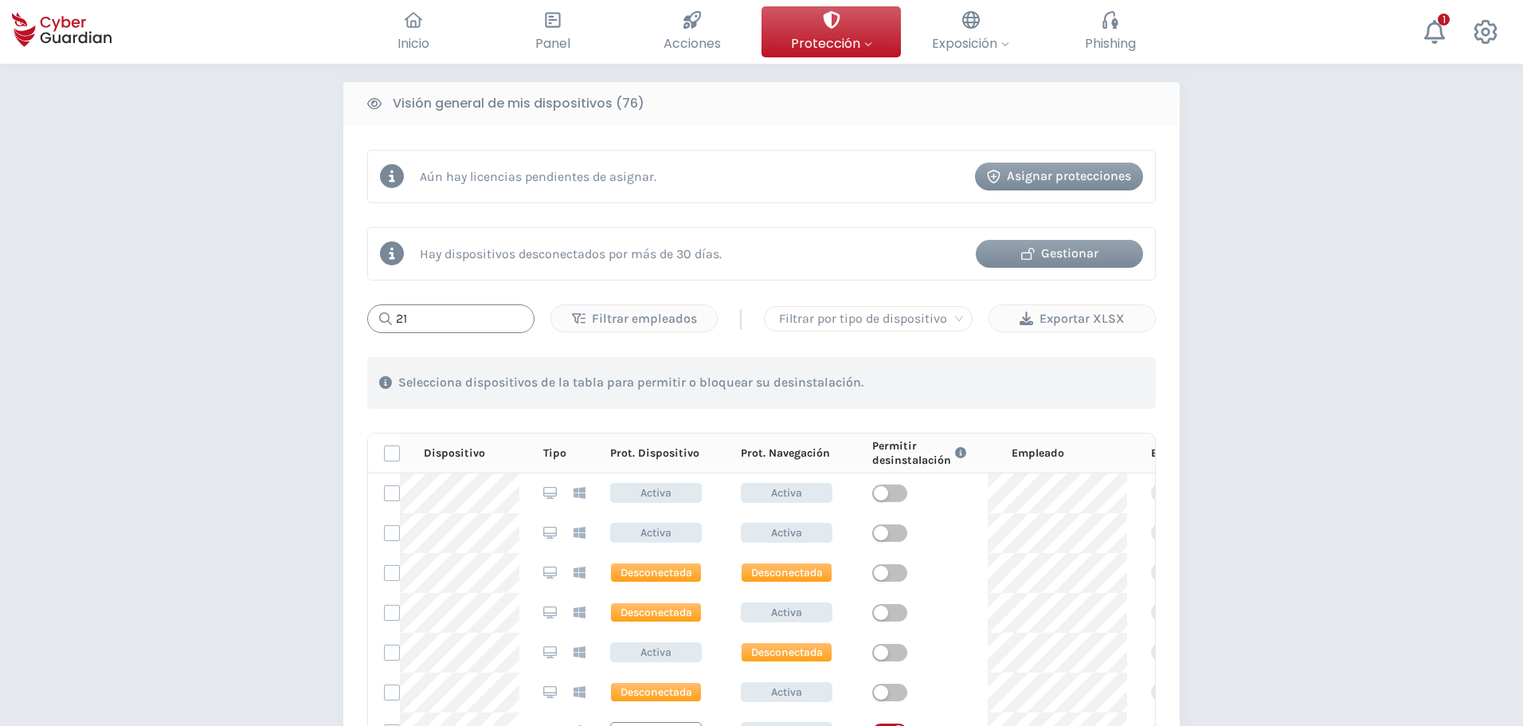
type input "2"
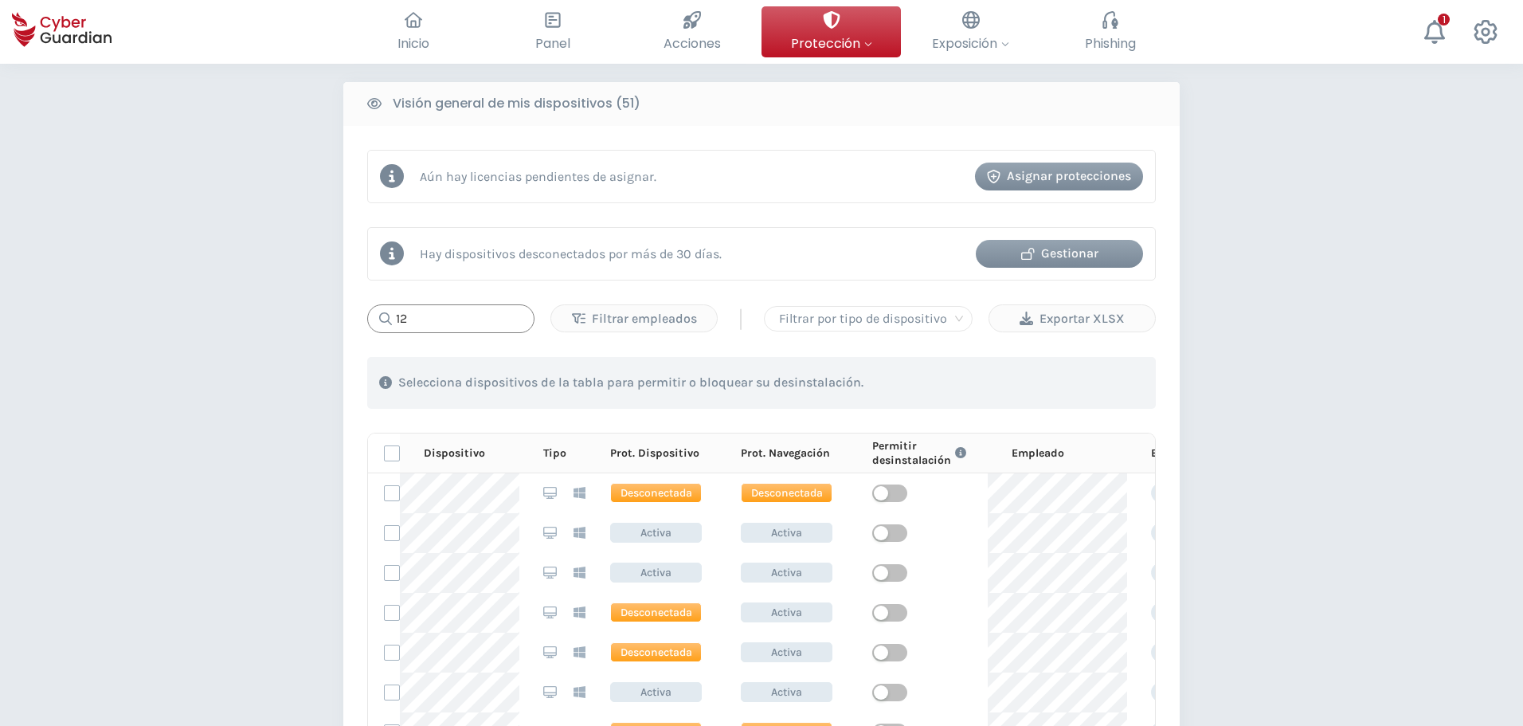
type input "1"
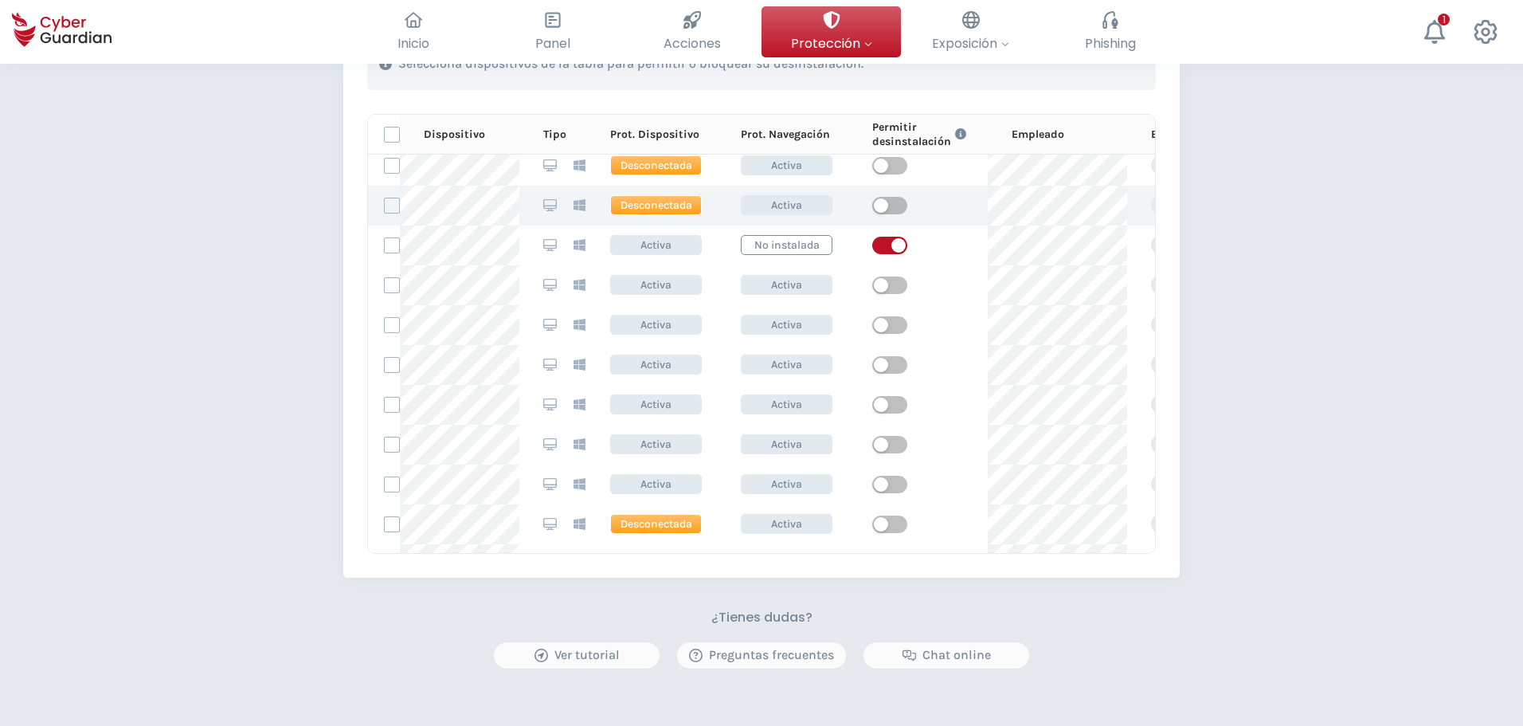
scroll to position [239, 0]
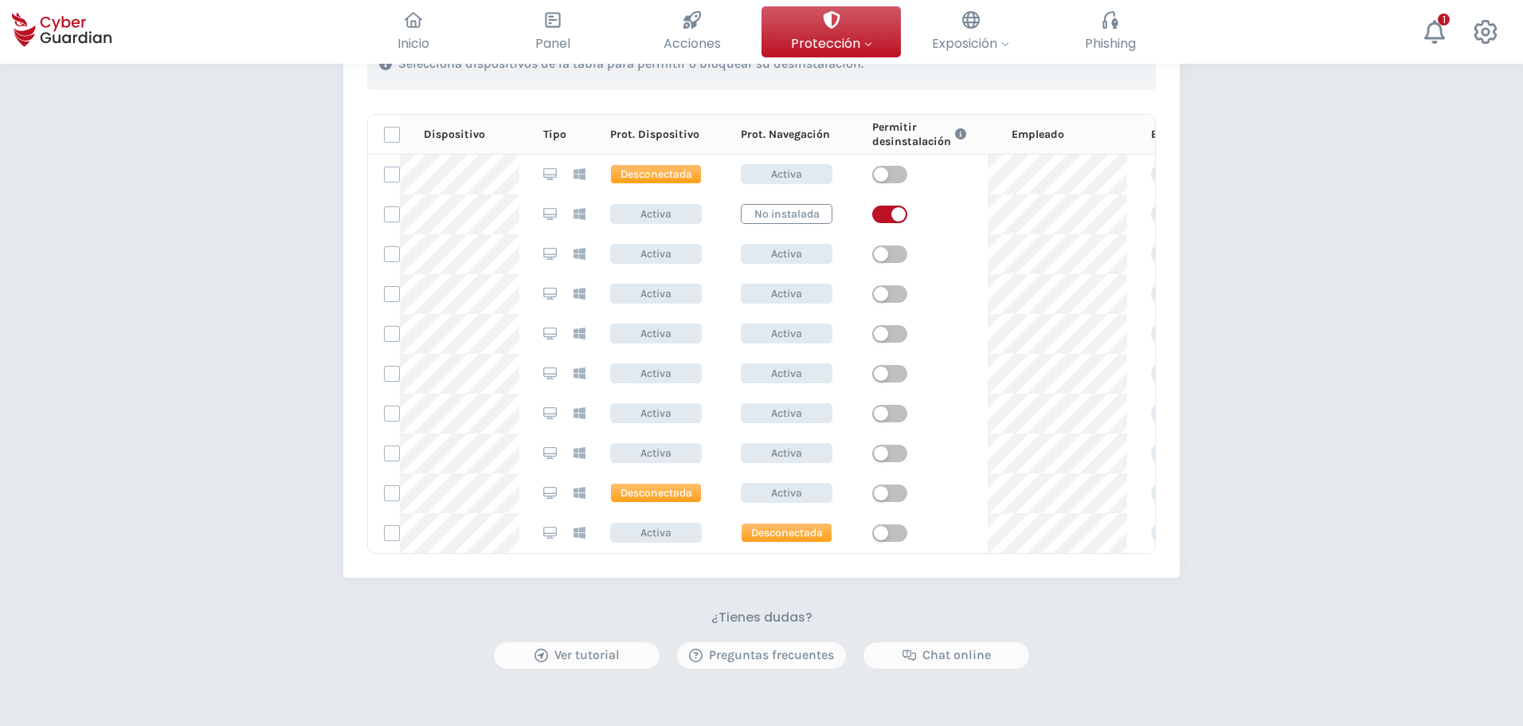
type input "22"
click at [217, 299] on div "PROTECCIÓN > Seguridad de dispositivos ¿Cómo funciona? Añade empleados Instala …" at bounding box center [761, 13] width 1523 height 1810
